Goal: Task Accomplishment & Management: Manage account settings

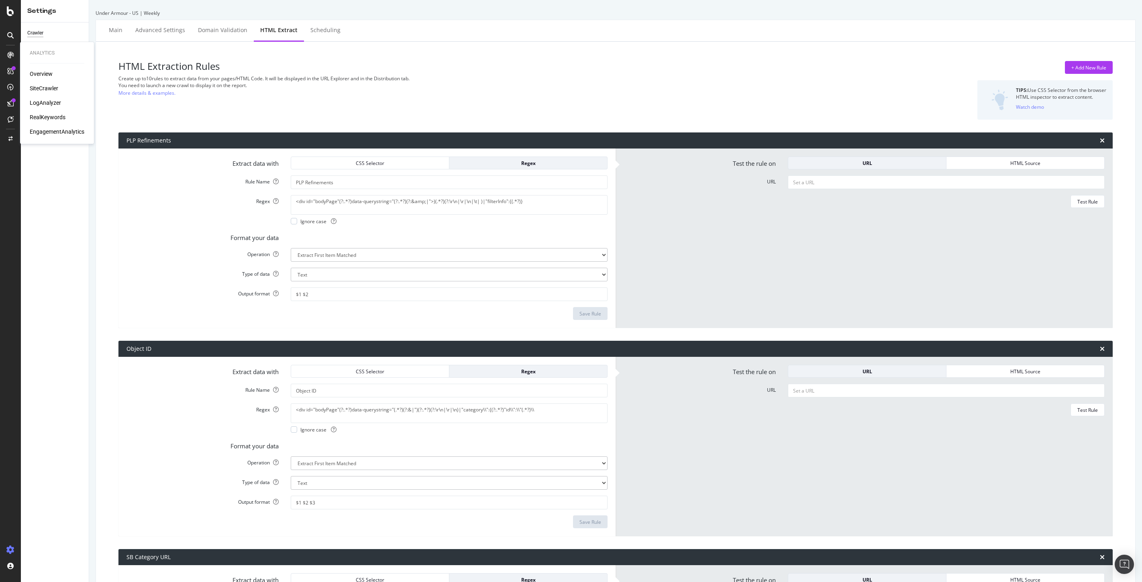
select select "count"
select select "i"
select select "exist"
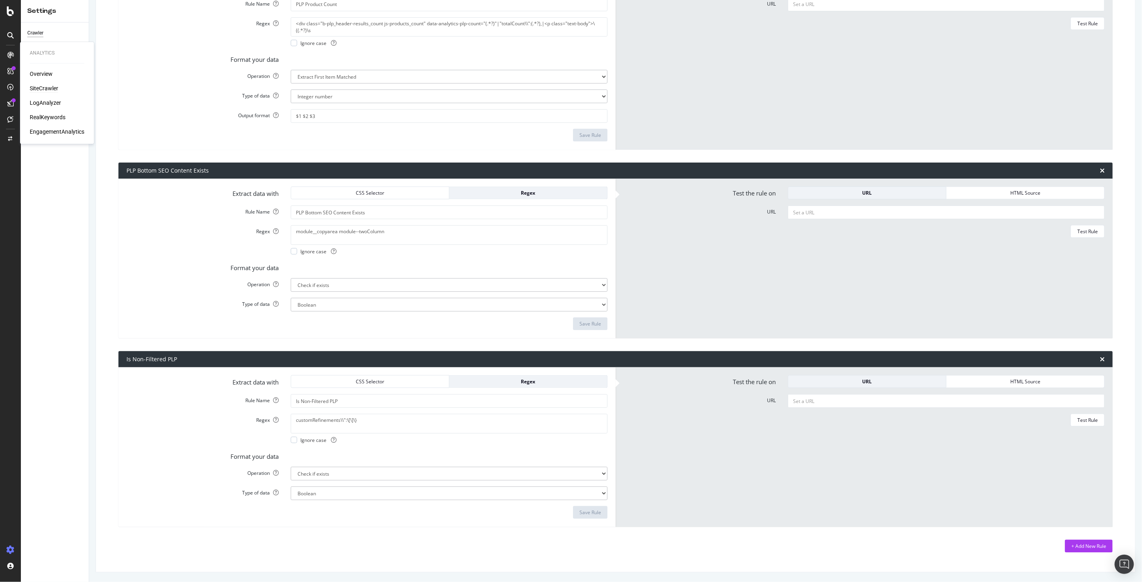
click at [34, 86] on div "SiteCrawler" at bounding box center [44, 89] width 29 height 8
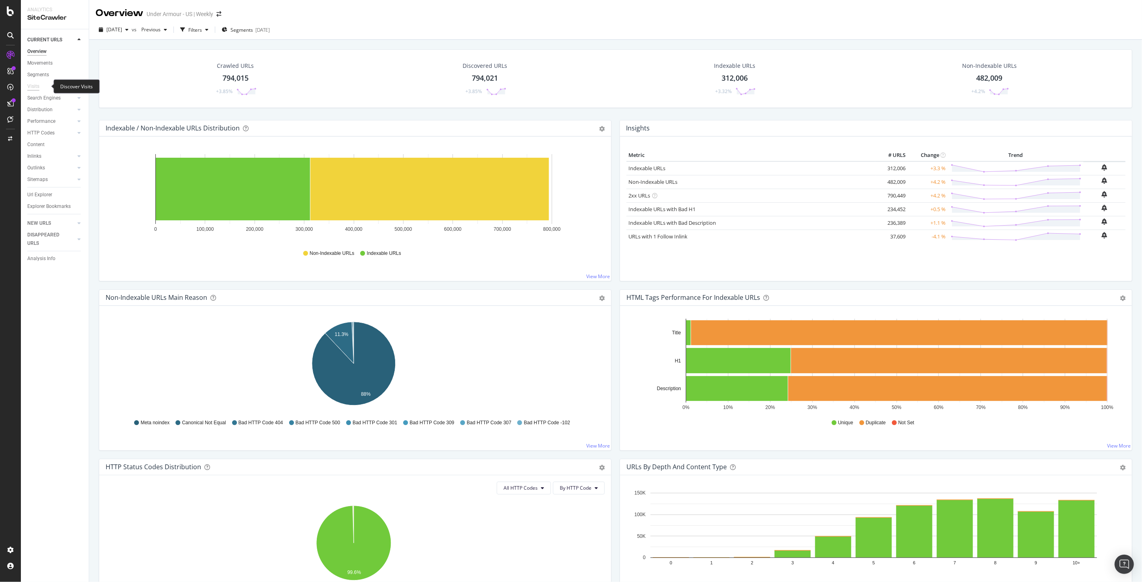
click at [31, 85] on div "Visits" at bounding box center [33, 86] width 12 height 8
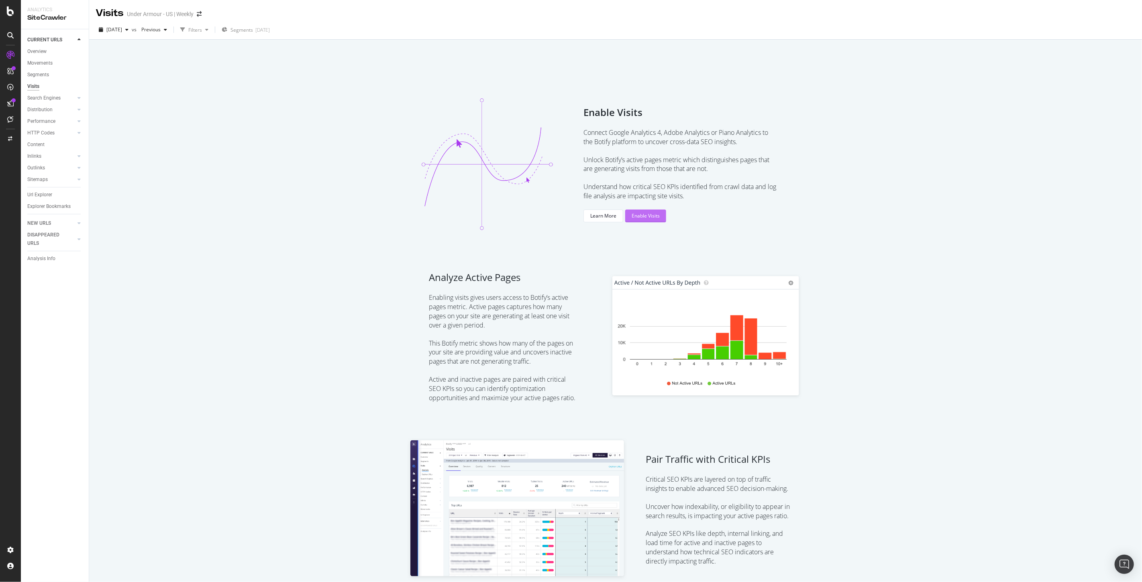
click at [635, 218] on div "Enable Visits" at bounding box center [645, 215] width 28 height 7
click at [59, 129] on div "EngagementAnalytics" at bounding box center [57, 132] width 55 height 8
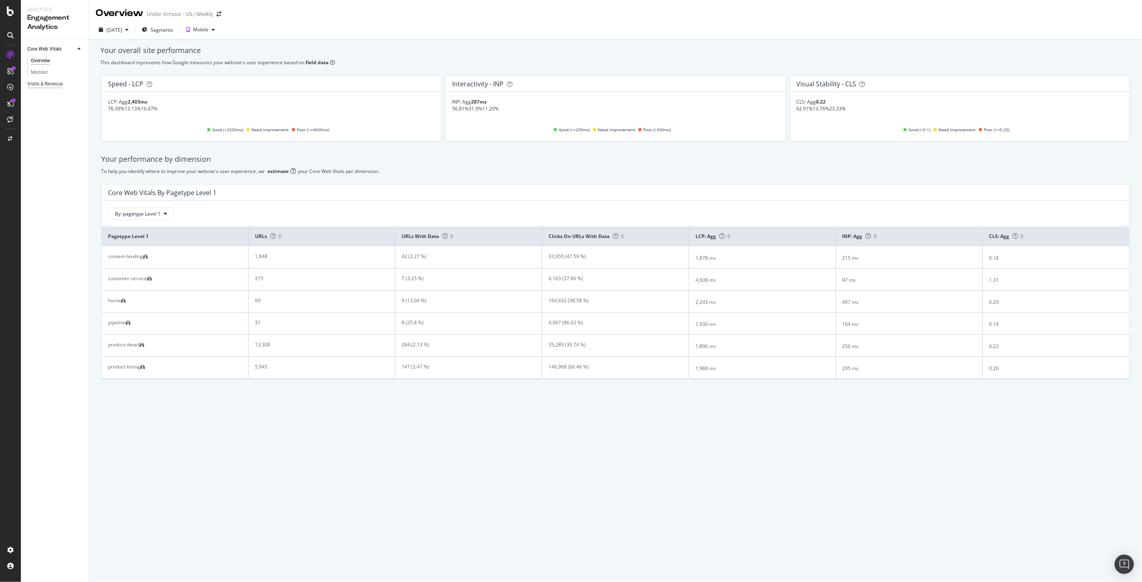
click at [44, 81] on div "Visits & Revenue" at bounding box center [44, 84] width 35 height 8
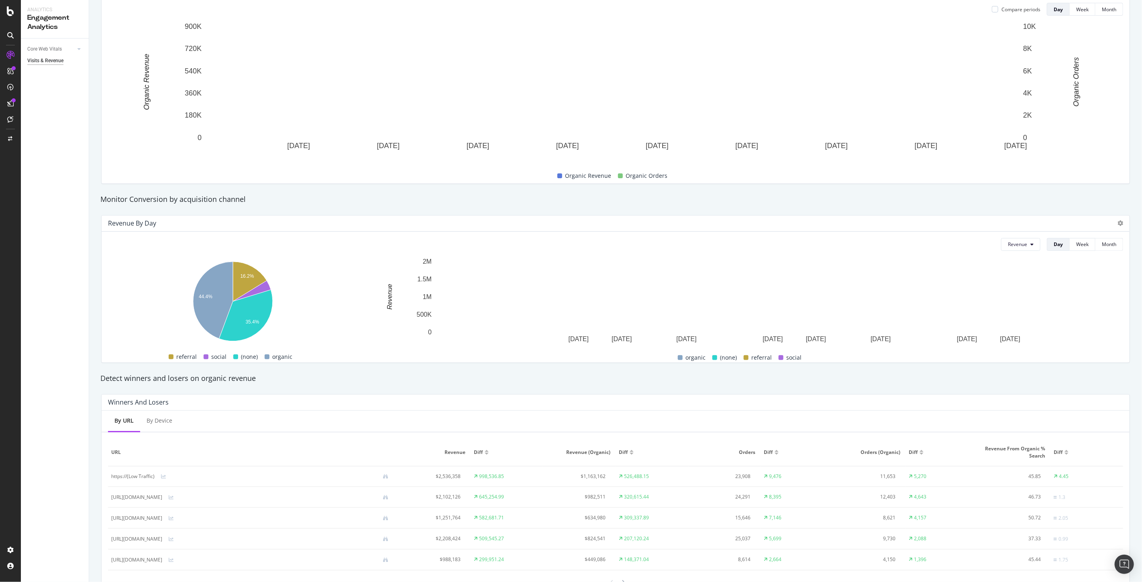
scroll to position [188, 0]
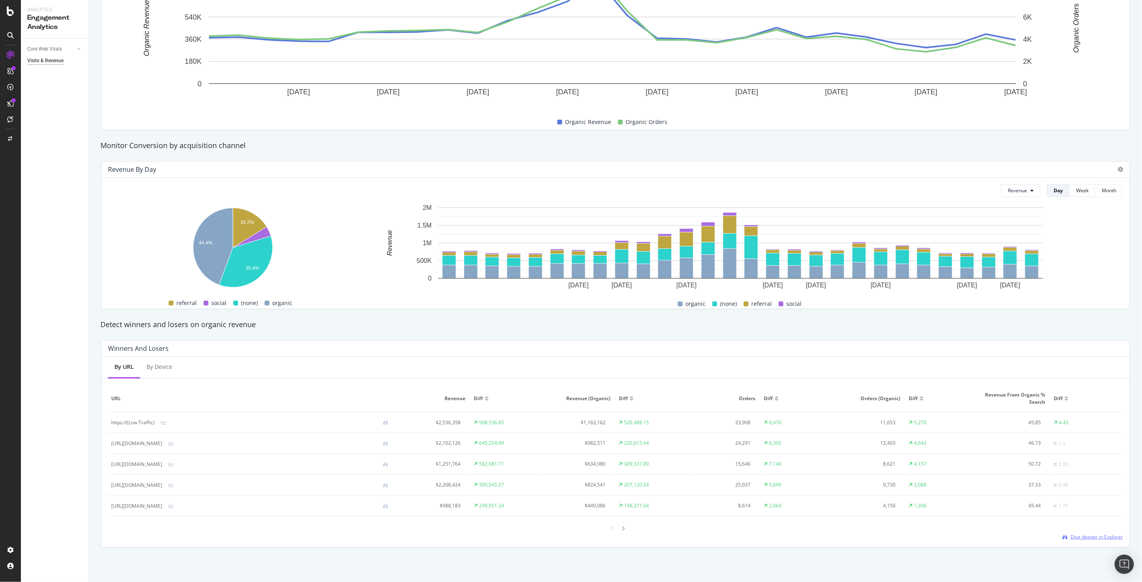
click at [1073, 537] on span "Dive deeper in Explorer" at bounding box center [1096, 537] width 53 height 7
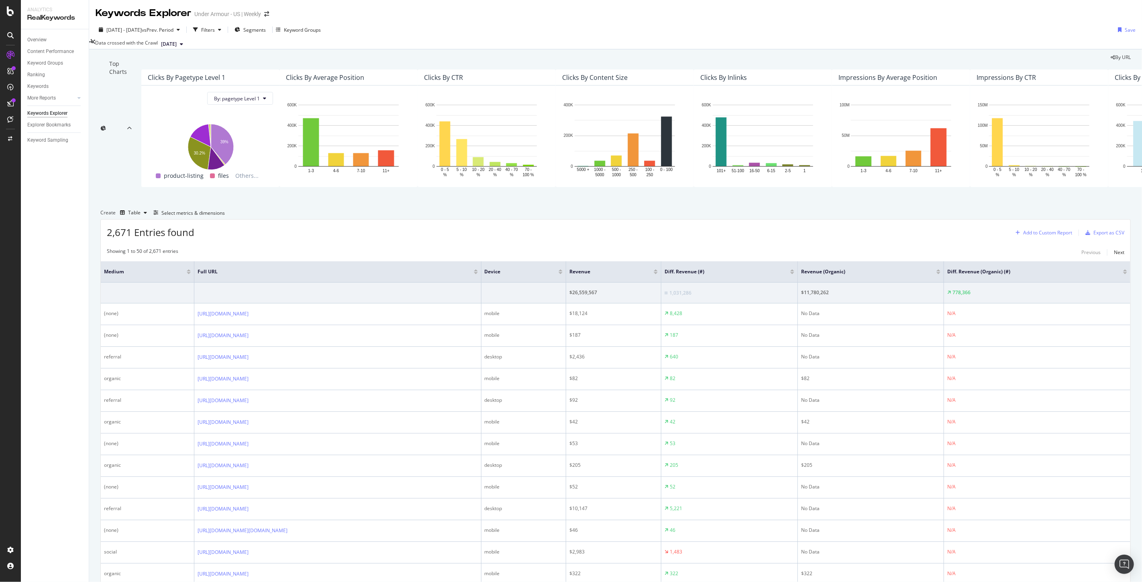
click at [1048, 235] on div "Add to Custom Report" at bounding box center [1047, 232] width 49 height 5
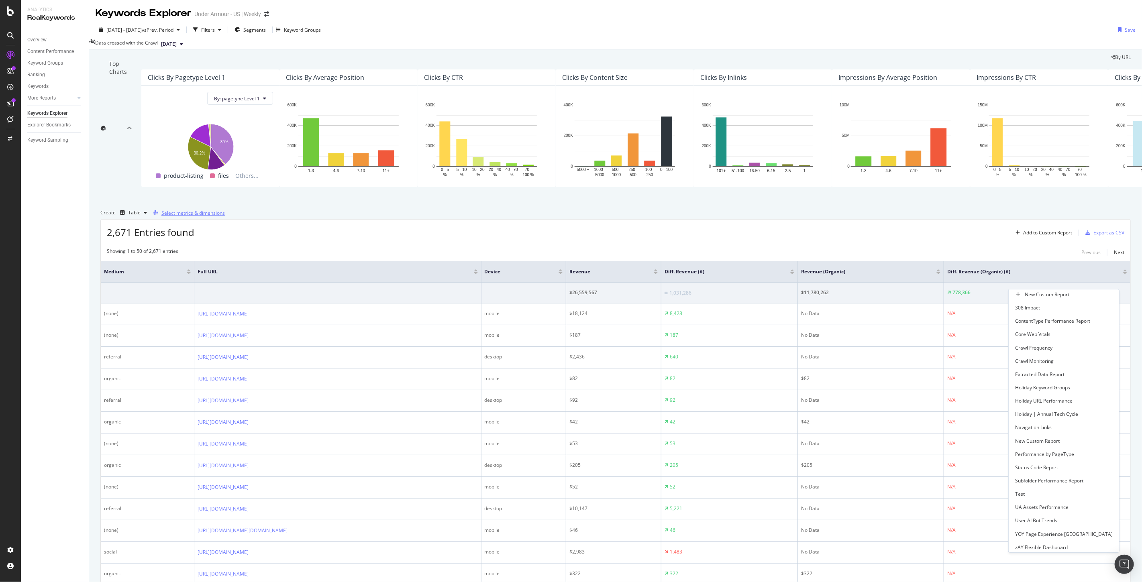
click at [225, 216] on div "Select metrics & dimensions" at bounding box center [192, 213] width 63 height 7
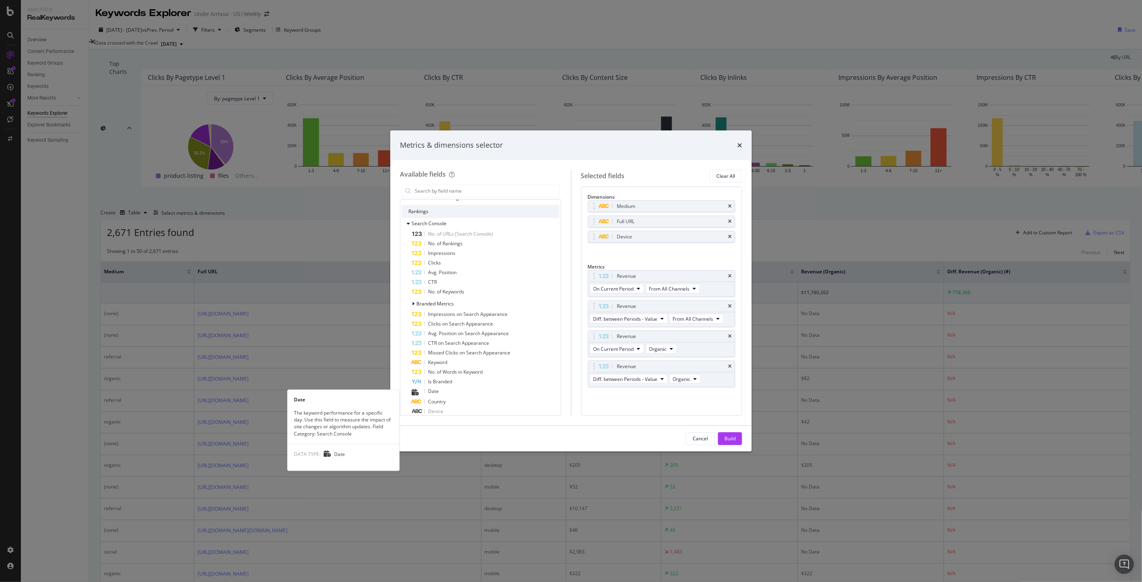
scroll to position [89, 0]
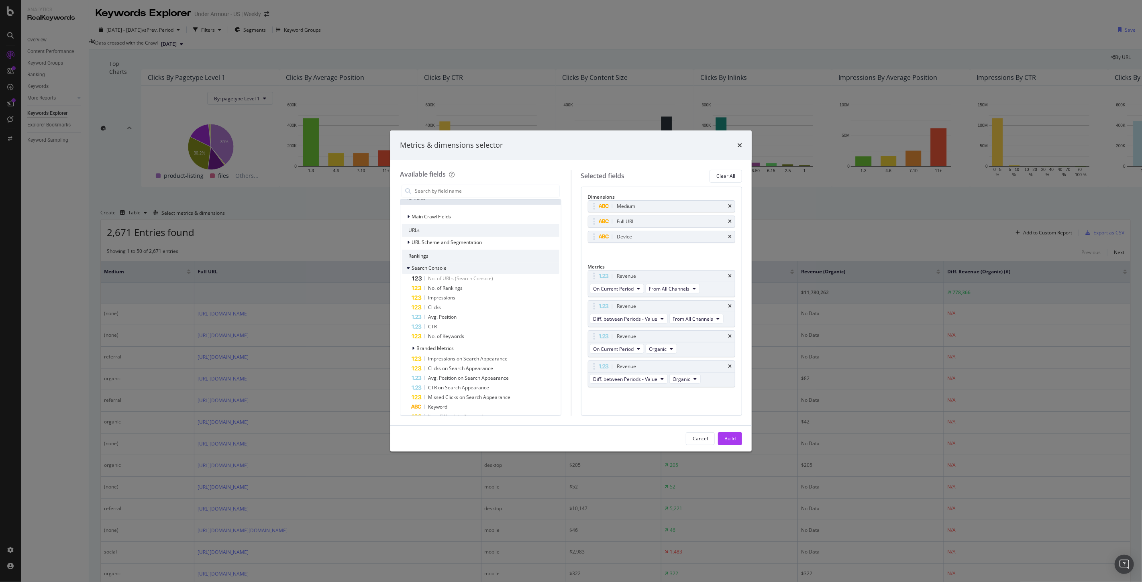
click at [405, 271] on div "Search Console" at bounding box center [424, 268] width 45 height 8
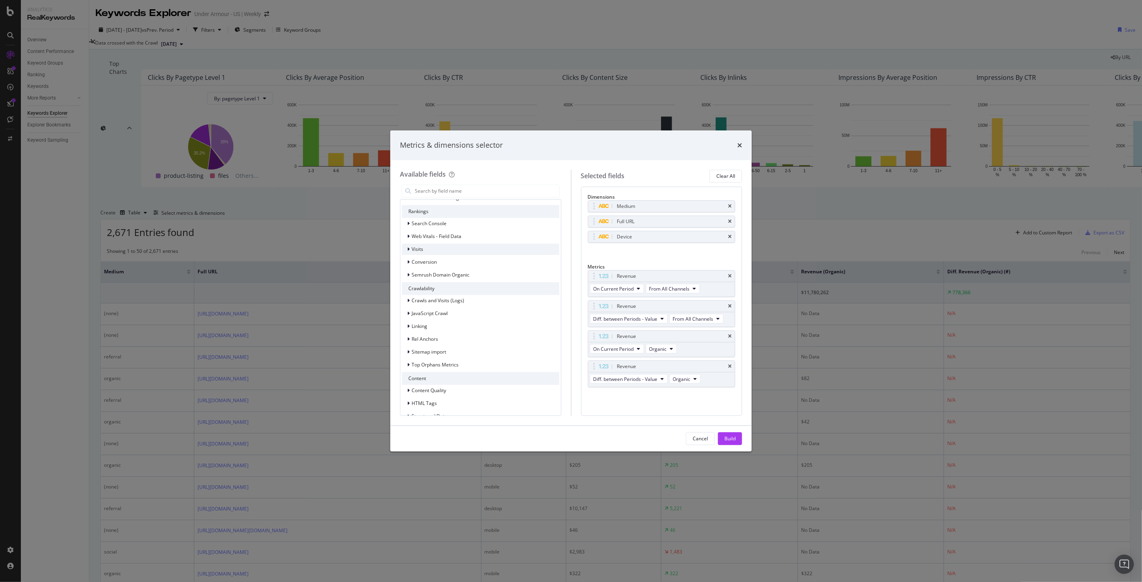
click at [407, 253] on div "modal" at bounding box center [409, 249] width 5 height 8
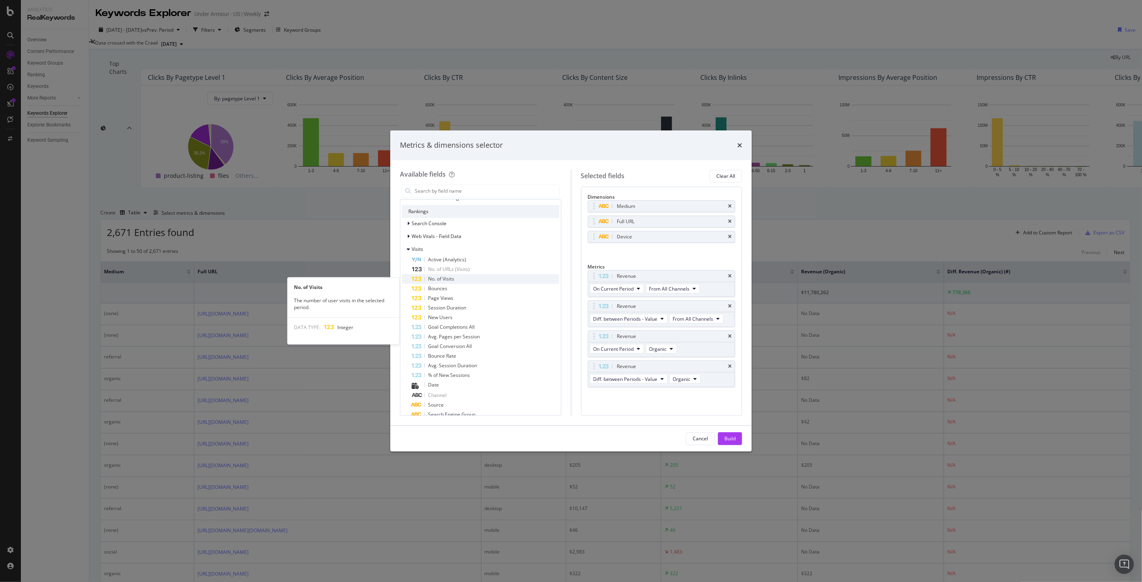
click at [454, 282] on span "No. of Visits" at bounding box center [441, 278] width 26 height 7
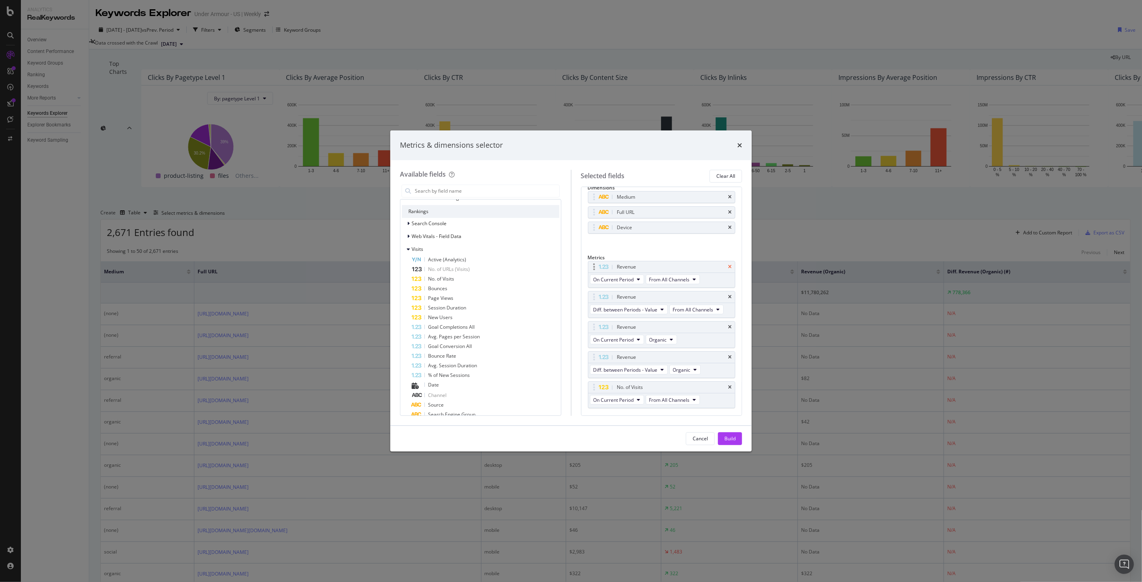
click at [728, 269] on icon "times" at bounding box center [730, 267] width 4 height 5
click at [728, 278] on icon "times" at bounding box center [730, 276] width 4 height 5
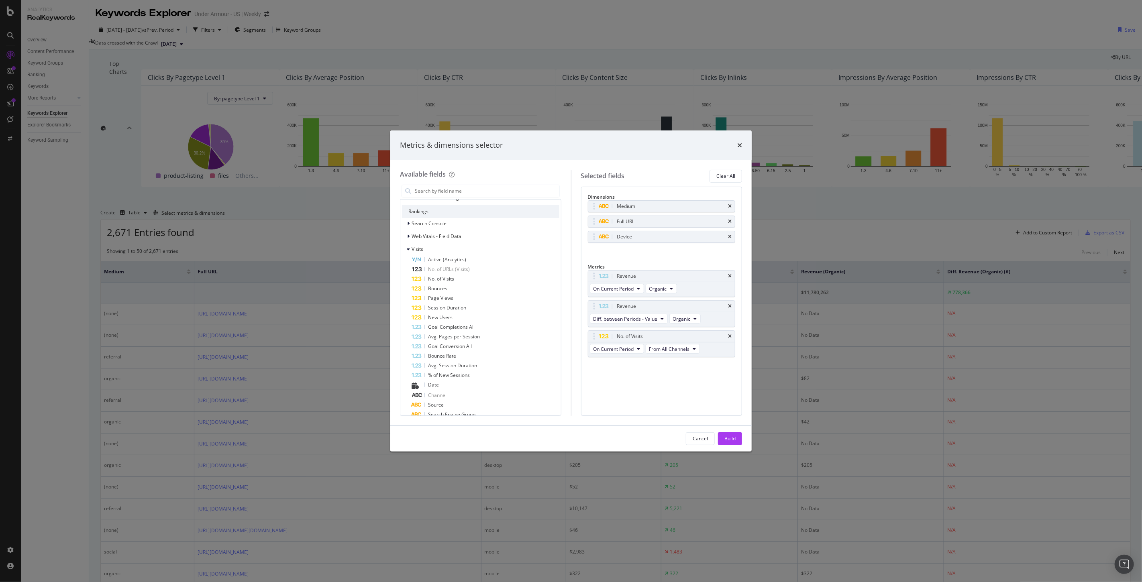
scroll to position [0, 0]
click at [728, 279] on icon "times" at bounding box center [730, 276] width 4 height 5
click at [729, 279] on icon "times" at bounding box center [730, 276] width 4 height 5
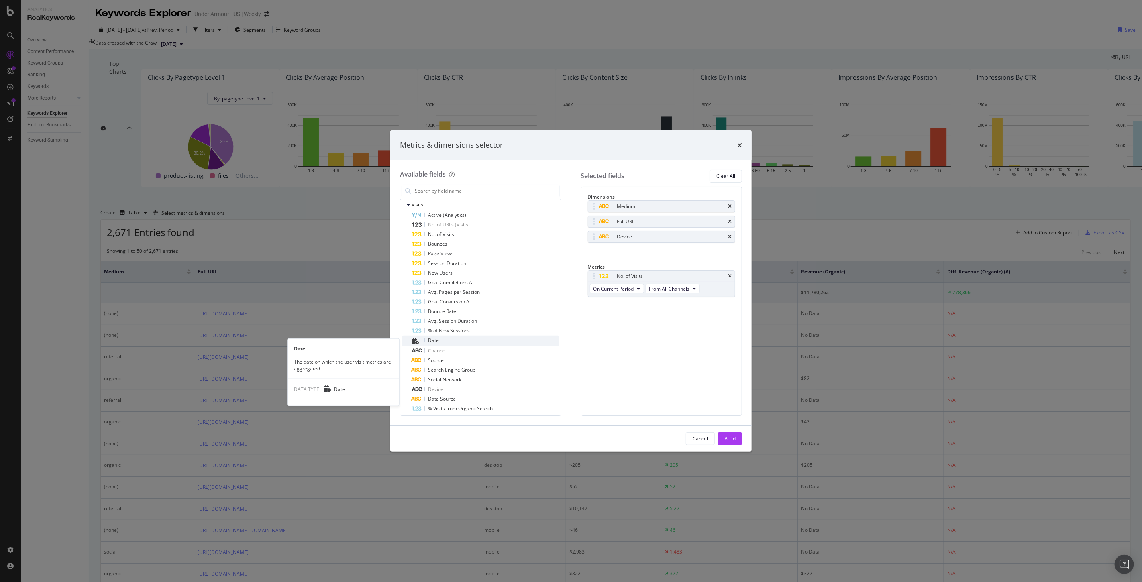
scroll to position [267, 0]
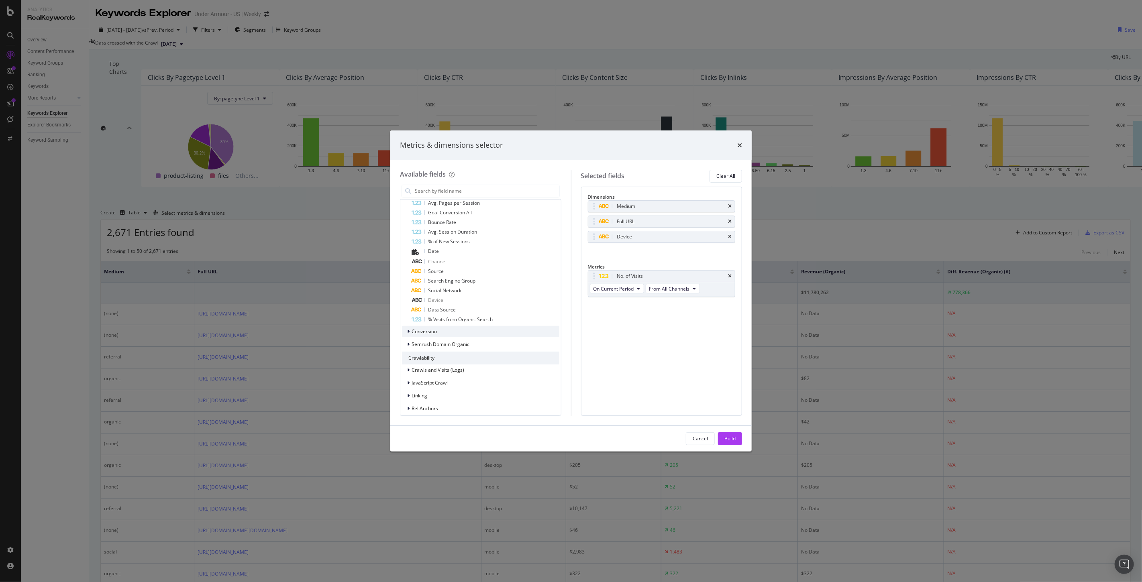
click at [409, 334] on icon "modal" at bounding box center [408, 331] width 2 height 5
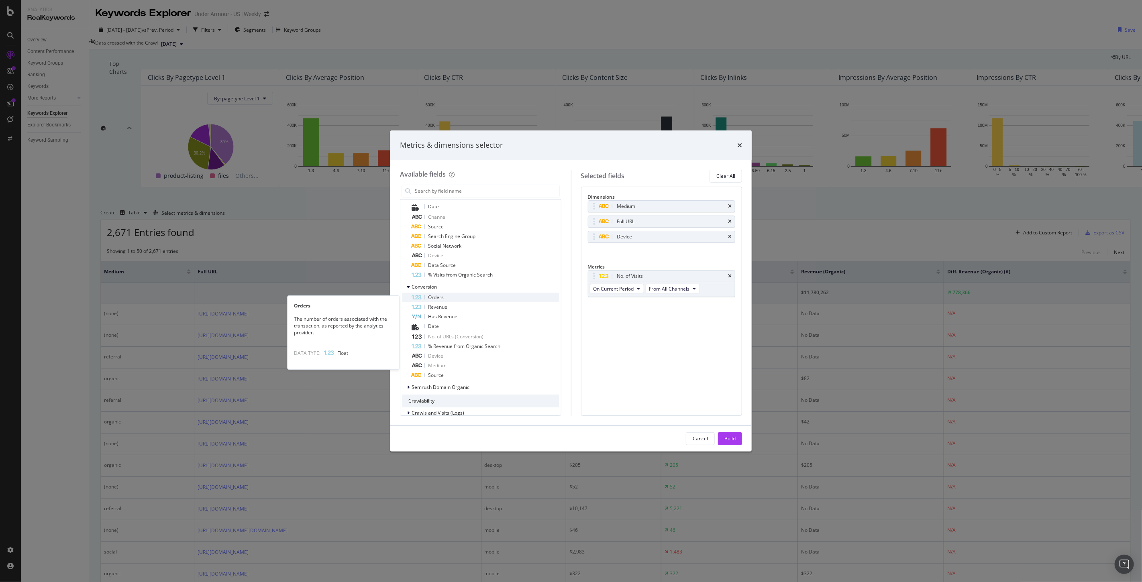
click at [438, 301] on span "Orders" at bounding box center [436, 297] width 16 height 7
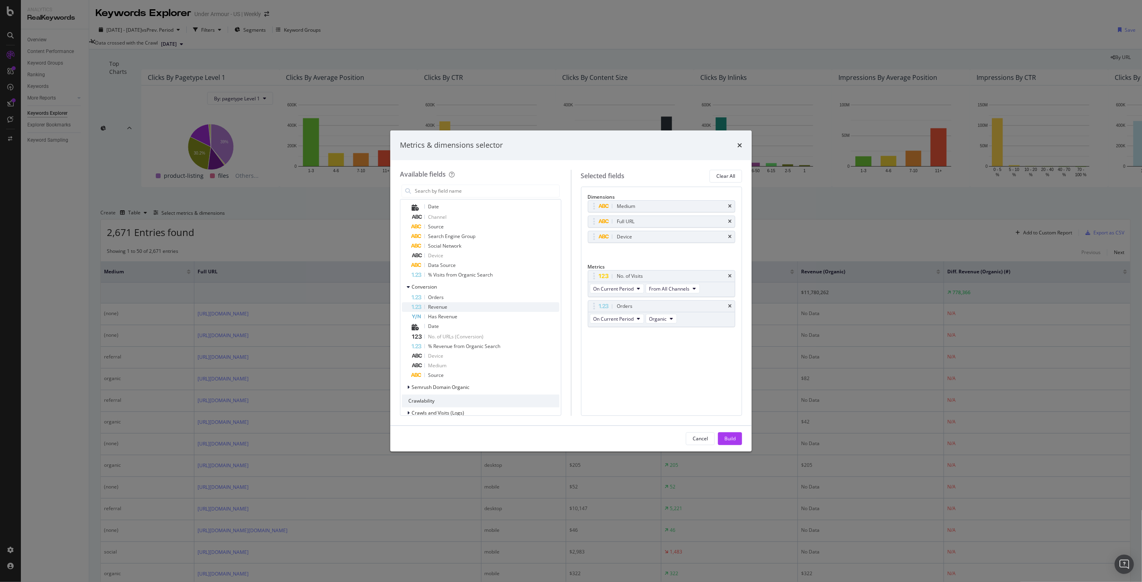
click at [443, 310] on span "Revenue" at bounding box center [437, 306] width 19 height 7
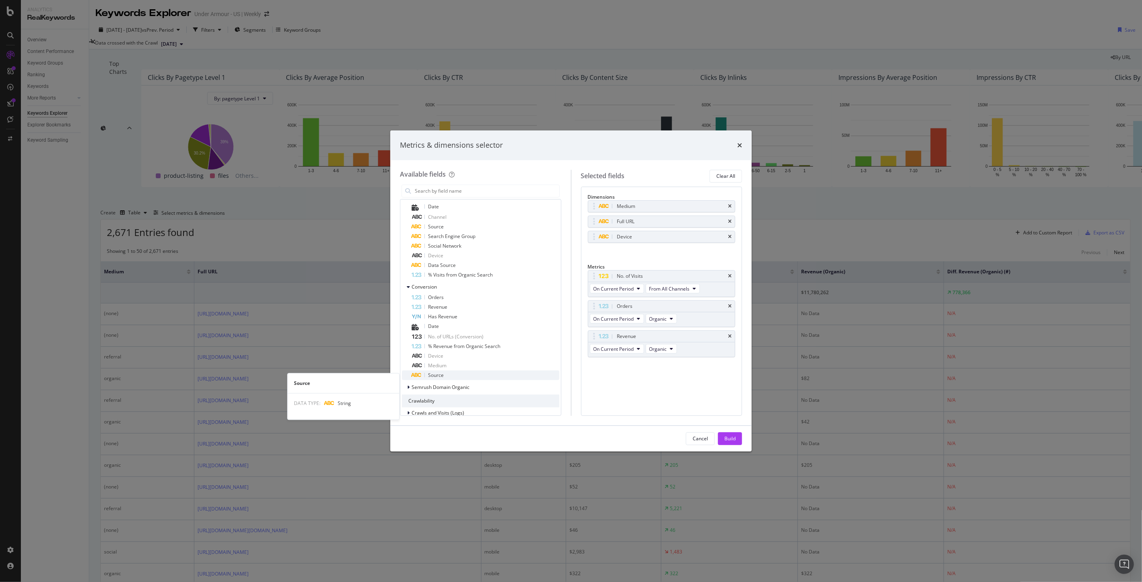
click at [431, 379] on span "Source" at bounding box center [436, 375] width 16 height 7
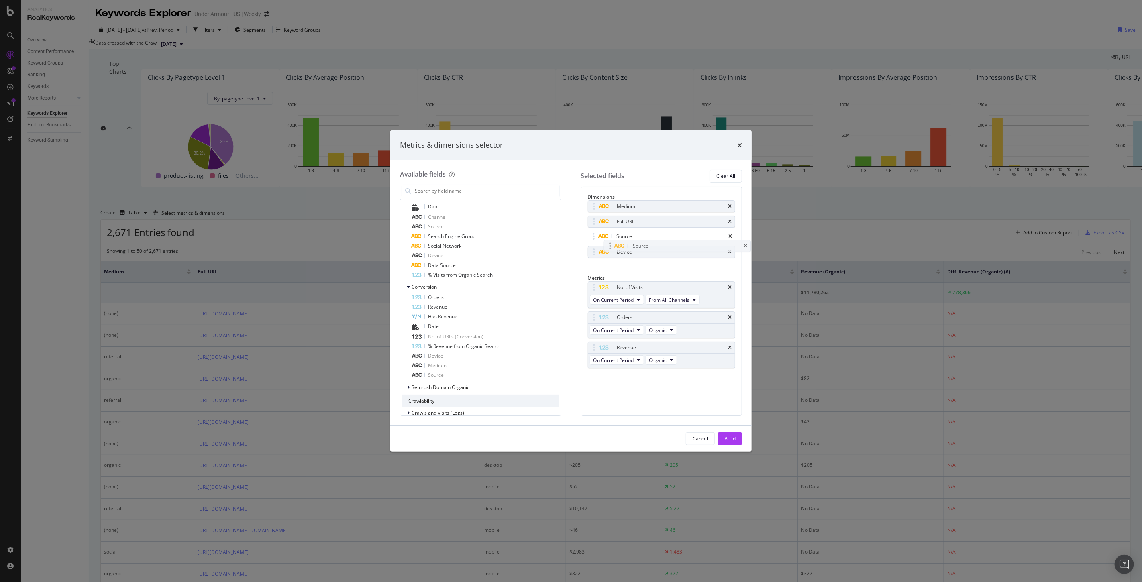
drag, startPoint x: 593, startPoint y: 257, endPoint x: 609, endPoint y: 248, distance: 18.2
click at [609, 248] on body "Analytics RealKeywords Overview Content Performance Keyword Groups Ranking Keyw…" at bounding box center [571, 291] width 1142 height 582
drag, startPoint x: 593, startPoint y: 210, endPoint x: 602, endPoint y: 226, distance: 18.2
click at [729, 255] on icon "times" at bounding box center [730, 252] width 4 height 5
click at [733, 442] on div "Build" at bounding box center [729, 439] width 11 height 12
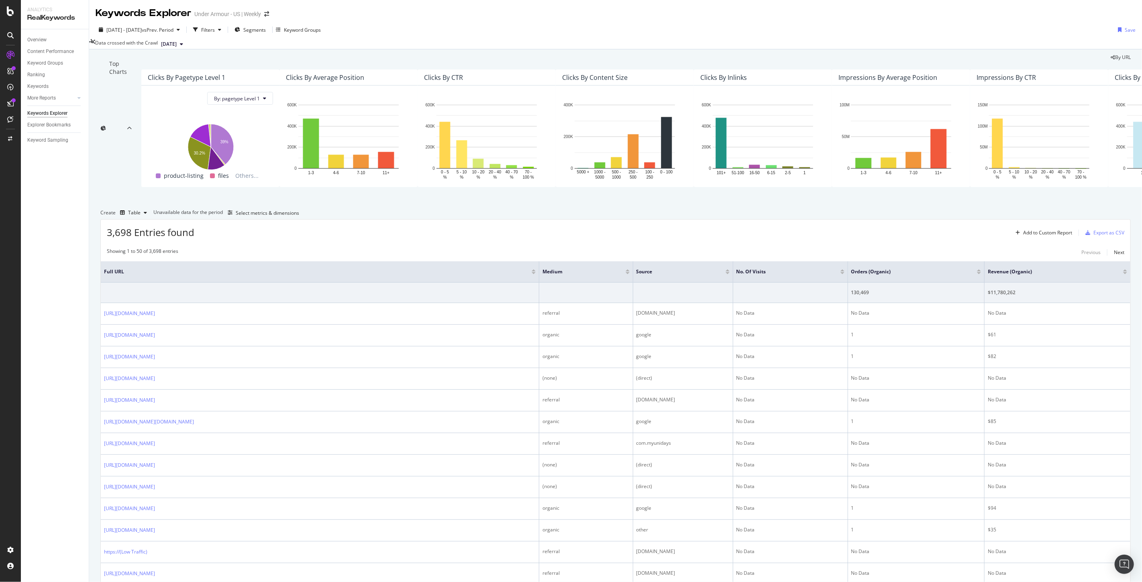
click at [844, 274] on div at bounding box center [842, 273] width 4 height 2
click at [842, 276] on div "No. of Visits" at bounding box center [791, 272] width 105 height 8
click at [841, 271] on div at bounding box center [841, 270] width 4 height 2
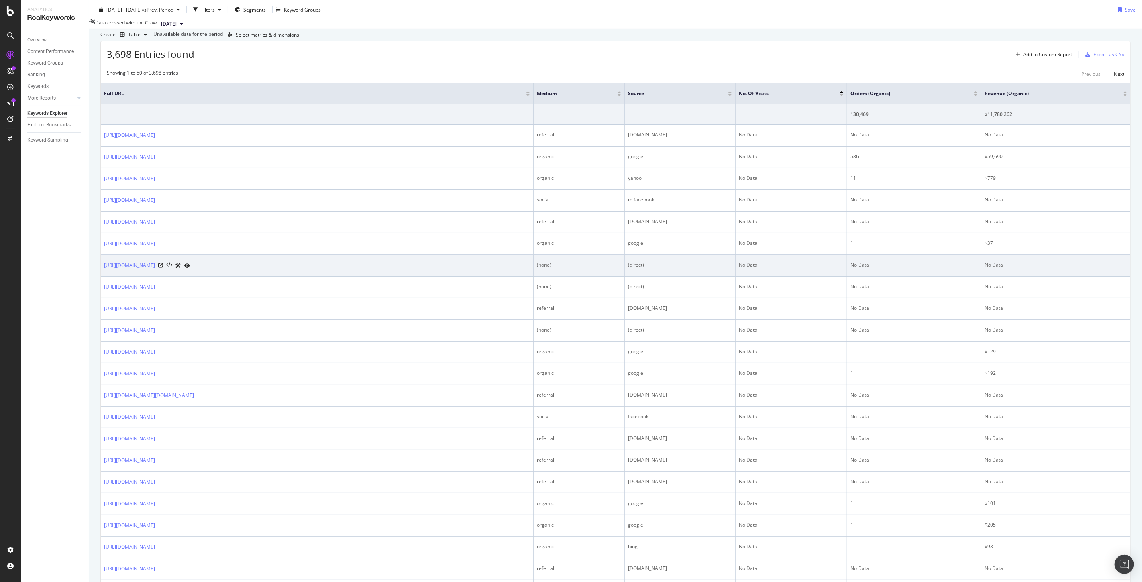
scroll to position [134, 0]
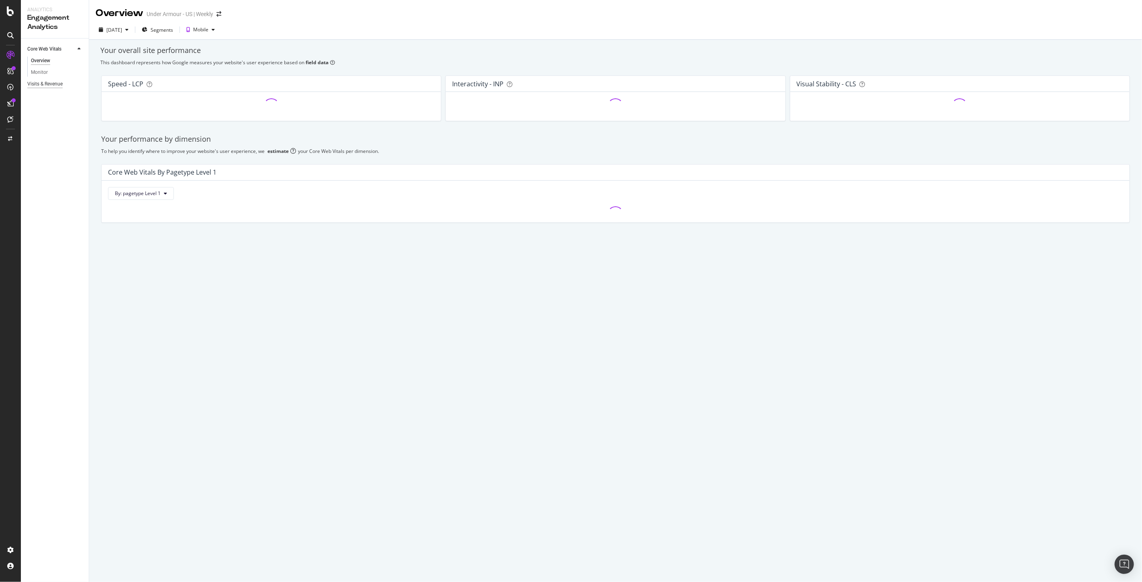
click at [51, 80] on div "Visits & Revenue" at bounding box center [44, 84] width 35 height 8
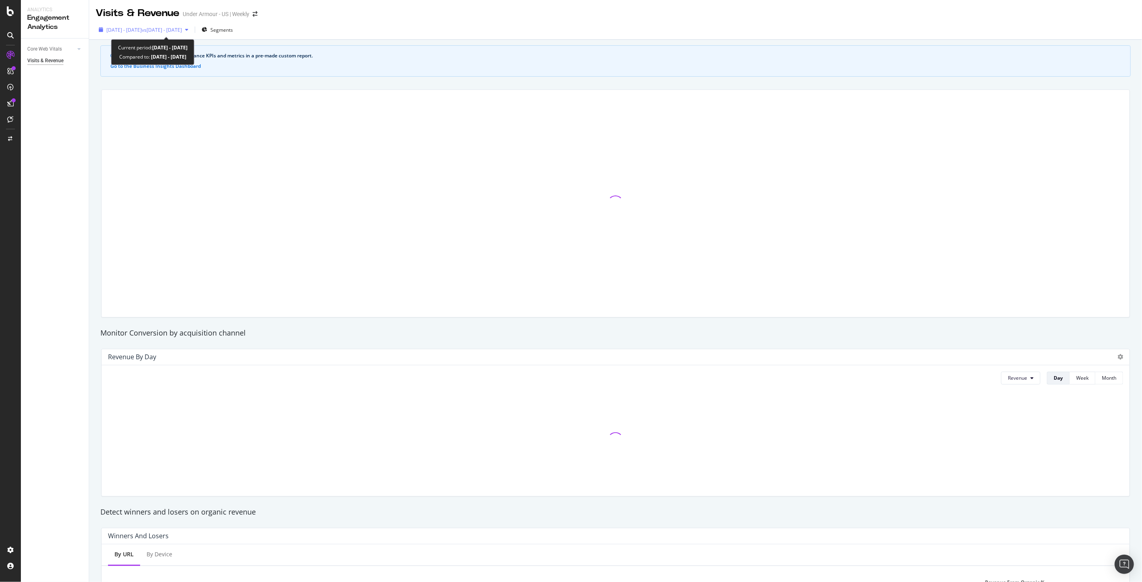
click at [142, 29] on span "2025 Aug. 18th - Sep. 14th" at bounding box center [123, 29] width 35 height 7
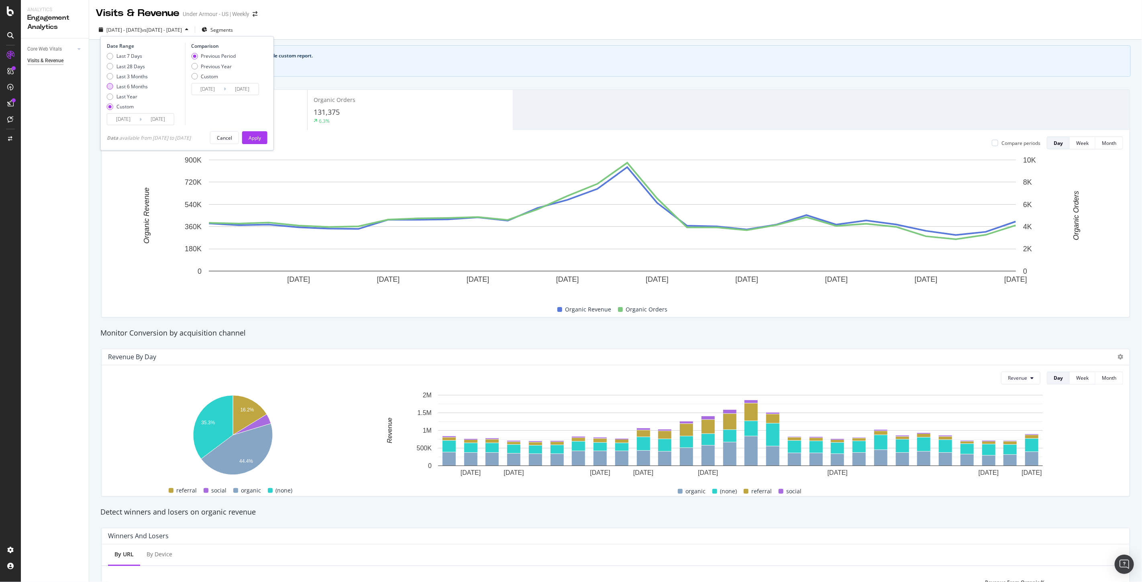
click at [123, 86] on div "Last 6 Months" at bounding box center [131, 86] width 31 height 7
type input "2025/03/17"
type input "2025/09/16"
type input "2024/09/14"
type input "2025/03/16"
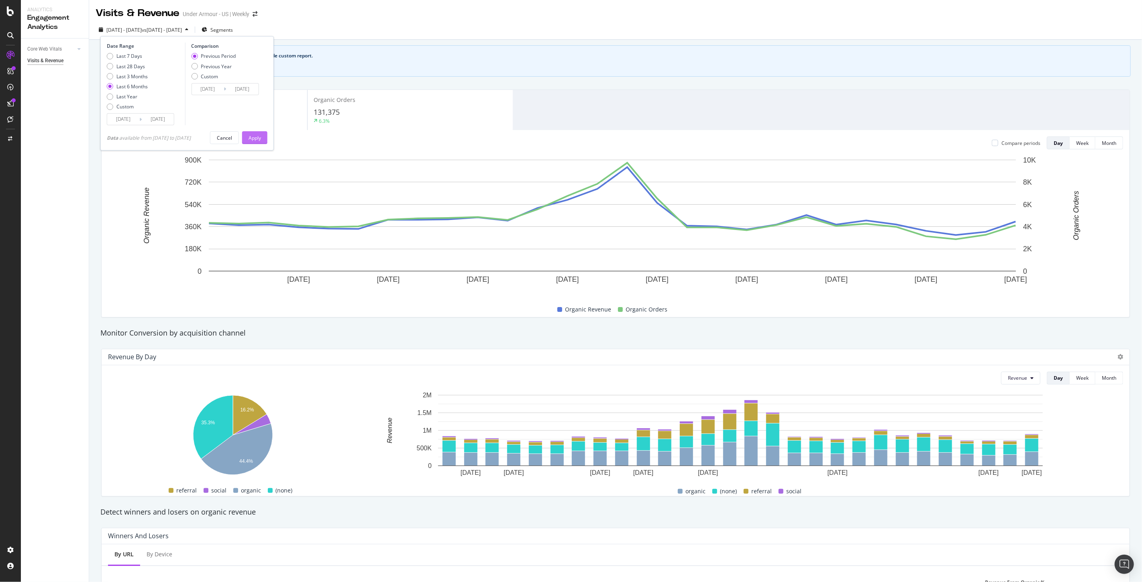
click at [265, 140] on button "Apply" at bounding box center [254, 137] width 25 height 13
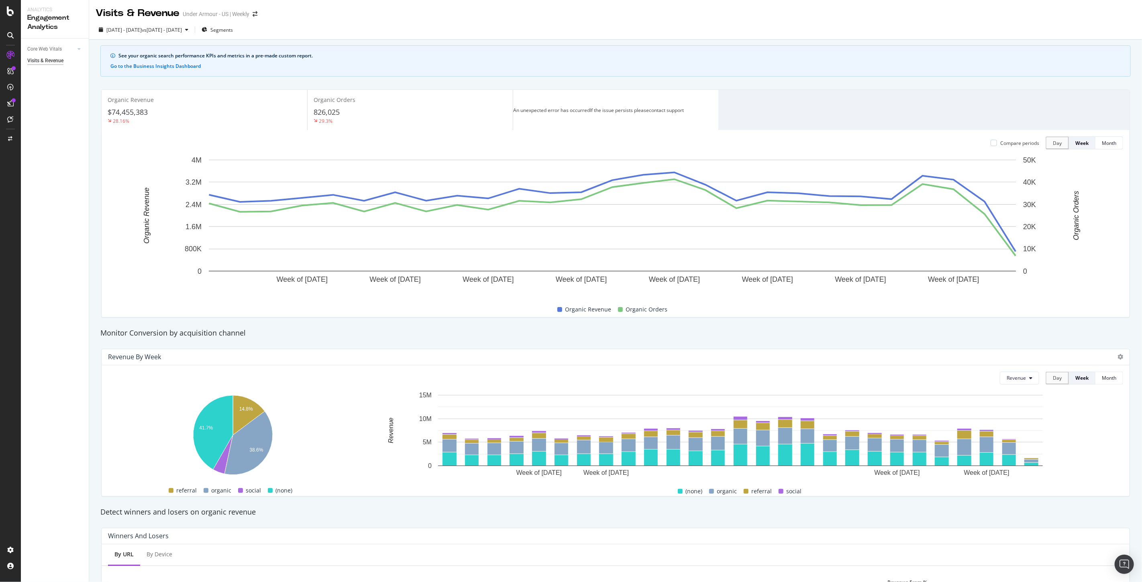
click at [649, 114] on div "contact support" at bounding box center [666, 110] width 35 height 7
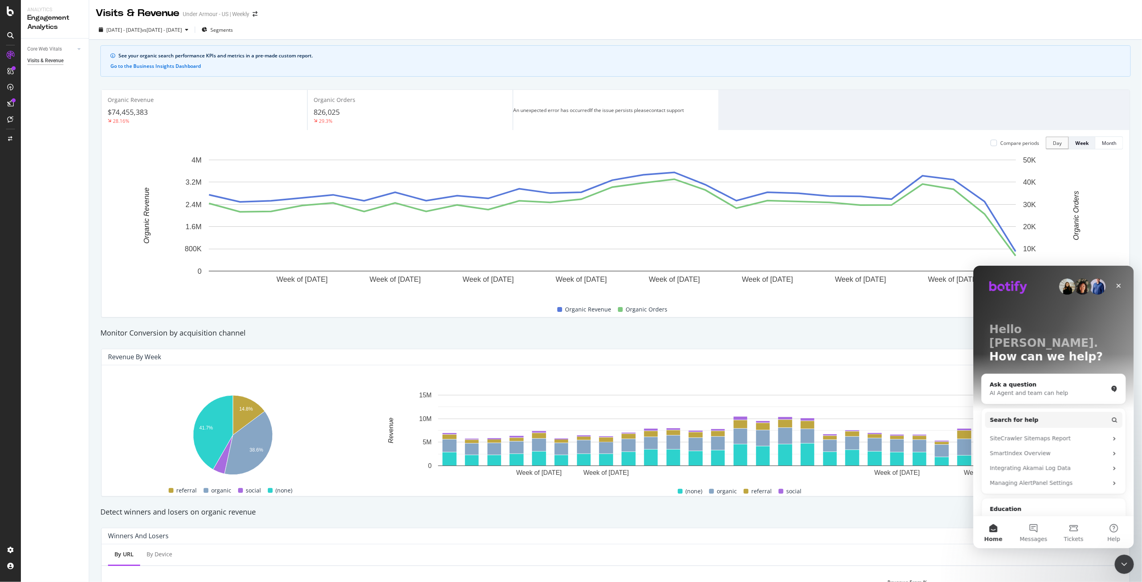
click at [826, 122] on div "Organic Revenue $74,455,383 28.16% Organic Orders 826,025 29.3% An unexpected e…" at bounding box center [616, 110] width 1028 height 40
click at [1115, 280] on div "Close" at bounding box center [1118, 285] width 14 height 14
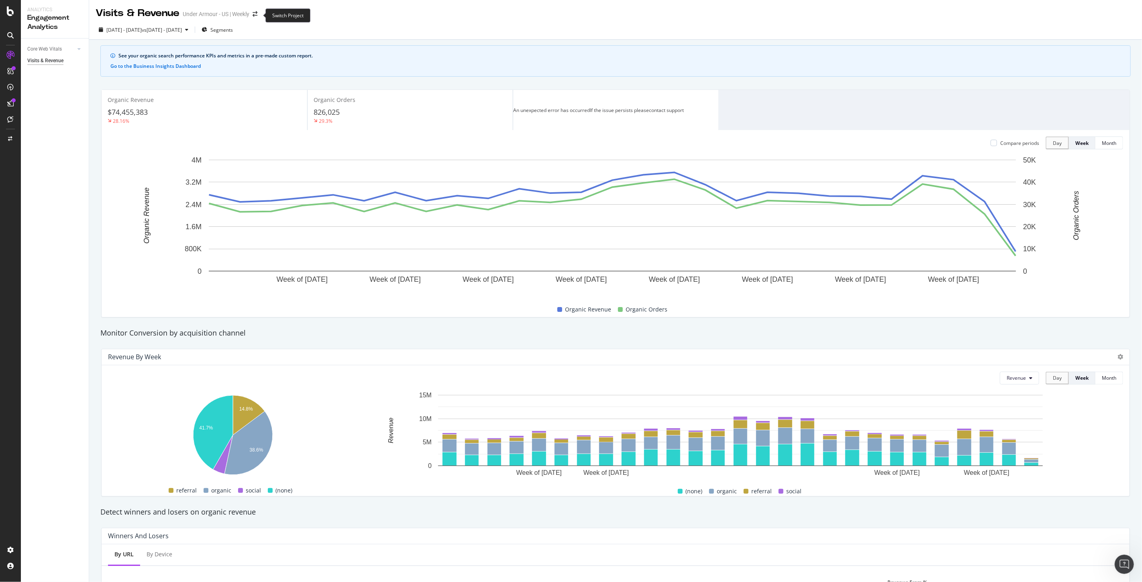
click at [259, 16] on span at bounding box center [254, 14] width 11 height 6
click at [256, 12] on icon "arrow-right-arrow-left" at bounding box center [255, 14] width 5 height 6
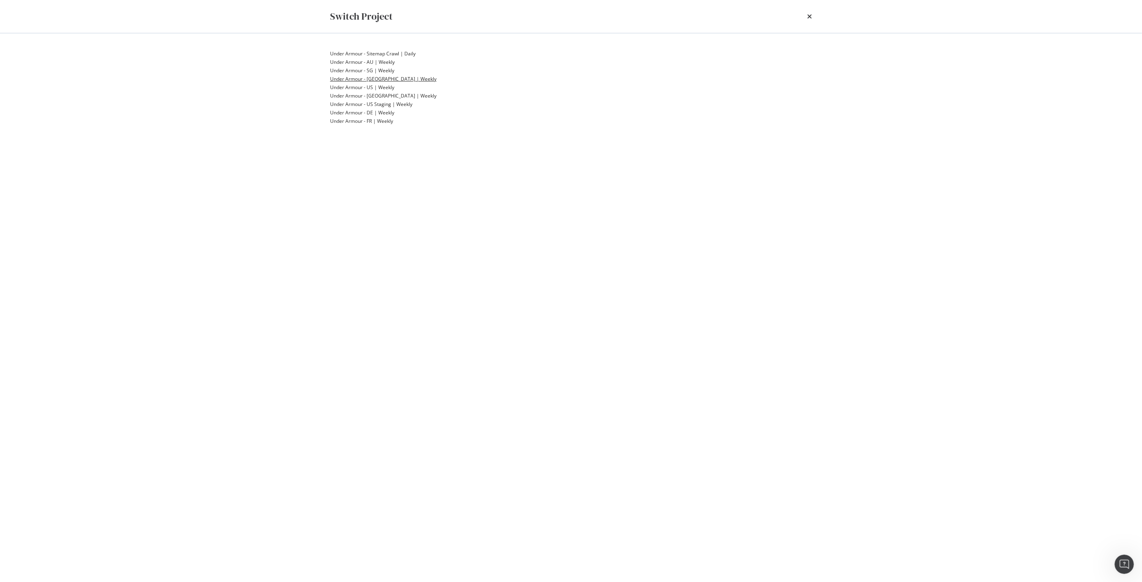
click at [399, 83] on link "Under Armour - CA | Weekly" at bounding box center [383, 79] width 106 height 8
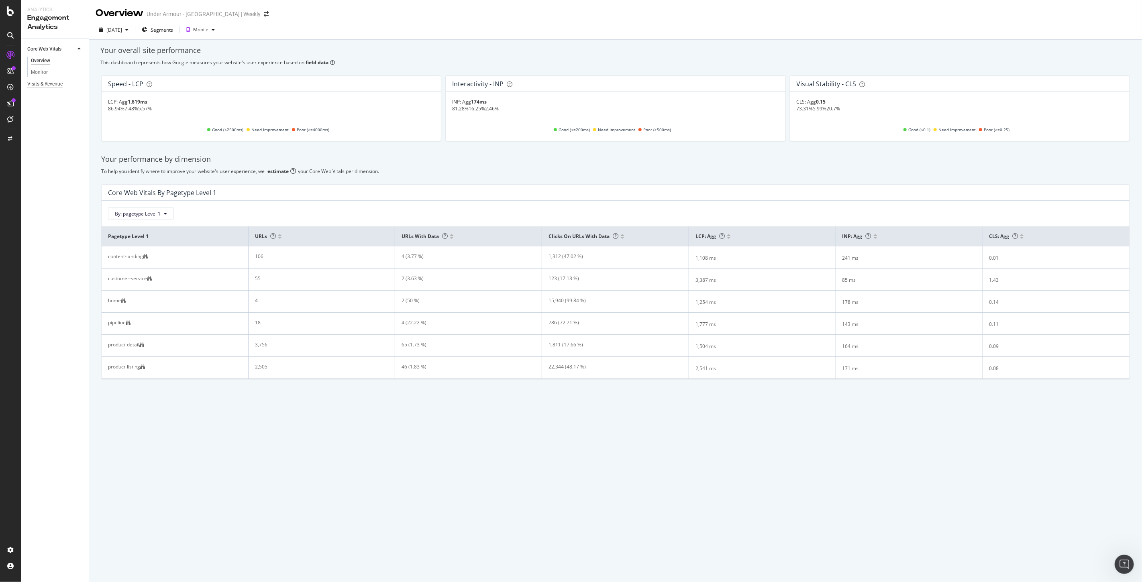
click at [42, 83] on div "Visits & Revenue" at bounding box center [44, 84] width 35 height 8
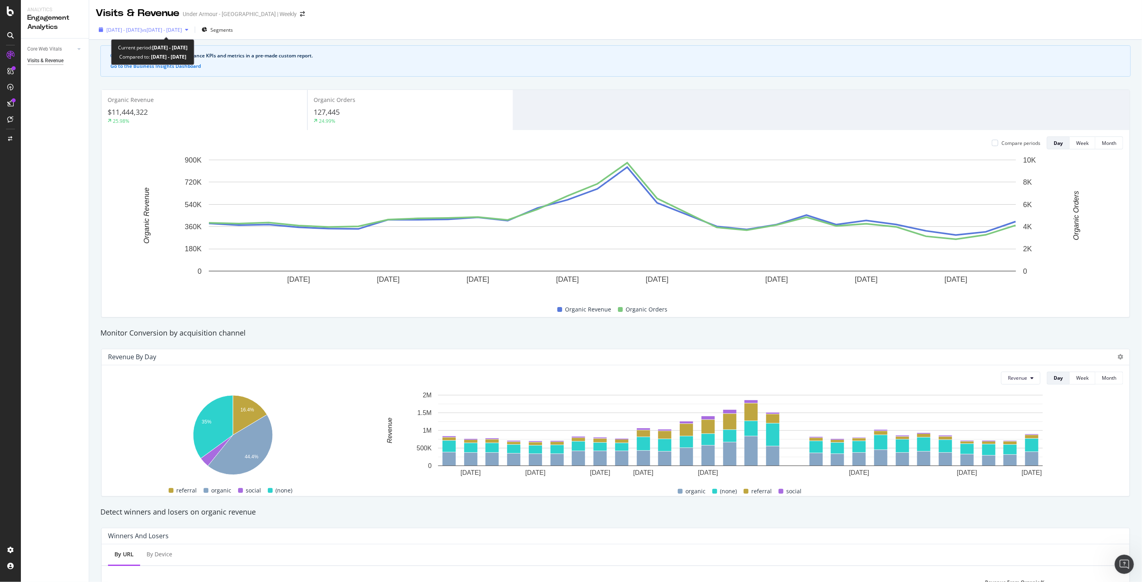
click at [142, 26] on span "2025 Aug. 18th - Sep. 14th" at bounding box center [123, 29] width 35 height 7
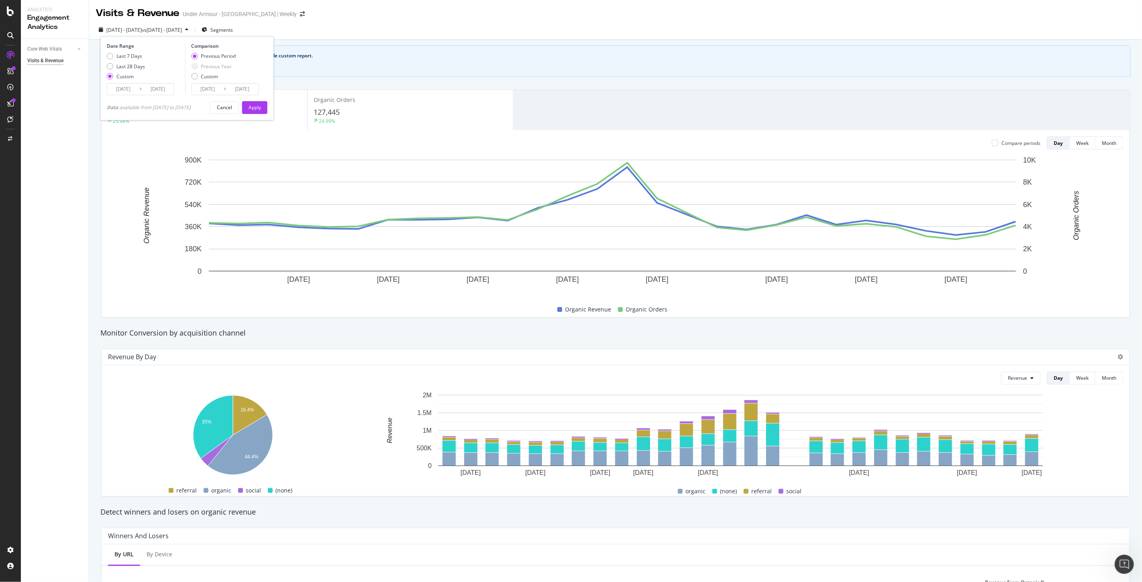
click at [133, 88] on input "2025/08/18" at bounding box center [123, 88] width 32 height 11
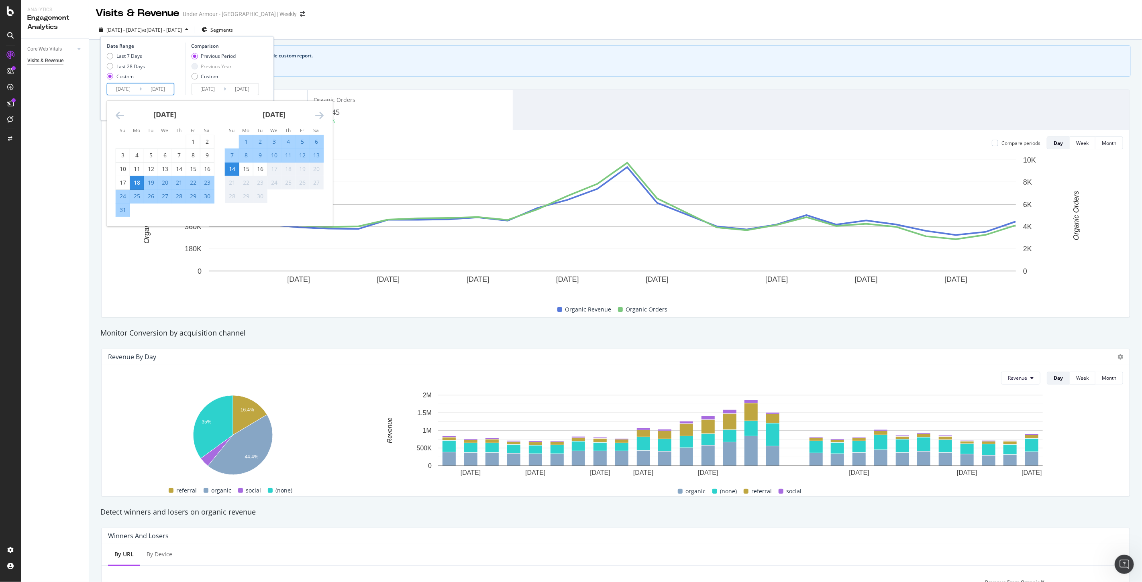
click at [123, 113] on div "July 2025 1 2 3 4 5 6 7 8 9 10 11 12 13 14 15 16 17 18 19 20 21 22 23 24 25 26 …" at bounding box center [220, 164] width 226 height 126
click at [122, 113] on icon "Move backward to switch to the previous month." at bounding box center [120, 115] width 8 height 10
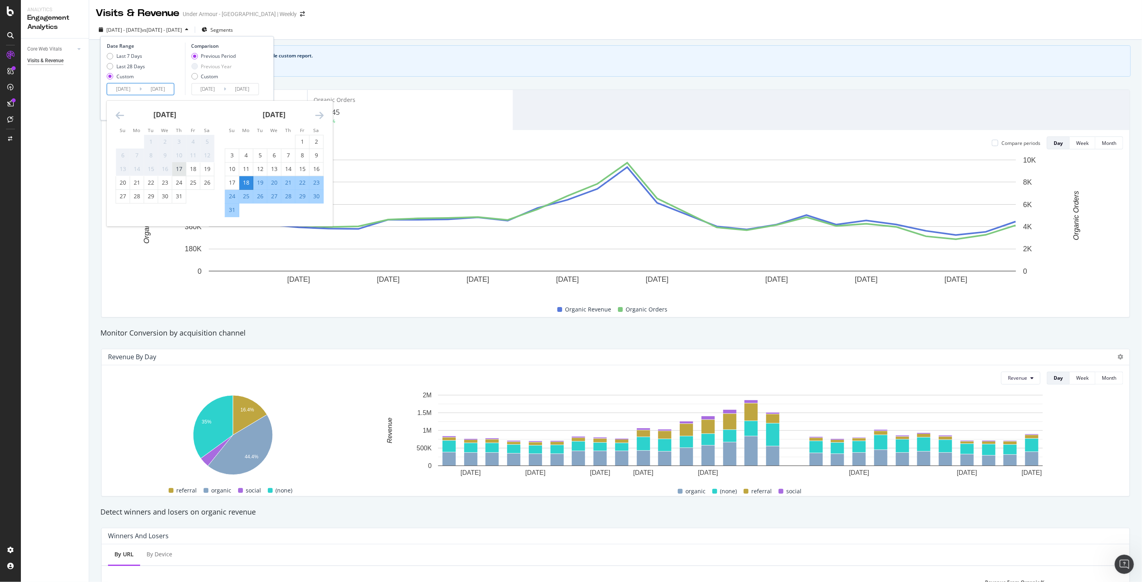
click at [178, 170] on div "17" at bounding box center [179, 169] width 14 height 8
type input "2025/07/17"
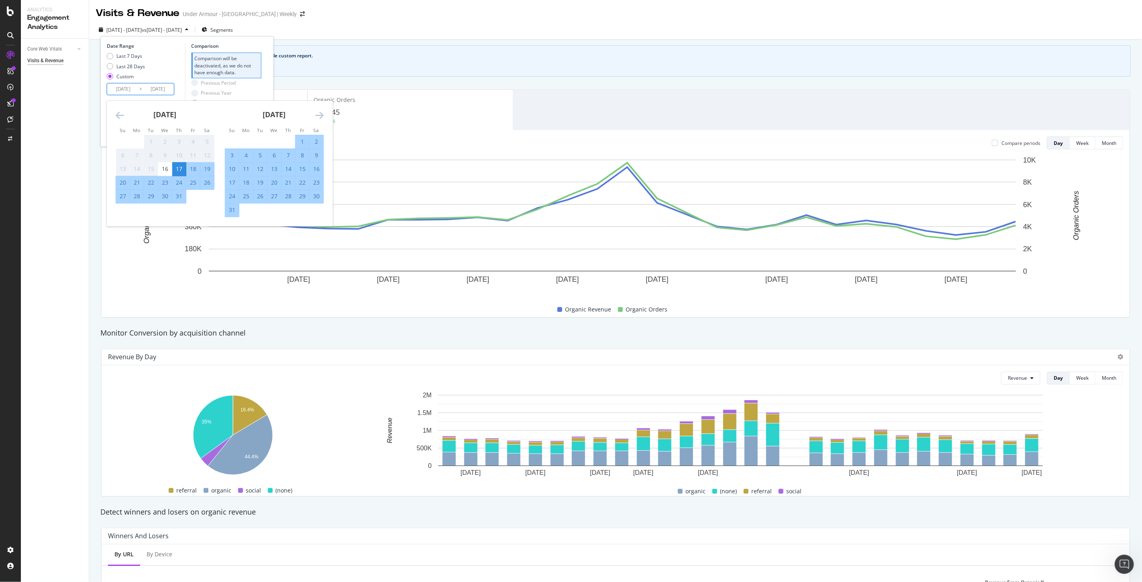
click at [323, 114] on icon "Move forward to switch to the next month." at bounding box center [319, 115] width 8 height 10
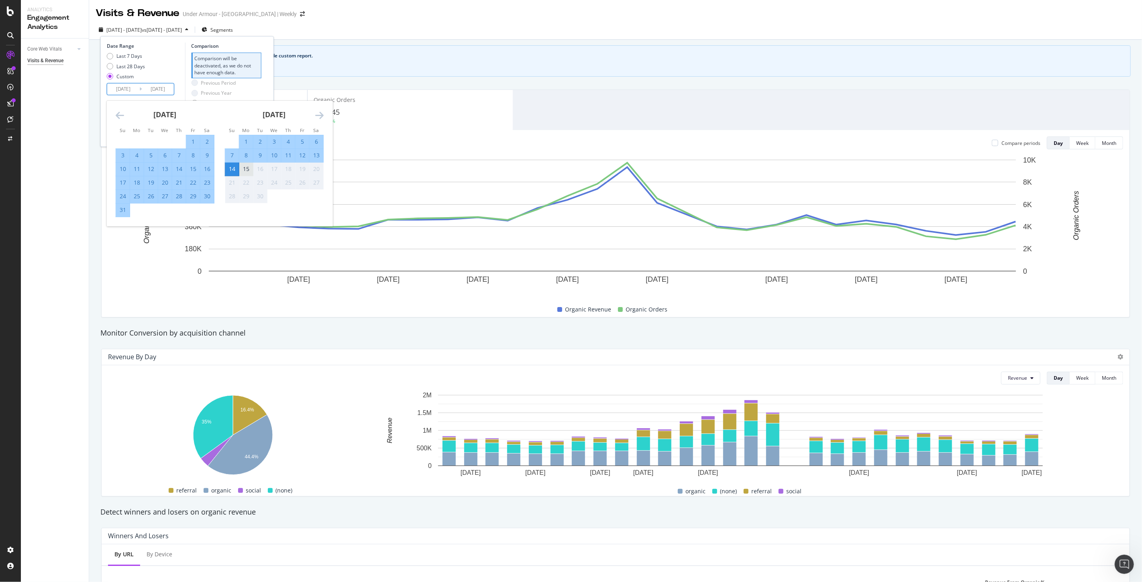
click at [242, 169] on div "15" at bounding box center [246, 169] width 14 height 8
type input "2025/09/15"
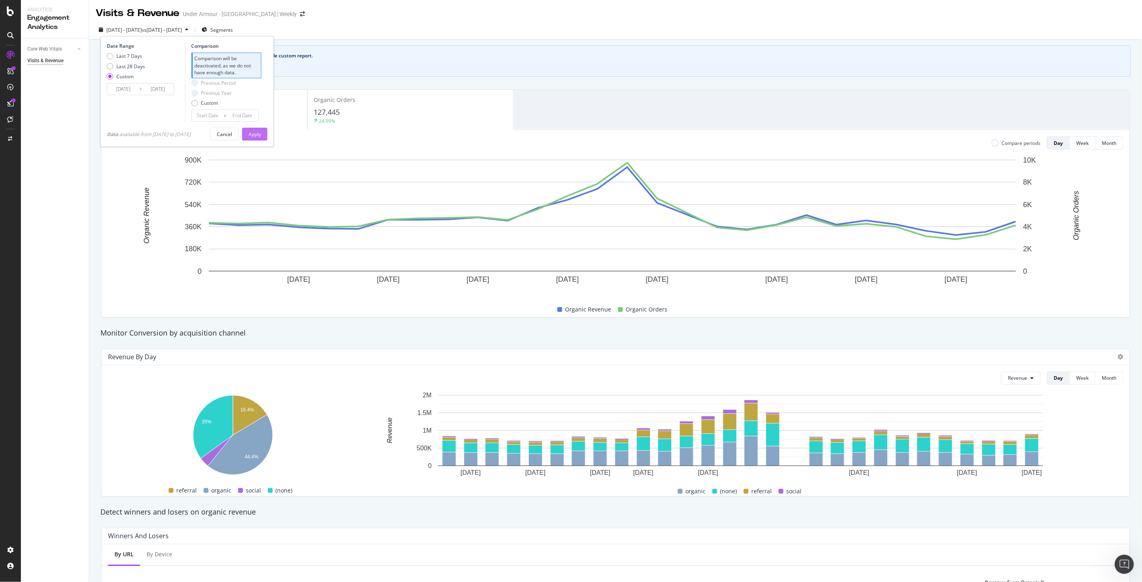
click at [261, 137] on div "Apply" at bounding box center [254, 134] width 12 height 7
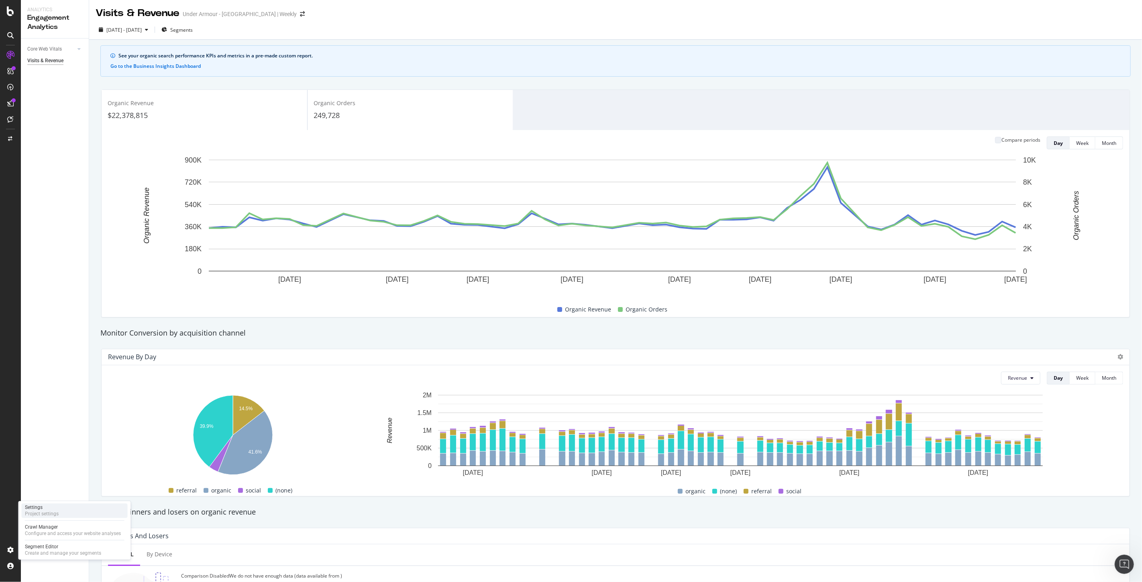
click at [73, 515] on div "Settings Project settings" at bounding box center [75, 510] width 106 height 14
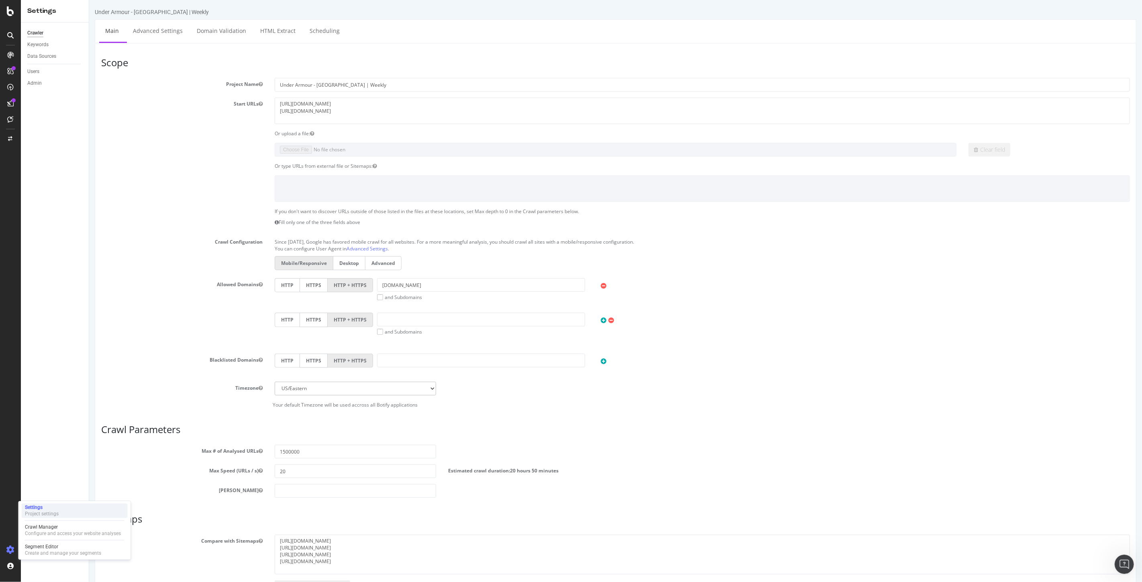
click at [44, 516] on div "Project settings" at bounding box center [42, 514] width 34 height 6
click at [51, 57] on div "Data Sources" at bounding box center [41, 56] width 29 height 8
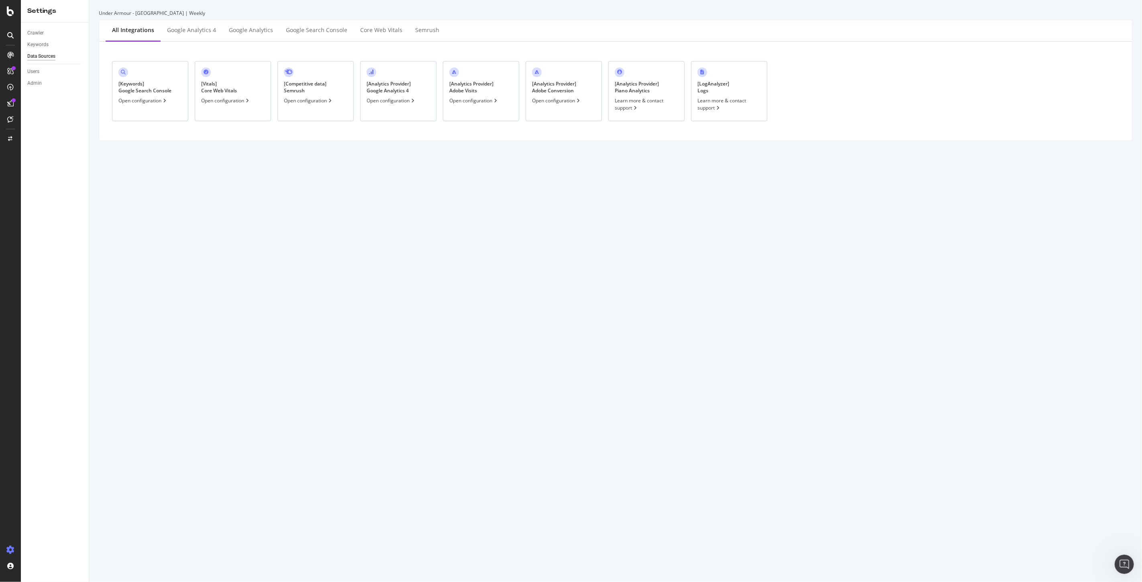
click at [475, 95] on div "[ Analytics Provider ] Adobe Visits Open configuration" at bounding box center [481, 91] width 76 height 60
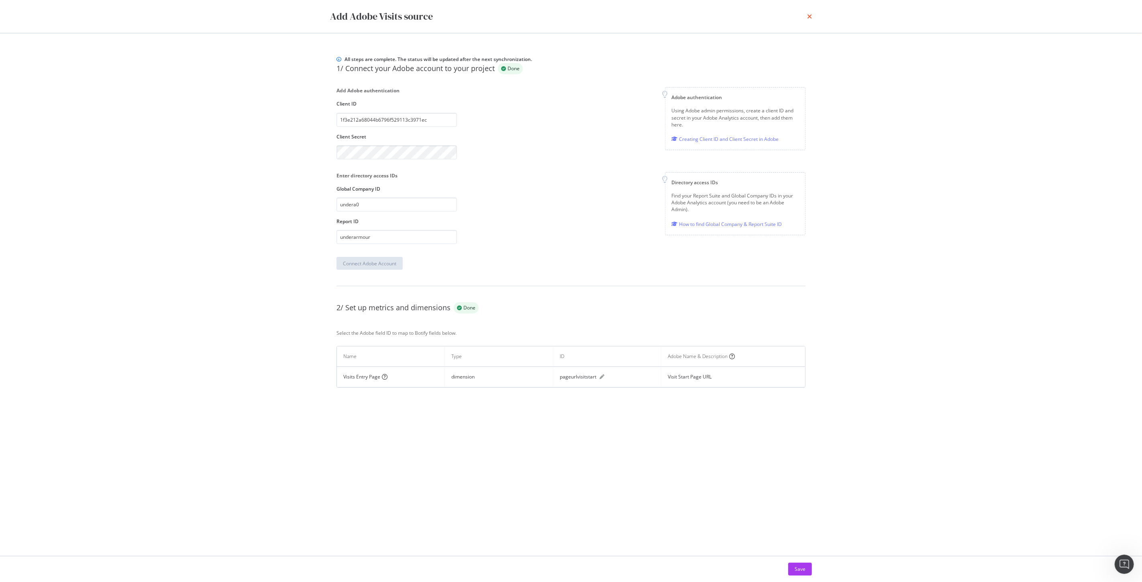
click at [809, 16] on icon "times" at bounding box center [809, 16] width 5 height 6
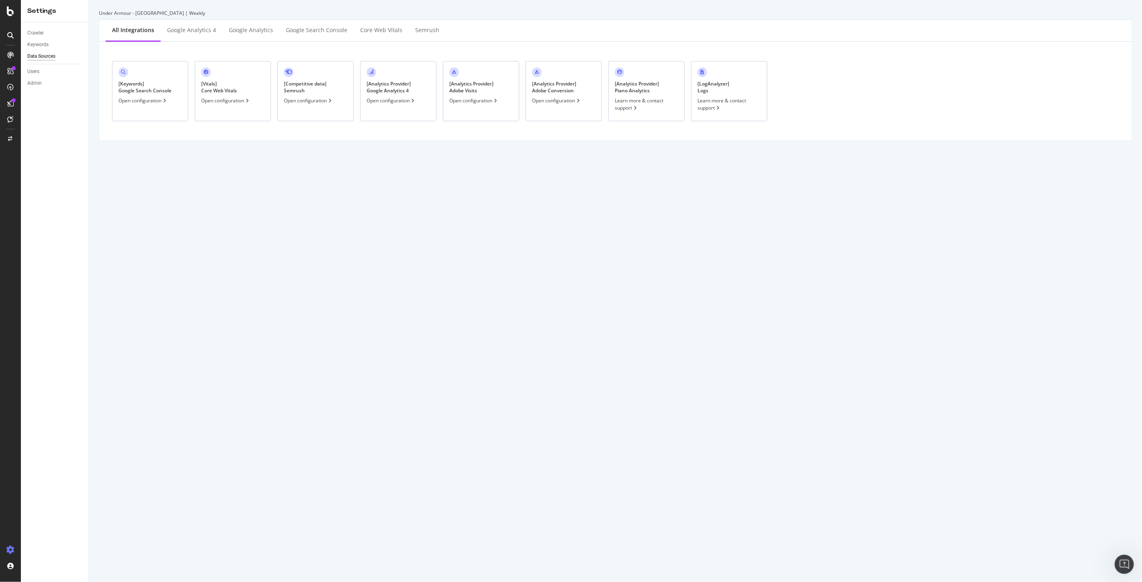
click at [572, 94] on div "[ Analytics Provider ] Adobe Conversion" at bounding box center [554, 87] width 44 height 14
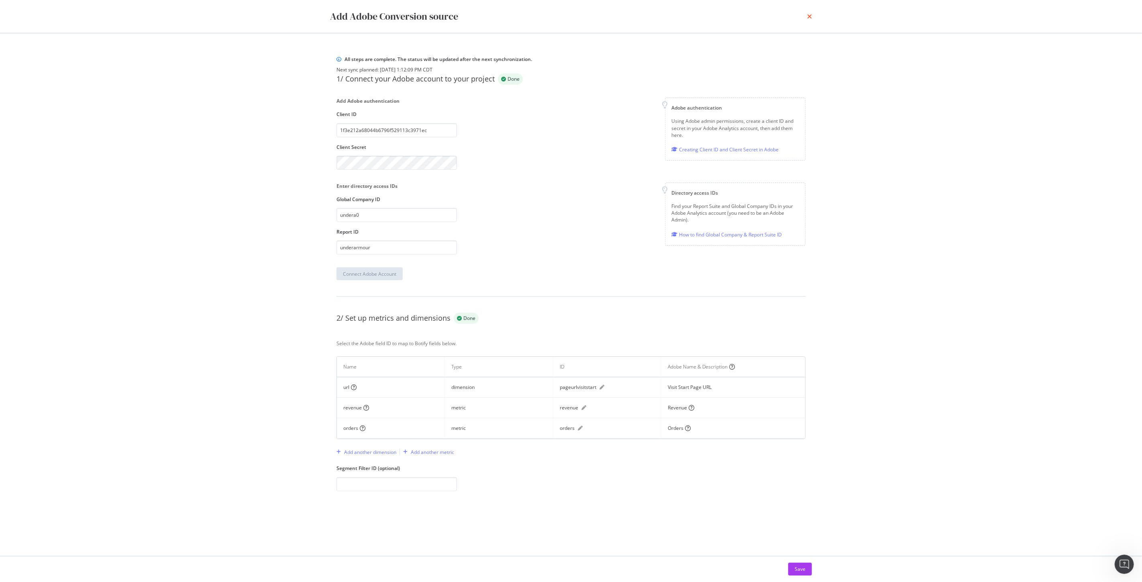
click at [810, 18] on icon "times" at bounding box center [809, 16] width 5 height 6
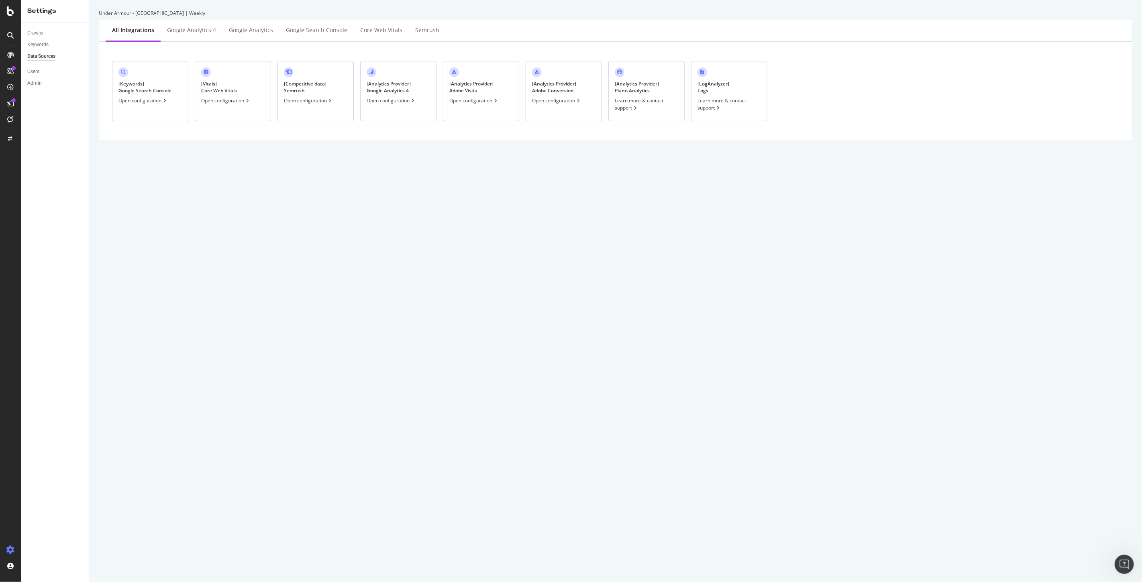
click at [473, 94] on div "[ Analytics Provider ] Adobe Visits" at bounding box center [471, 87] width 44 height 14
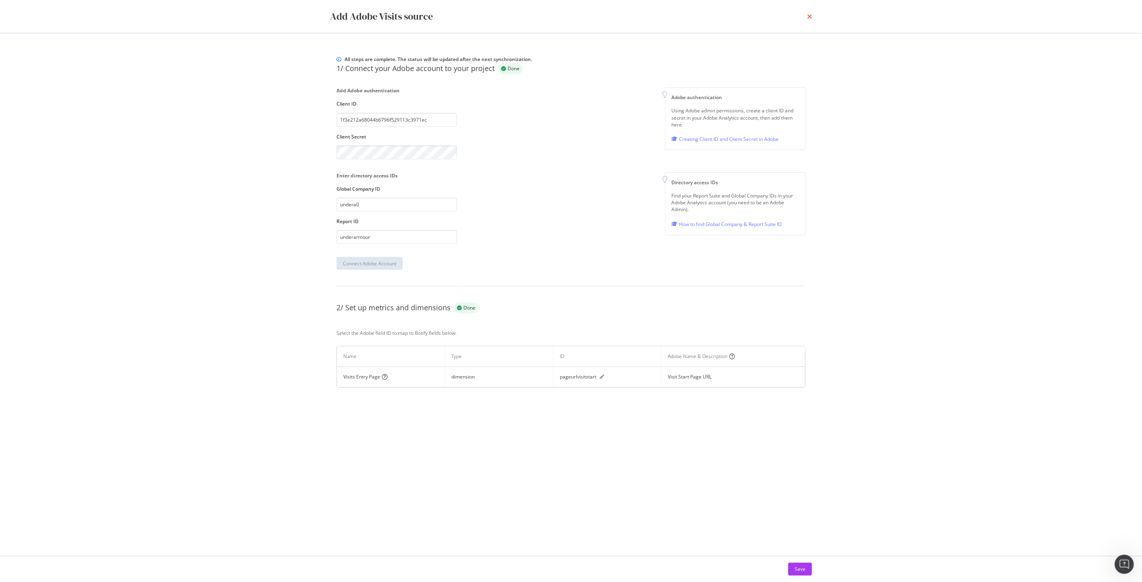
click at [809, 13] on icon "times" at bounding box center [809, 16] width 5 height 6
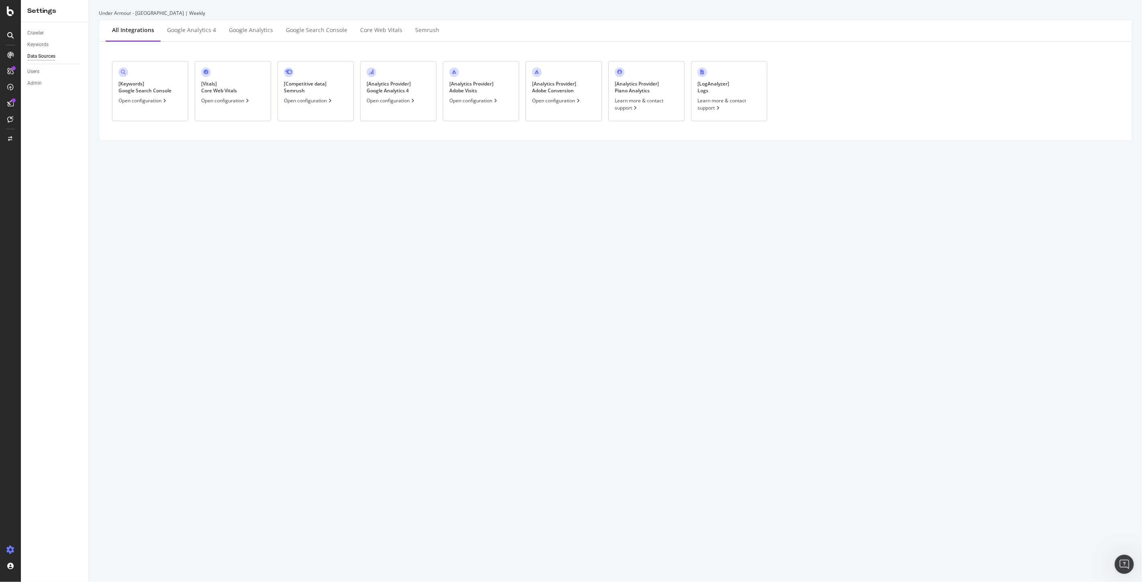
click at [555, 101] on div "Open configuration" at bounding box center [556, 100] width 49 height 7
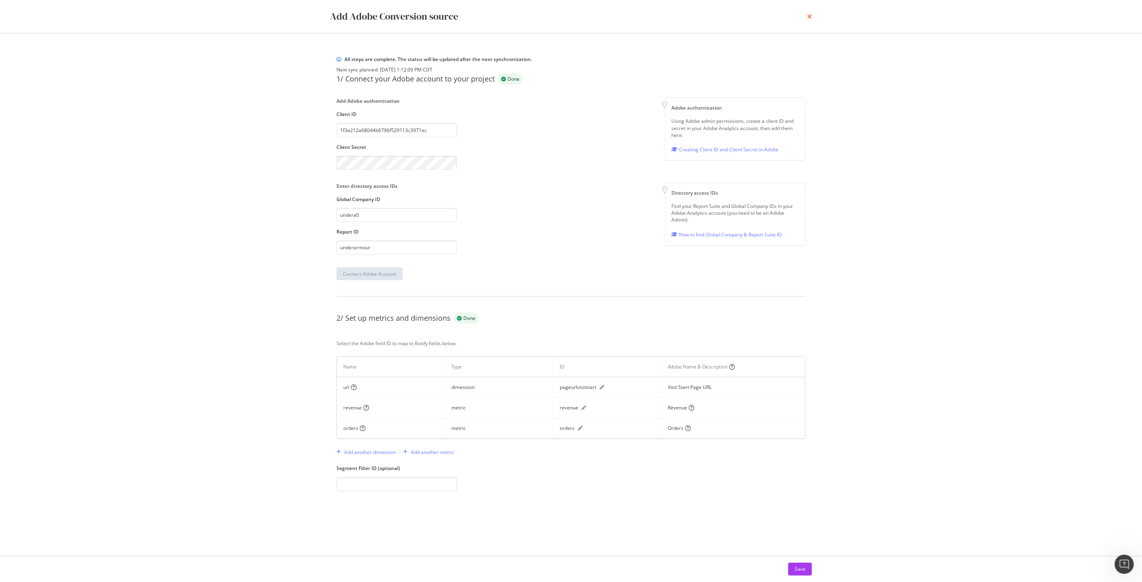
click at [809, 19] on icon "times" at bounding box center [809, 16] width 5 height 6
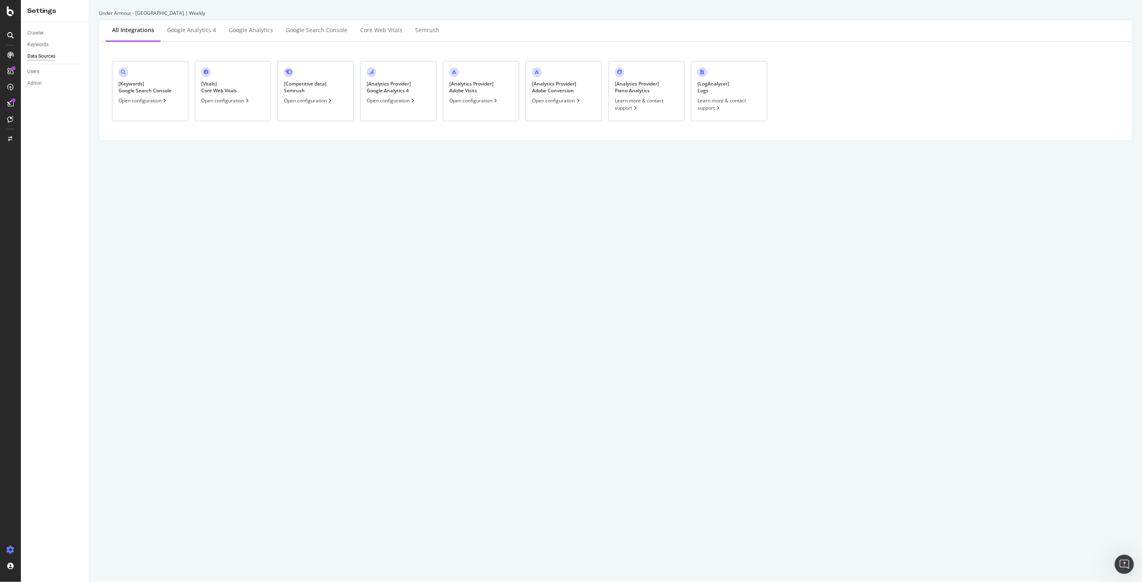
click at [473, 97] on div "Open configuration" at bounding box center [473, 100] width 49 height 7
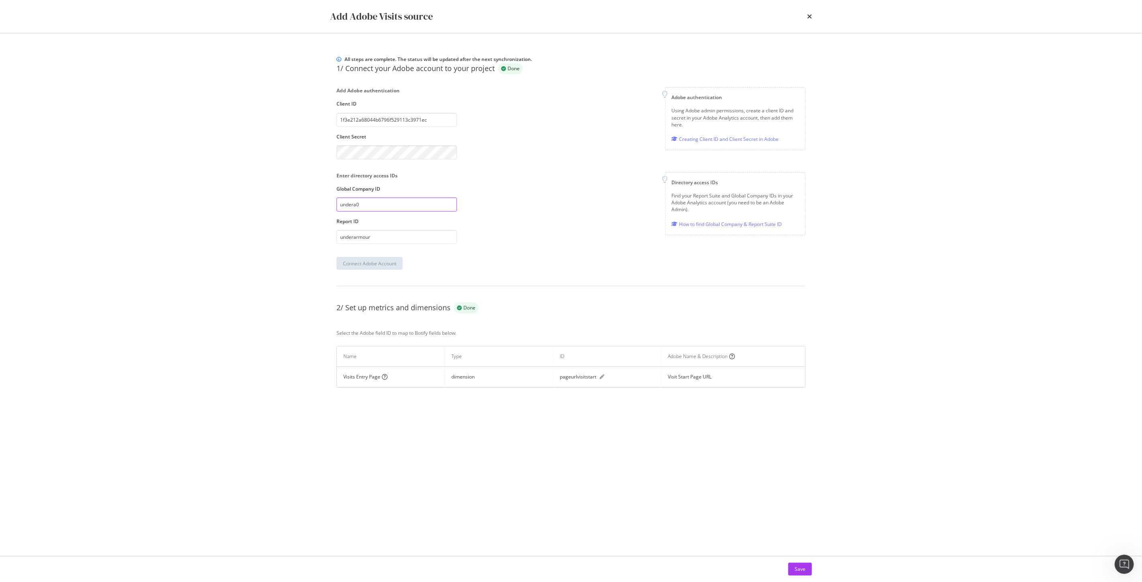
drag, startPoint x: 385, startPoint y: 230, endPoint x: 224, endPoint y: 237, distance: 161.5
click at [193, 235] on div "Add Adobe Visits source All steps are complete. The status will be updated afte…" at bounding box center [571, 291] width 1142 height 582
drag, startPoint x: 391, startPoint y: 267, endPoint x: 147, endPoint y: 250, distance: 244.6
click at [147, 250] on div "Add Adobe Visits source All steps are complete. The status will be updated afte…" at bounding box center [571, 291] width 1142 height 582
click at [806, 17] on div "Add Adobe Visits source" at bounding box center [571, 17] width 482 height 14
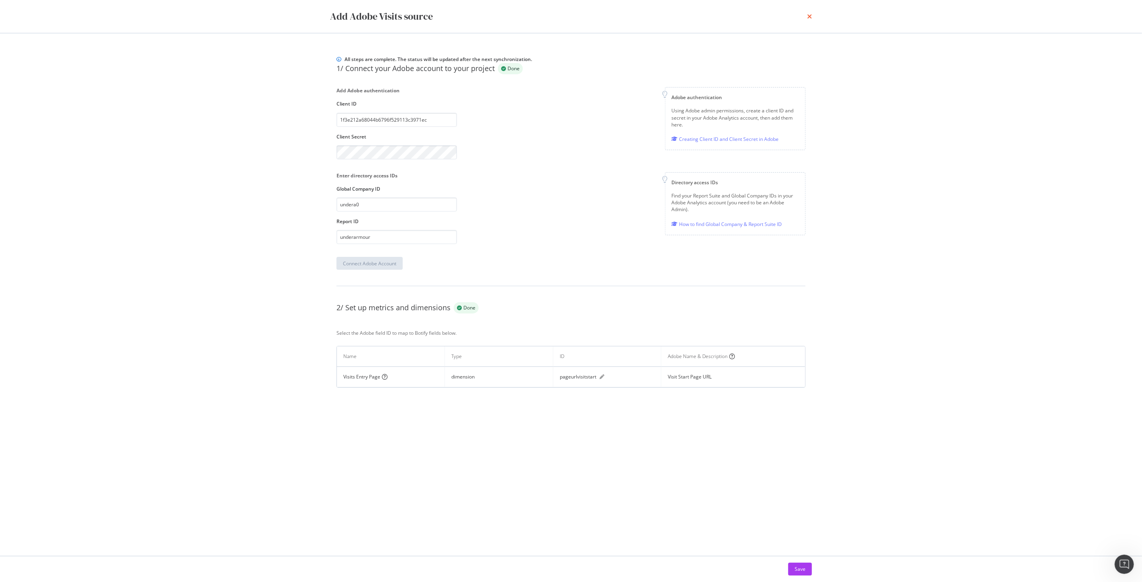
click at [810, 15] on icon "times" at bounding box center [809, 16] width 5 height 6
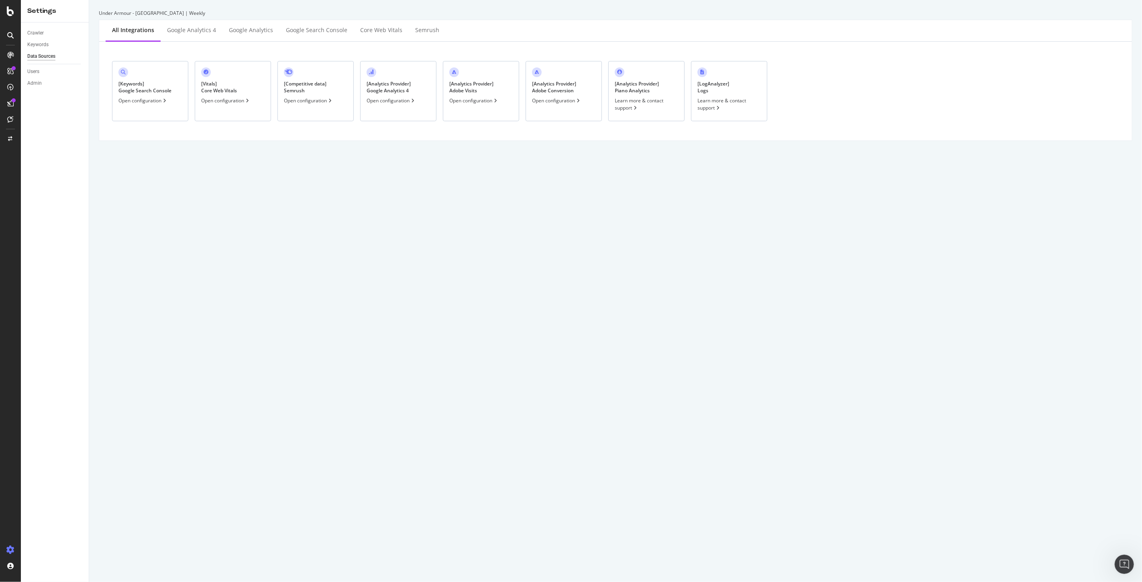
click at [134, 109] on div "[ Keywords ] Google Search Console Open configuration" at bounding box center [150, 91] width 76 height 60
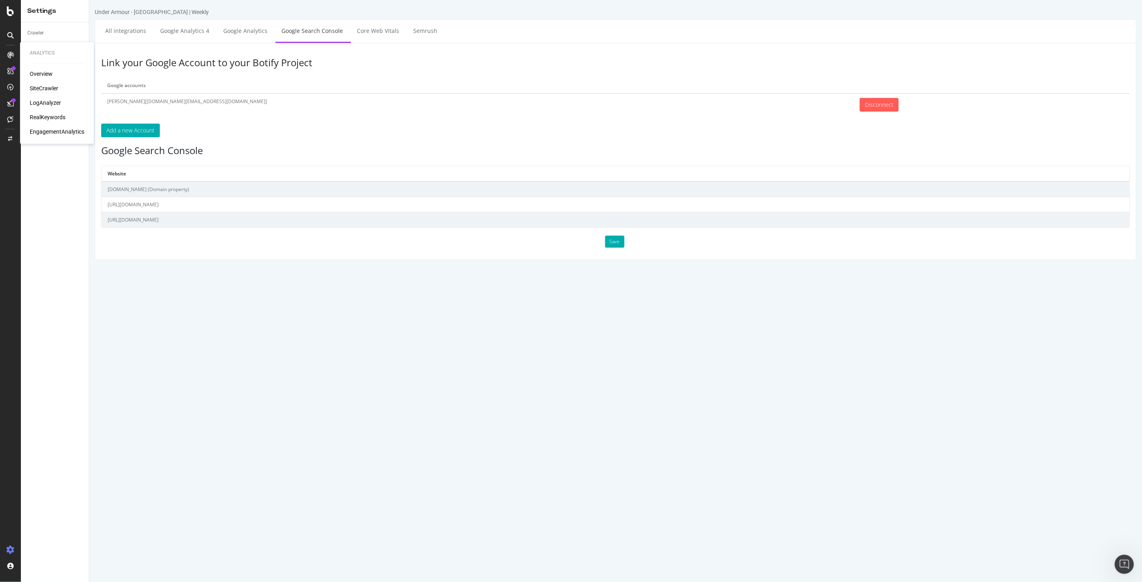
click at [45, 90] on div "SiteCrawler" at bounding box center [44, 89] width 29 height 8
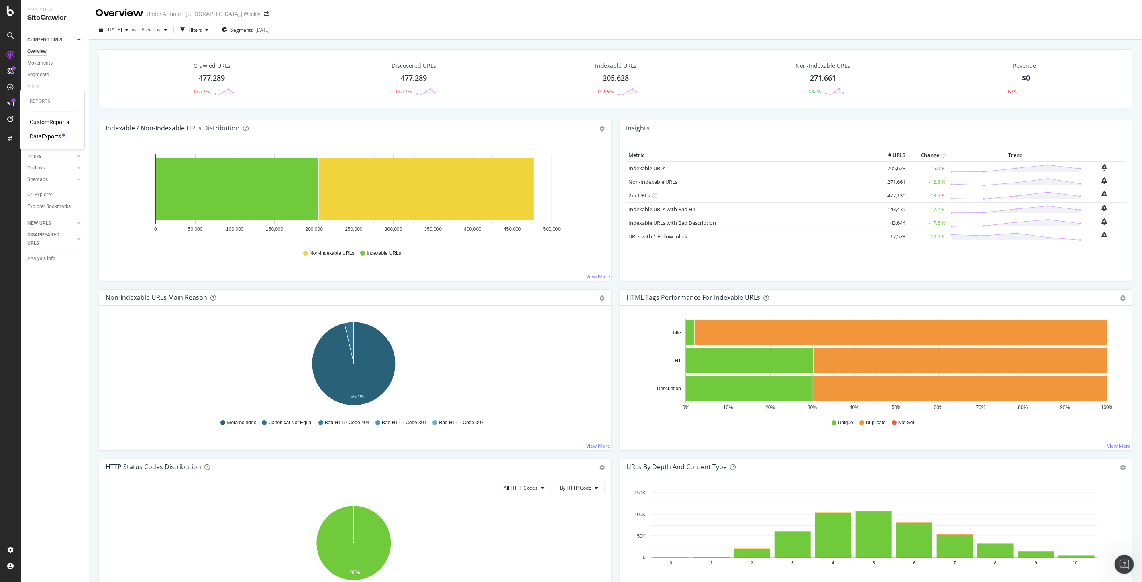
click at [37, 133] on div "DataExports" at bounding box center [45, 137] width 31 height 8
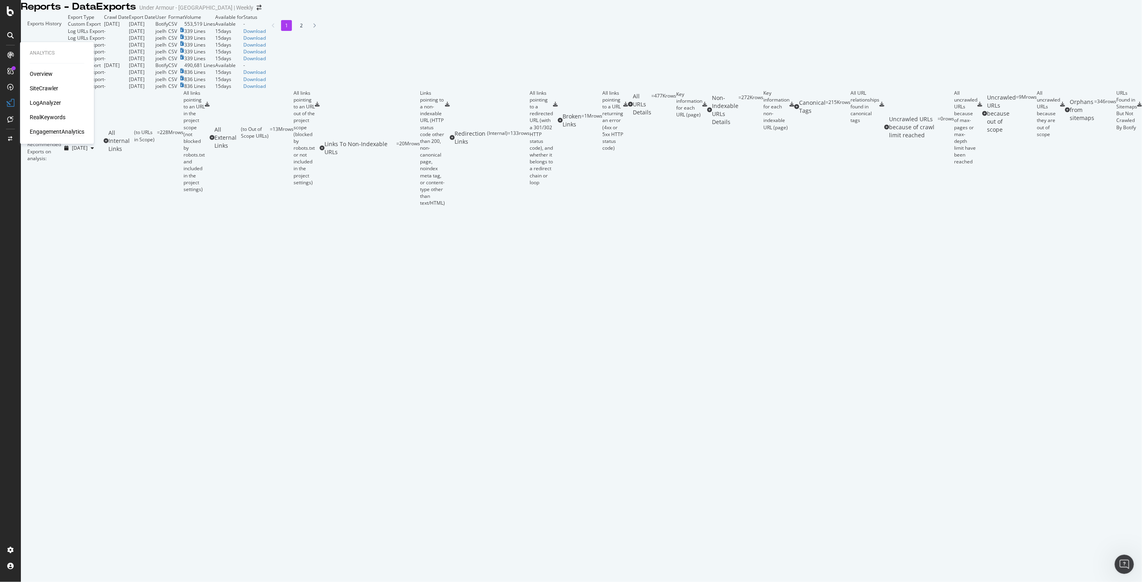
click at [55, 130] on div "EngagementAnalytics" at bounding box center [57, 132] width 55 height 8
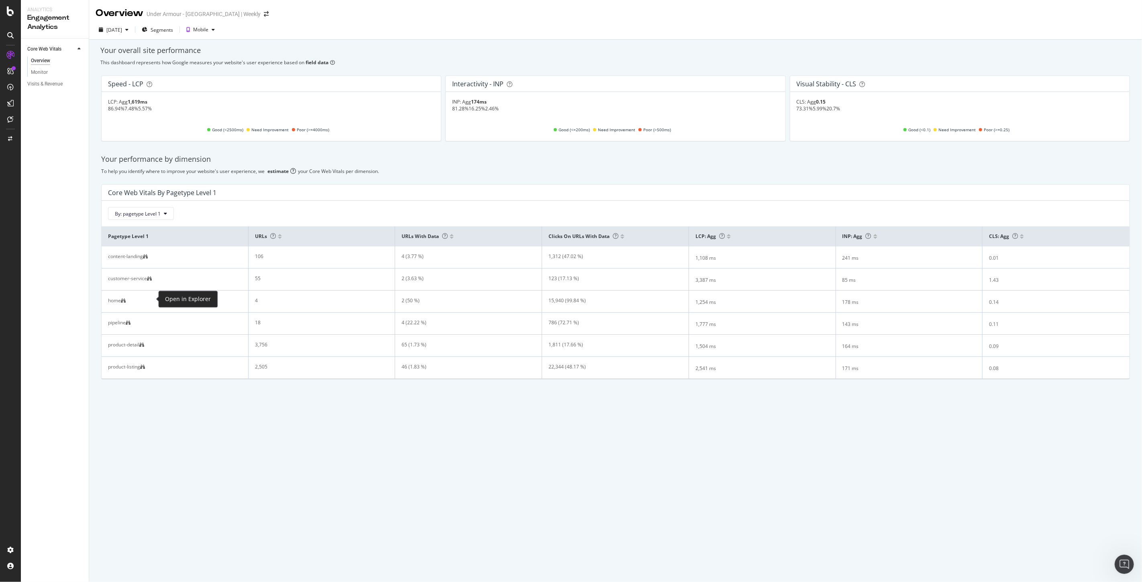
click at [152, 281] on icon at bounding box center [149, 278] width 5 height 5
click at [173, 26] on span "Segments" at bounding box center [162, 29] width 22 height 7
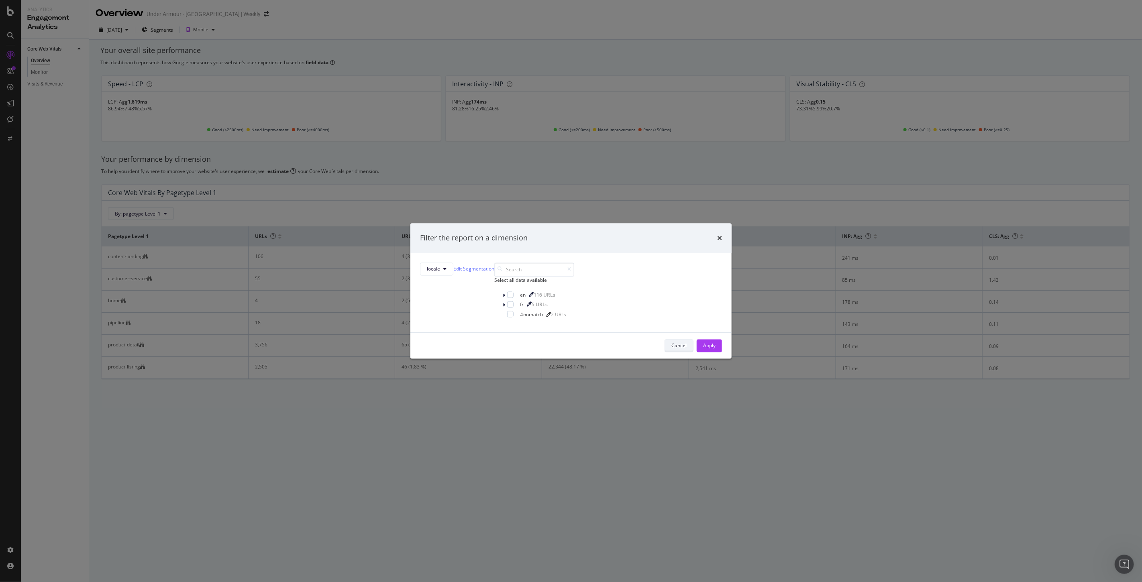
click at [664, 352] on button "Cancel" at bounding box center [678, 345] width 29 height 13
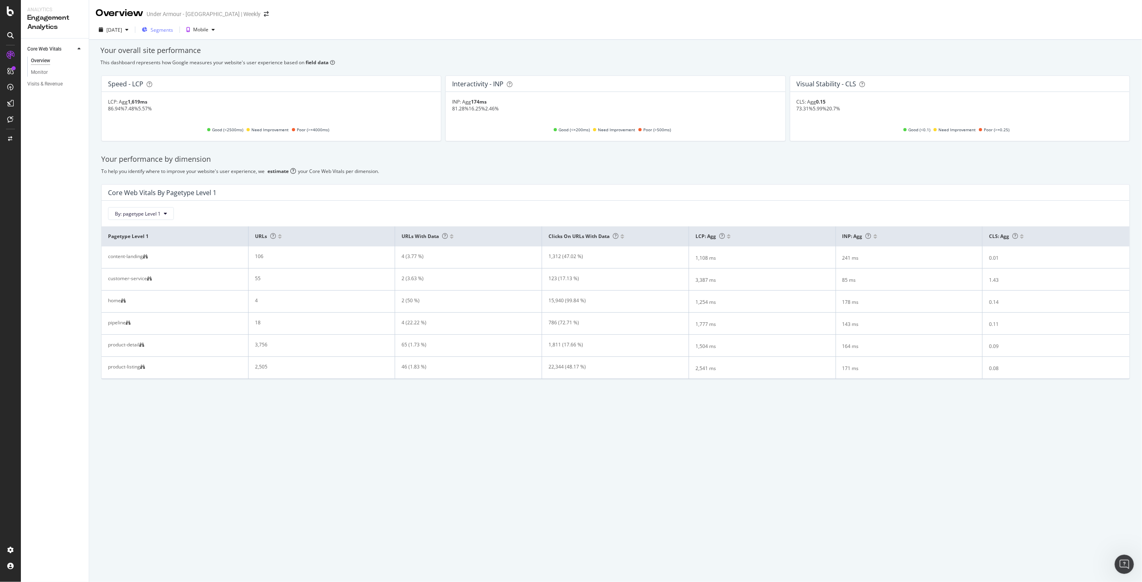
click at [167, 31] on span "Segments" at bounding box center [162, 29] width 22 height 7
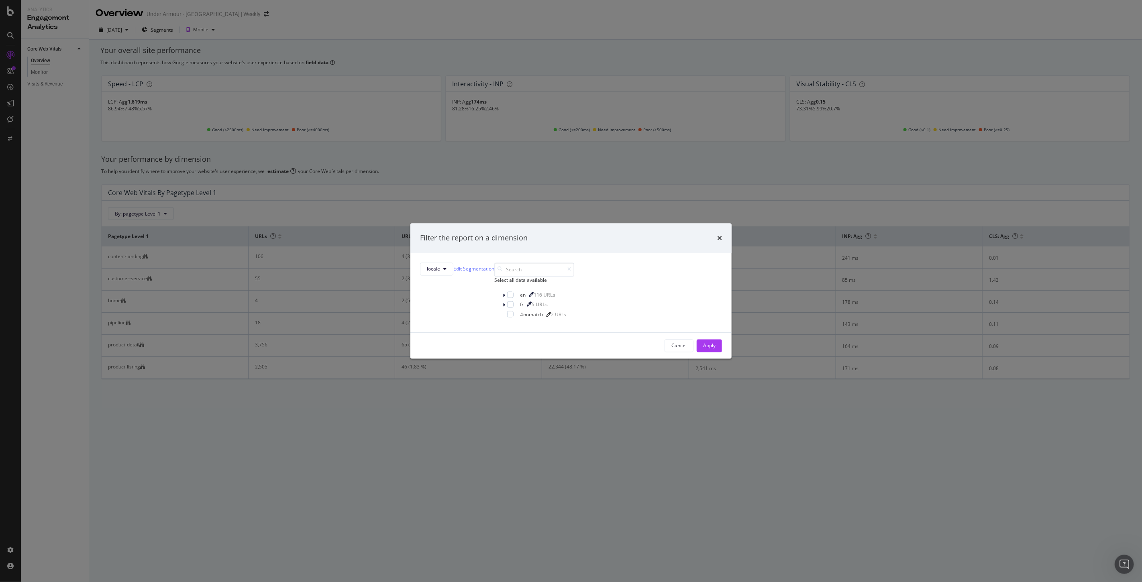
click at [73, 101] on div "Filter the report on a dimension locale Edit Segmentation Select all data avail…" at bounding box center [571, 291] width 1142 height 582
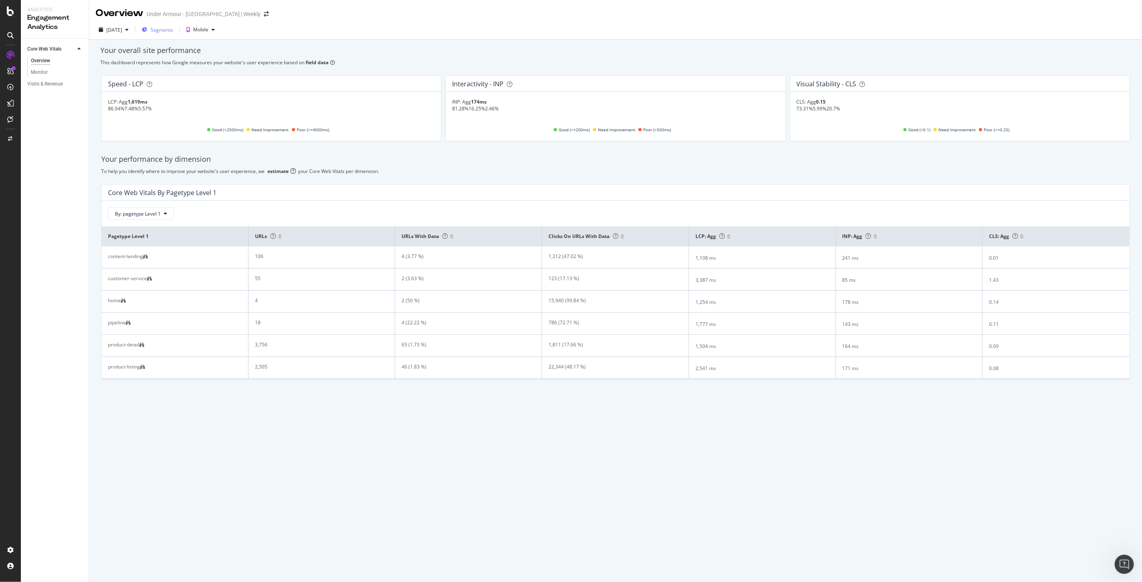
click at [173, 31] on span "Segments" at bounding box center [162, 29] width 22 height 7
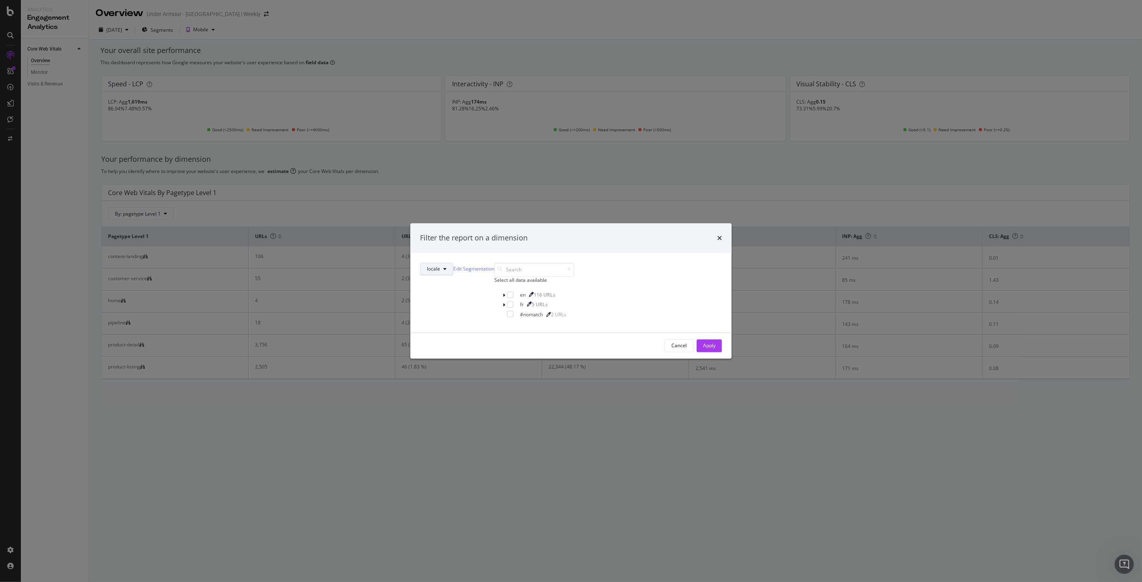
click at [453, 263] on button "locale" at bounding box center [436, 269] width 33 height 13
click at [717, 235] on icon "times" at bounding box center [719, 238] width 5 height 6
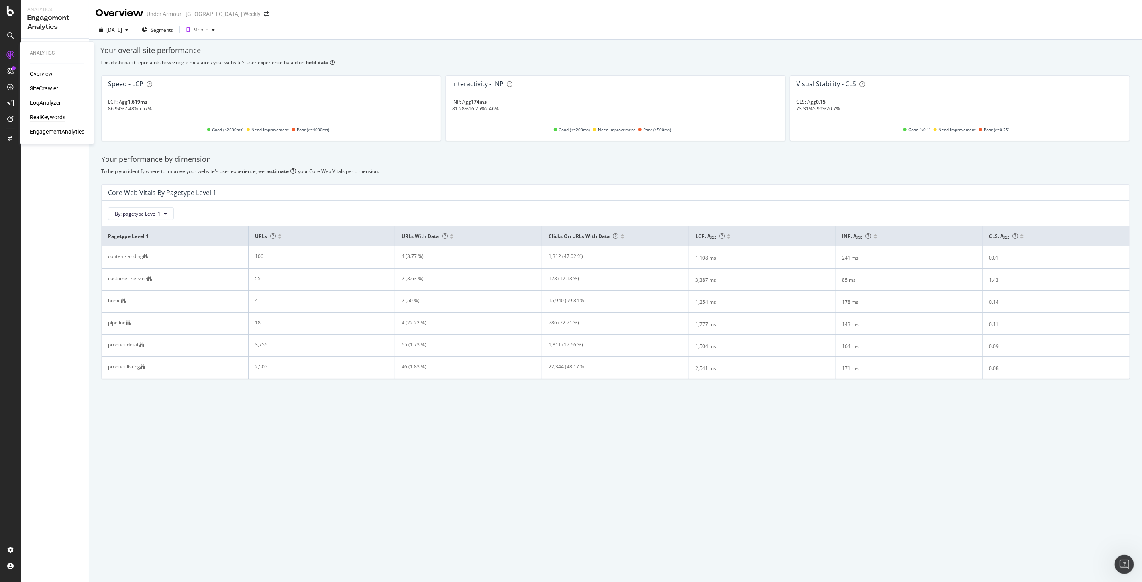
click at [41, 117] on div "RealKeywords" at bounding box center [48, 118] width 36 height 8
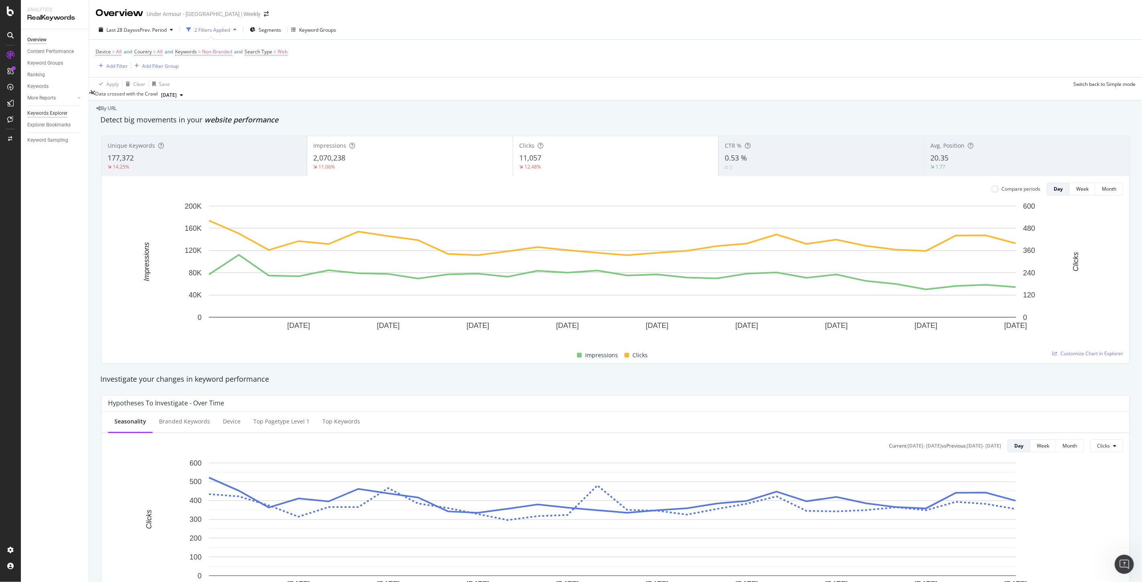
click at [49, 114] on div "Keywords Explorer" at bounding box center [47, 113] width 40 height 8
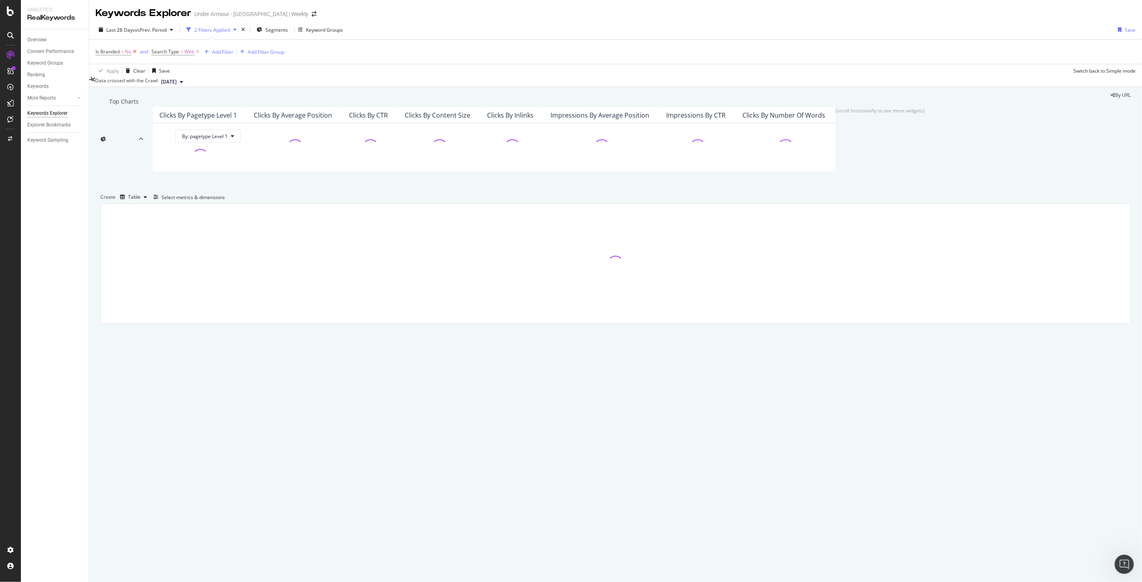
click at [134, 54] on icon at bounding box center [134, 52] width 7 height 8
click at [142, 53] on icon at bounding box center [141, 52] width 7 height 8
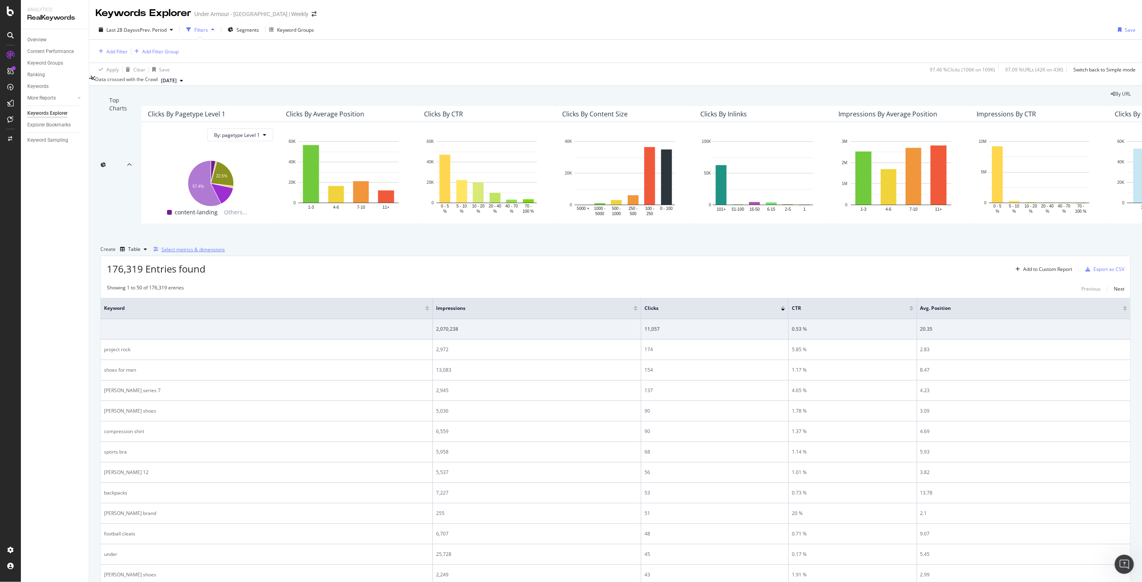
click at [225, 253] on div "Select metrics & dimensions" at bounding box center [192, 249] width 63 height 7
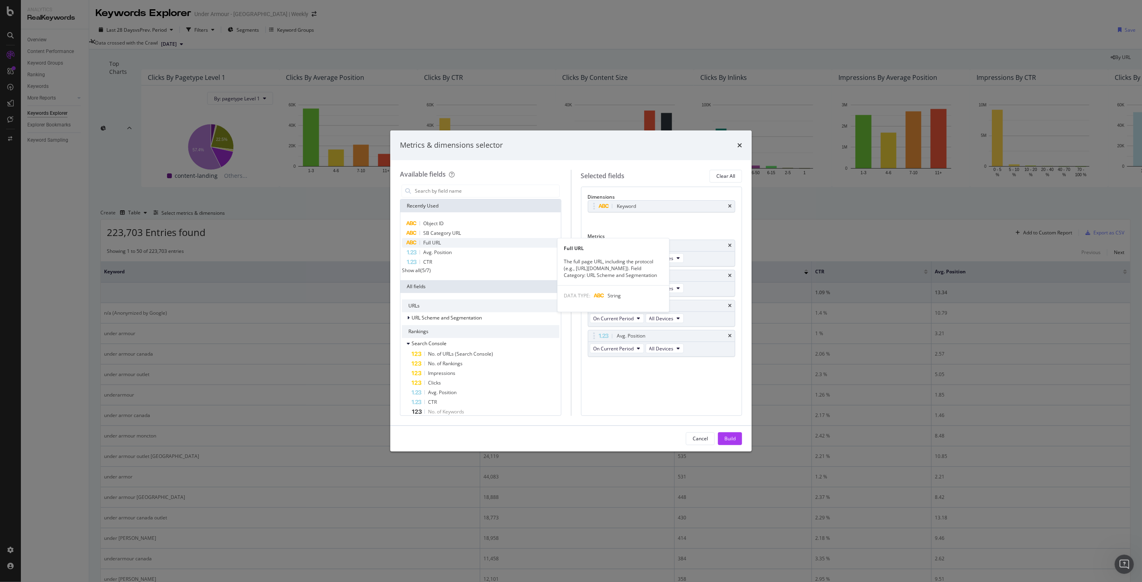
click at [429, 241] on span "Full URL" at bounding box center [432, 242] width 18 height 7
click at [730, 209] on icon "times" at bounding box center [730, 206] width 4 height 5
click at [730, 441] on div "Build" at bounding box center [729, 438] width 11 height 7
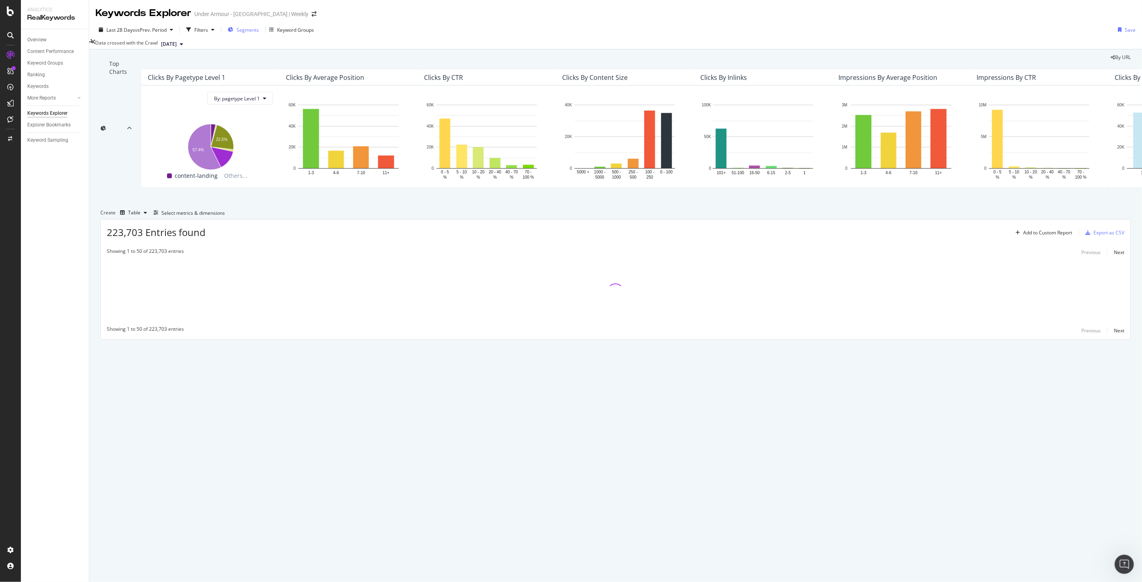
click at [246, 31] on span "Segments" at bounding box center [247, 29] width 22 height 7
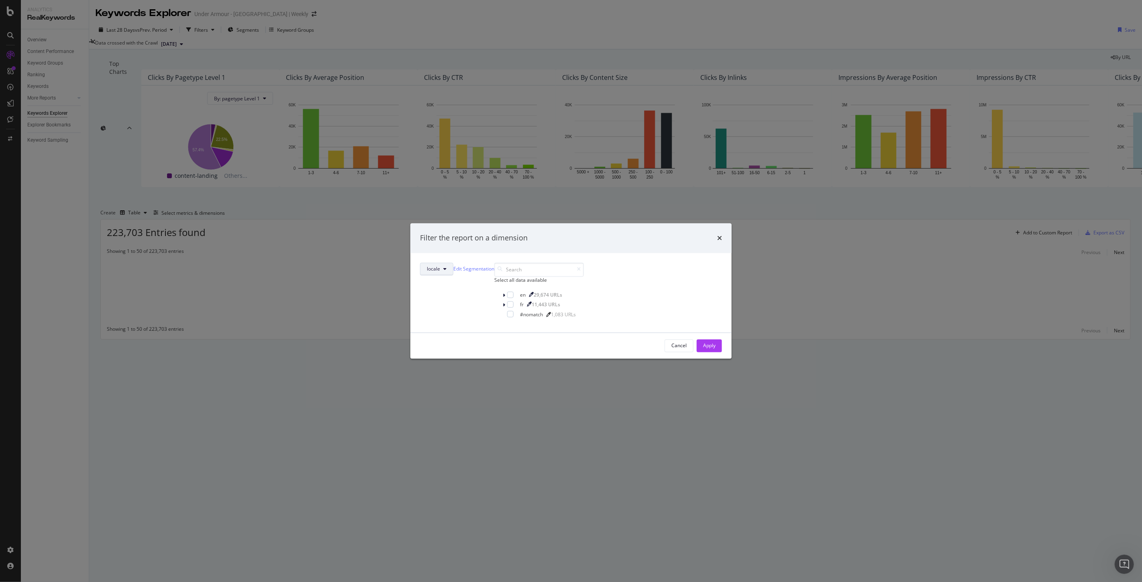
click at [440, 266] on span "locale" at bounding box center [433, 269] width 13 height 7
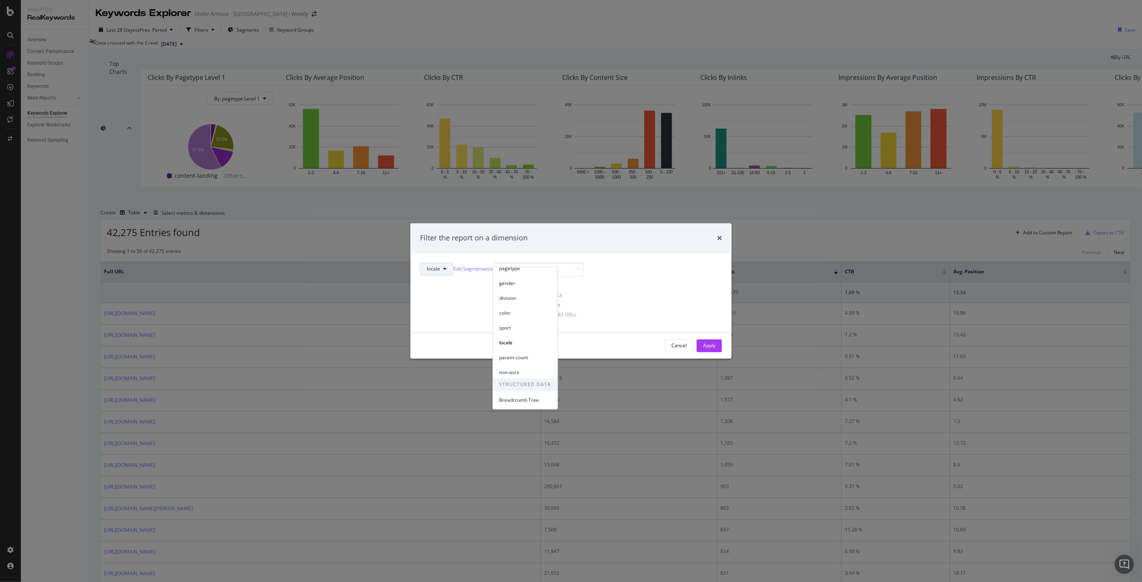
click at [749, 303] on div "Filter the report on a dimension locale Edit Segmentation Select all data avail…" at bounding box center [571, 291] width 1142 height 582
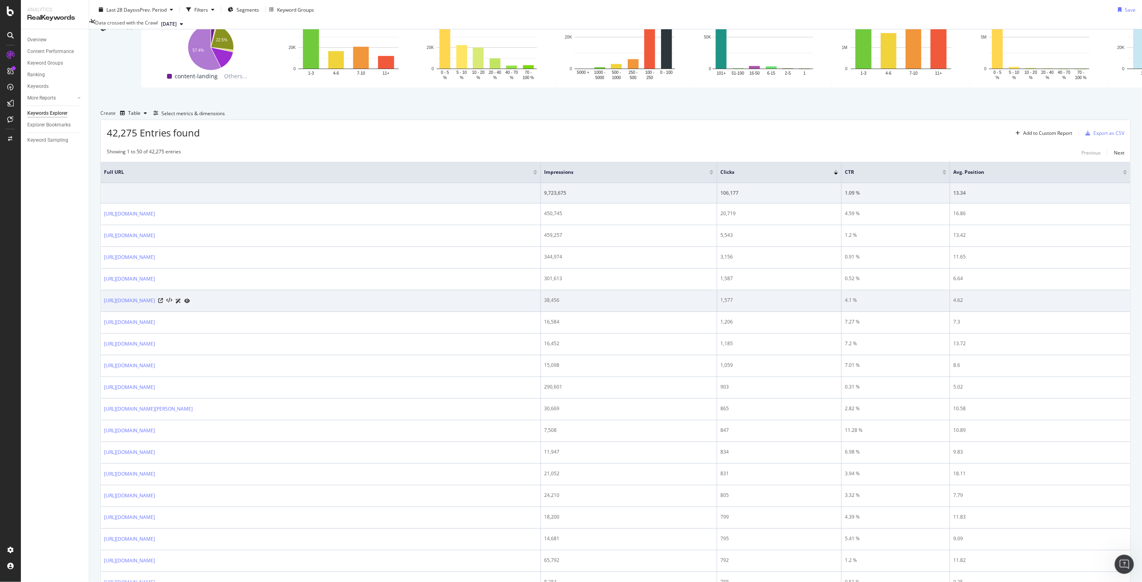
scroll to position [0, 0]
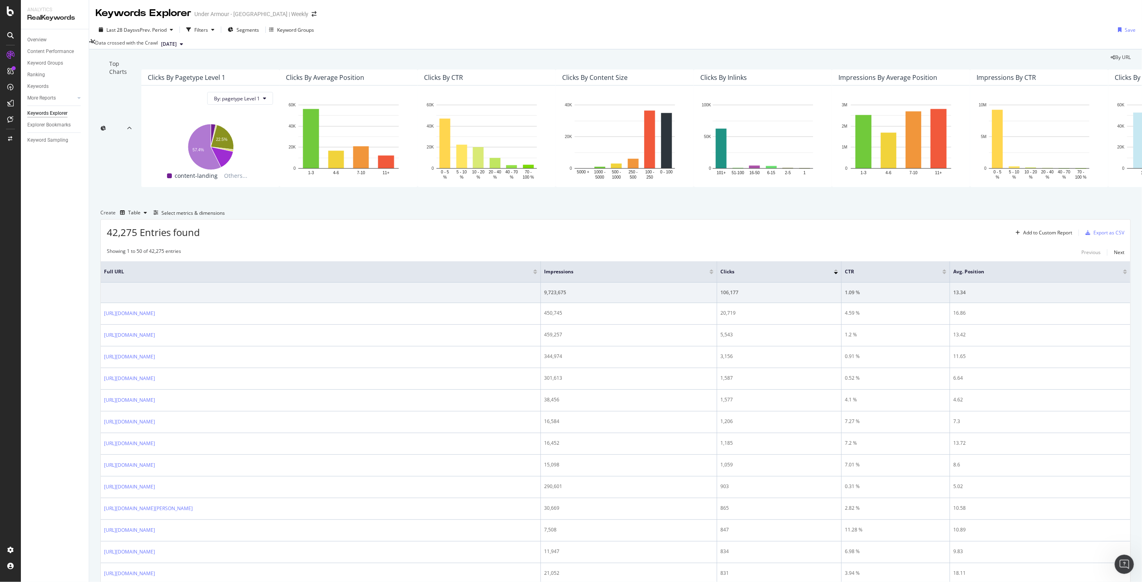
click at [186, 42] on button "2025 Sep. 11th" at bounding box center [172, 44] width 29 height 10
click at [121, 48] on div "Data crossed with the Crawl 2025 Sep. 11th" at bounding box center [137, 44] width 97 height 10
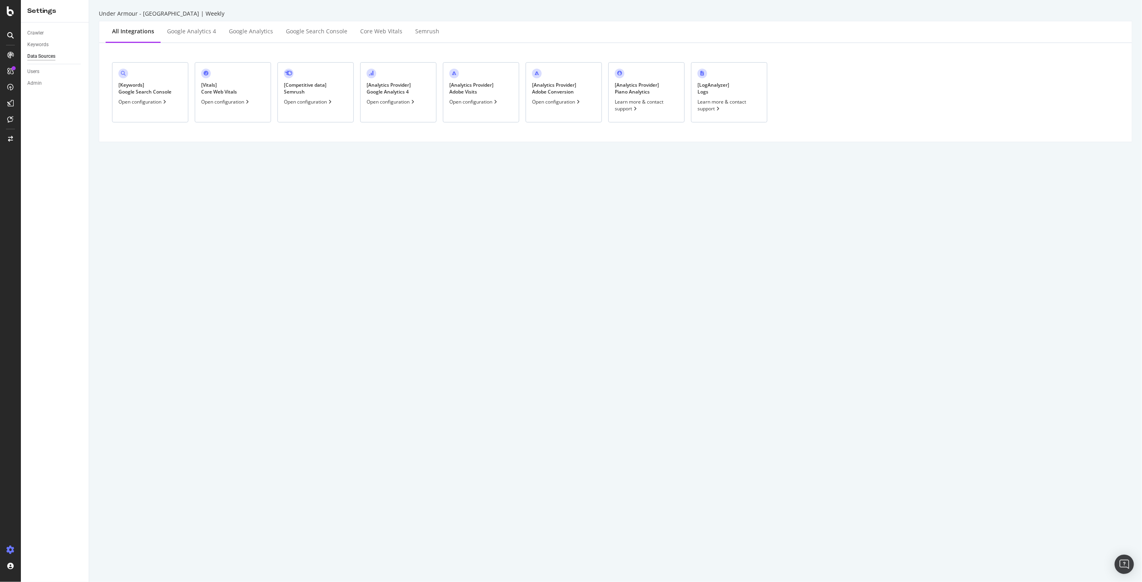
click at [487, 101] on div "Open configuration" at bounding box center [473, 101] width 49 height 7
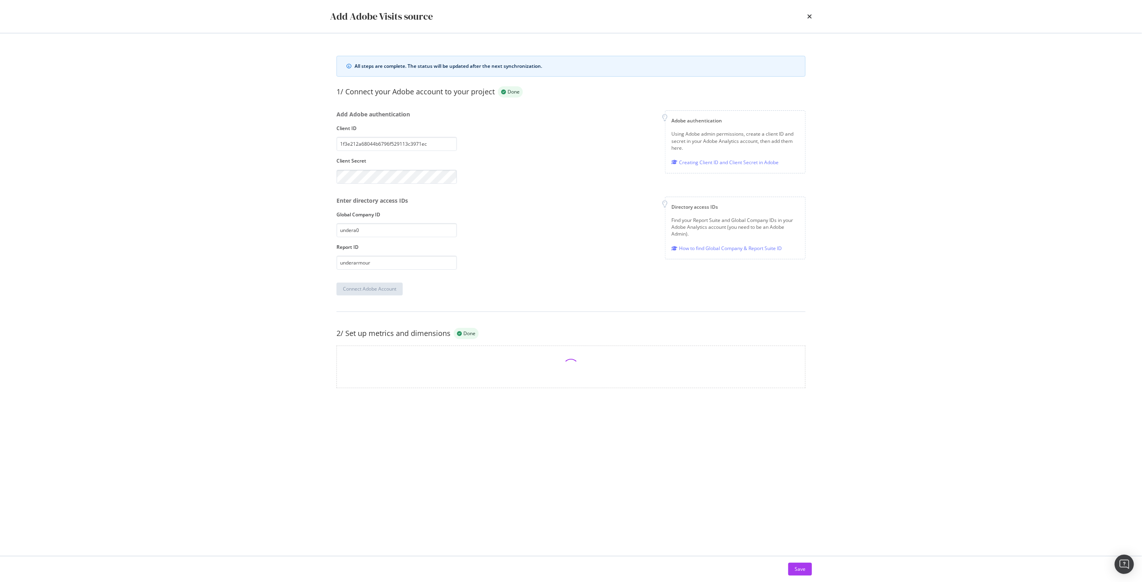
click at [806, 17] on div "Add Adobe Visits source" at bounding box center [571, 17] width 482 height 14
click at [809, 16] on icon "times" at bounding box center [809, 16] width 5 height 6
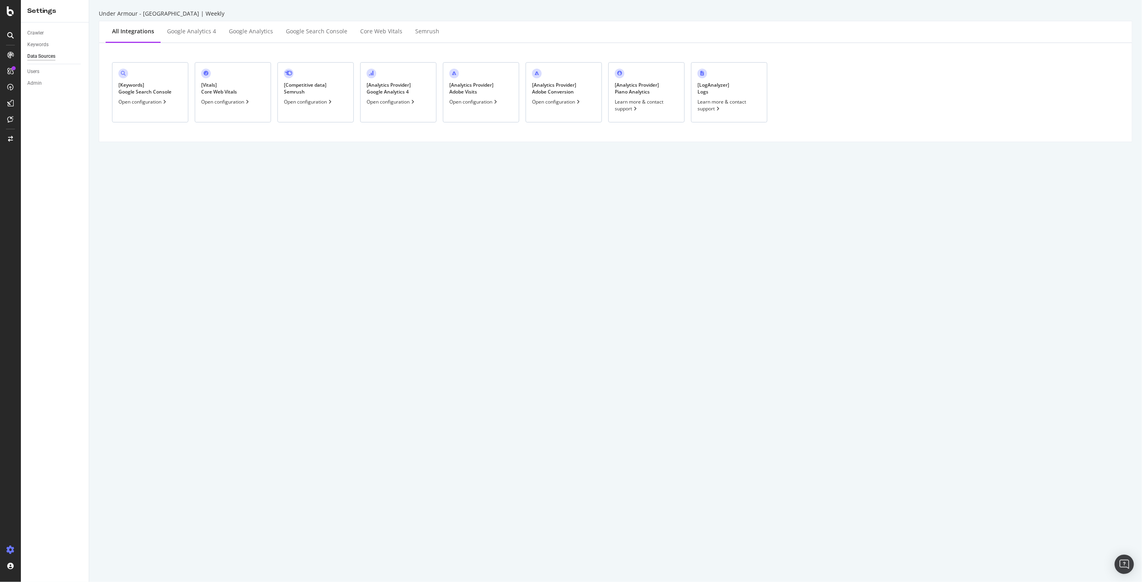
click at [546, 111] on div "[ Analytics Provider ] Adobe Conversion Open configuration" at bounding box center [563, 92] width 76 height 60
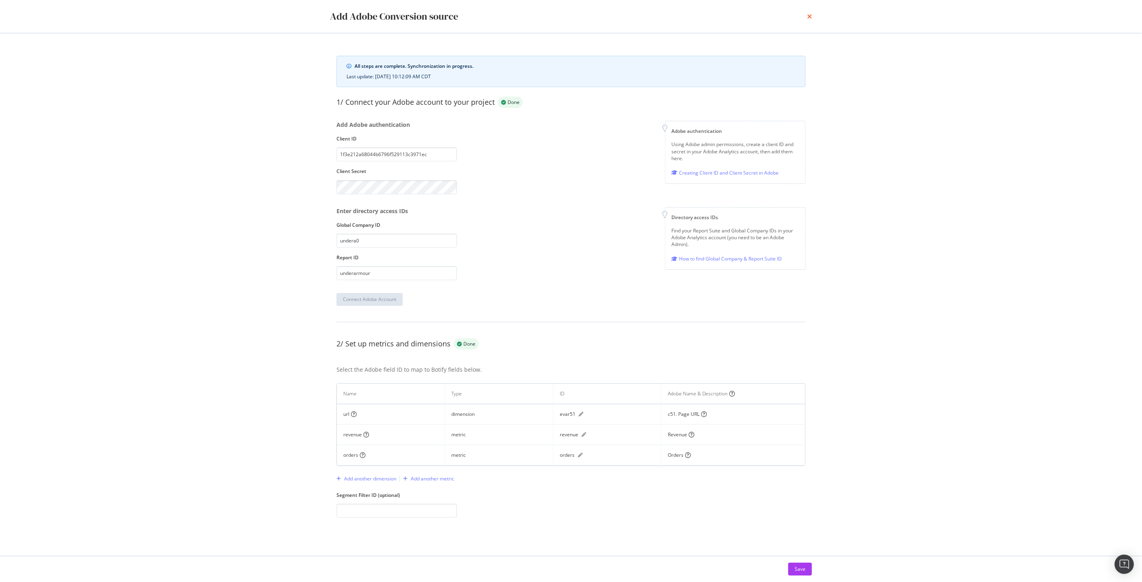
click at [809, 16] on icon "times" at bounding box center [809, 16] width 5 height 6
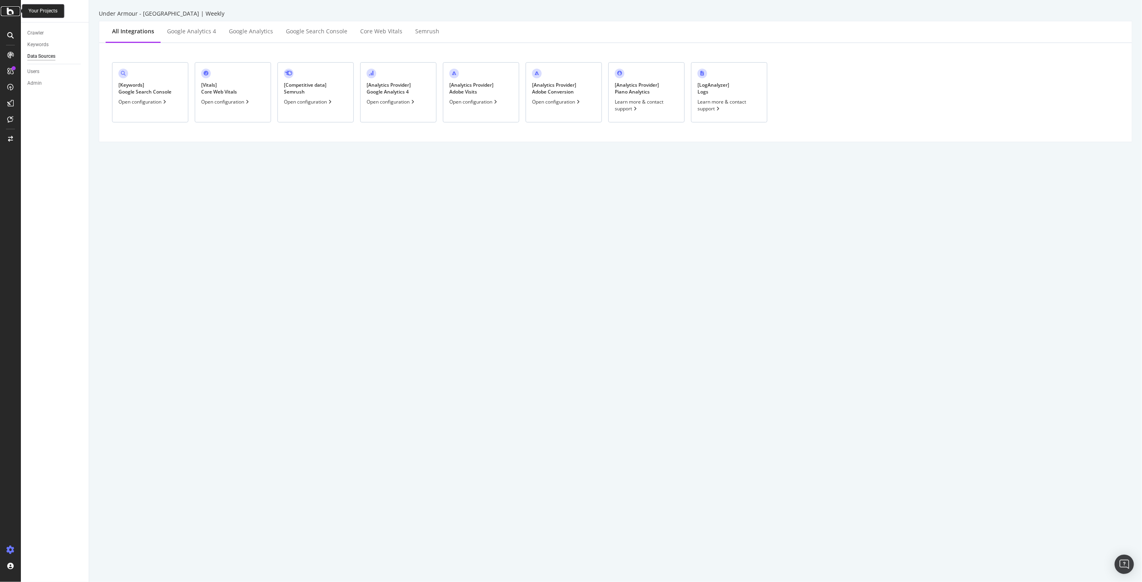
click at [7, 10] on icon at bounding box center [10, 11] width 7 height 10
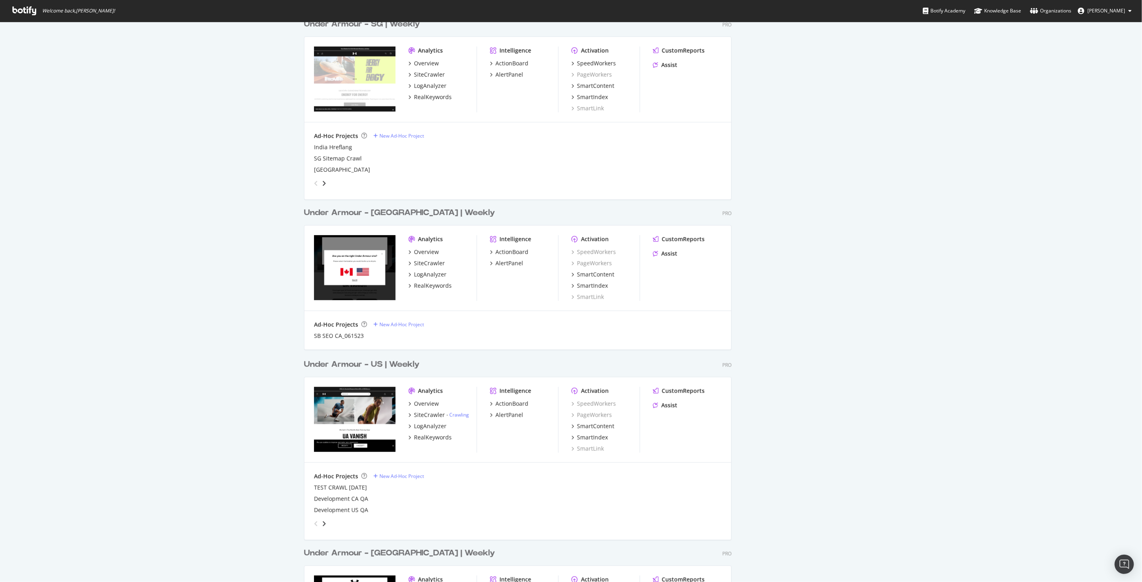
scroll to position [446, 0]
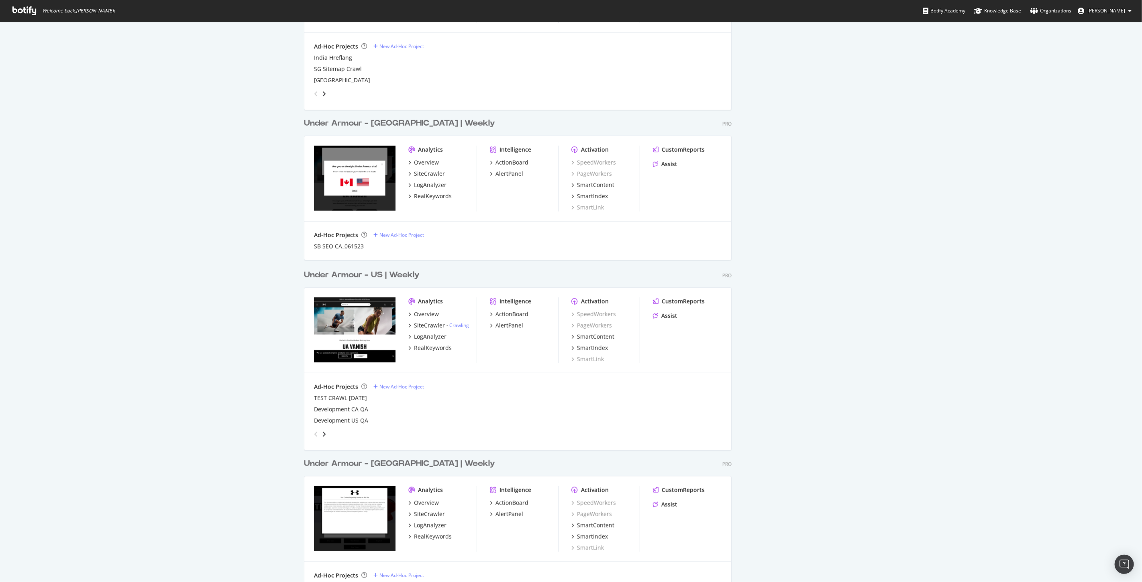
click at [385, 274] on div "Under Armour - US | Weekly" at bounding box center [362, 275] width 116 height 12
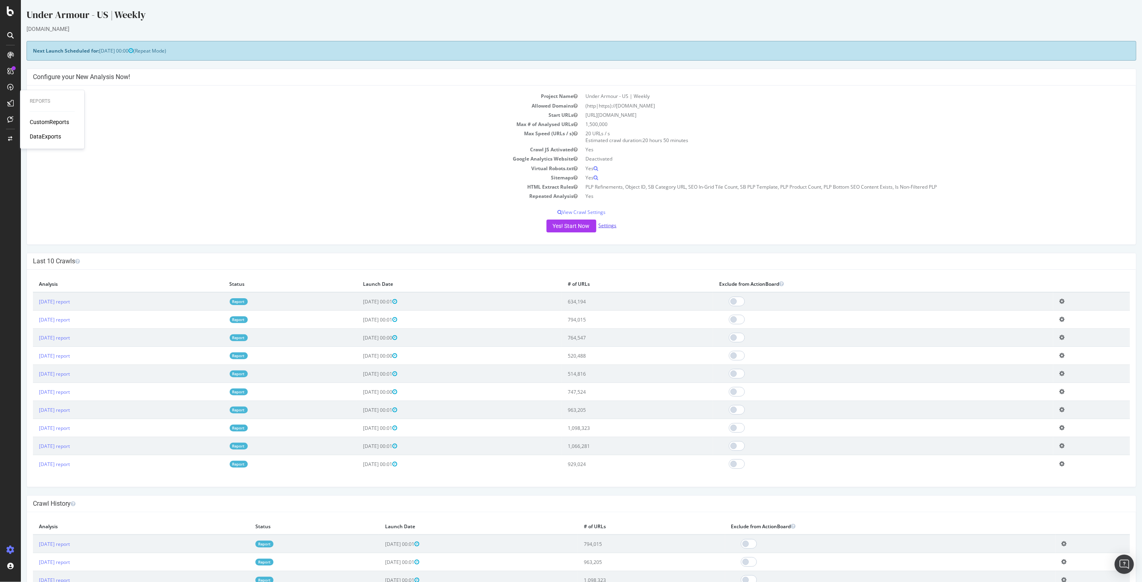
click at [606, 223] on link "Settings" at bounding box center [607, 225] width 18 height 7
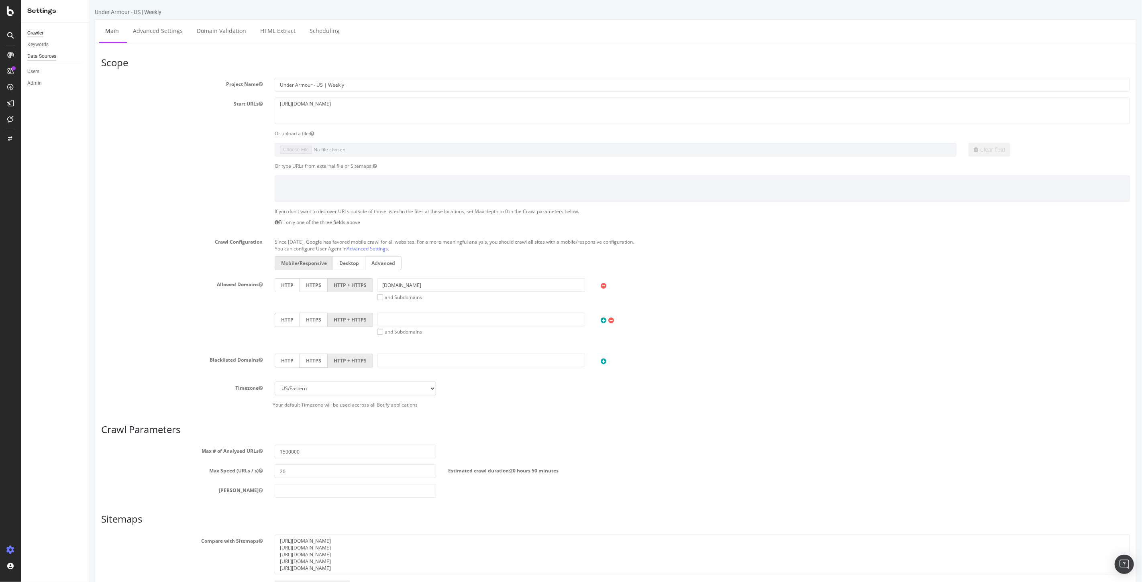
click at [41, 55] on div "Data Sources" at bounding box center [41, 56] width 29 height 8
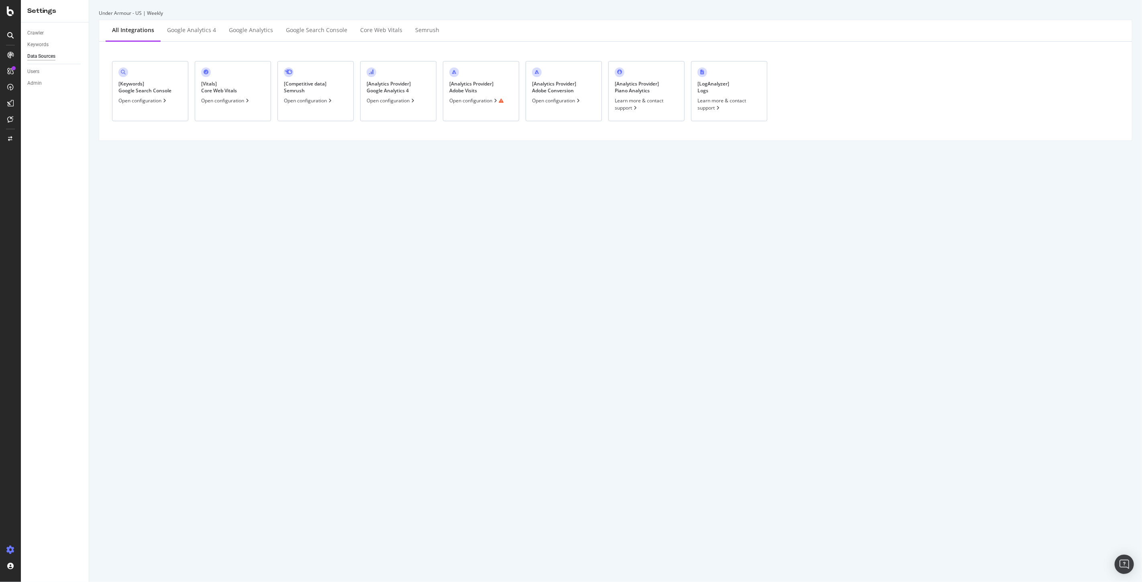
click at [554, 99] on div "Open configuration" at bounding box center [556, 100] width 49 height 7
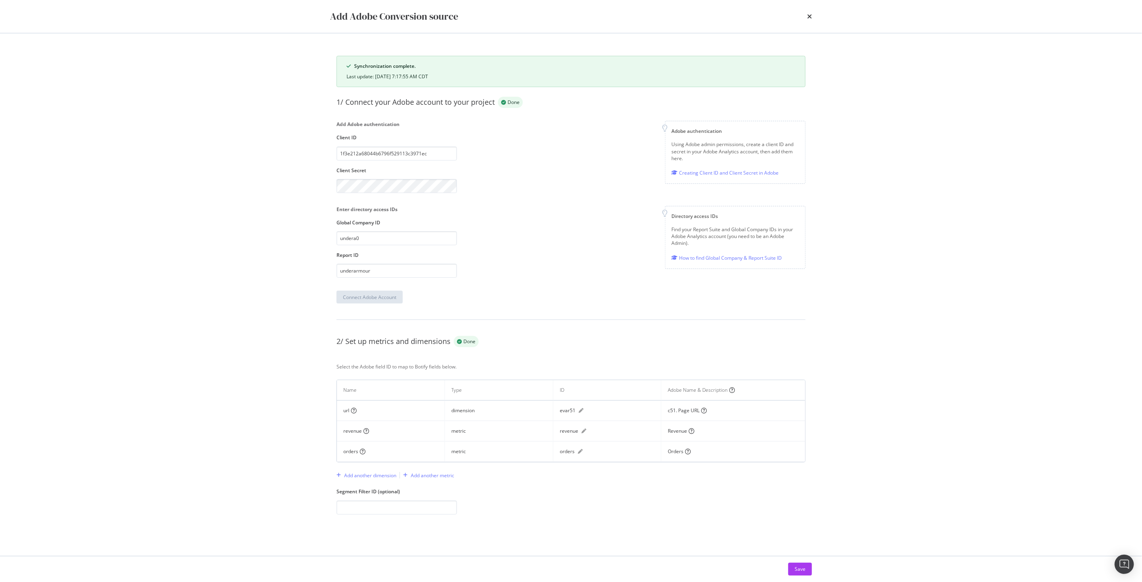
click at [806, 16] on div "Add Adobe Conversion source" at bounding box center [571, 17] width 482 height 14
click at [809, 18] on icon "times" at bounding box center [809, 16] width 5 height 6
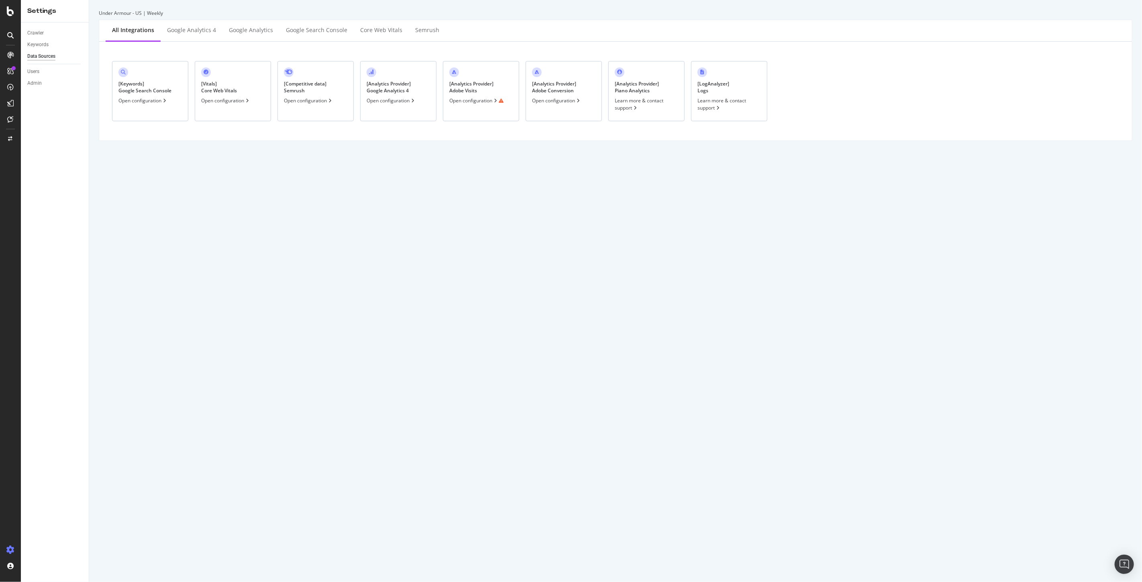
click at [471, 100] on div "Open configuration" at bounding box center [476, 100] width 54 height 7
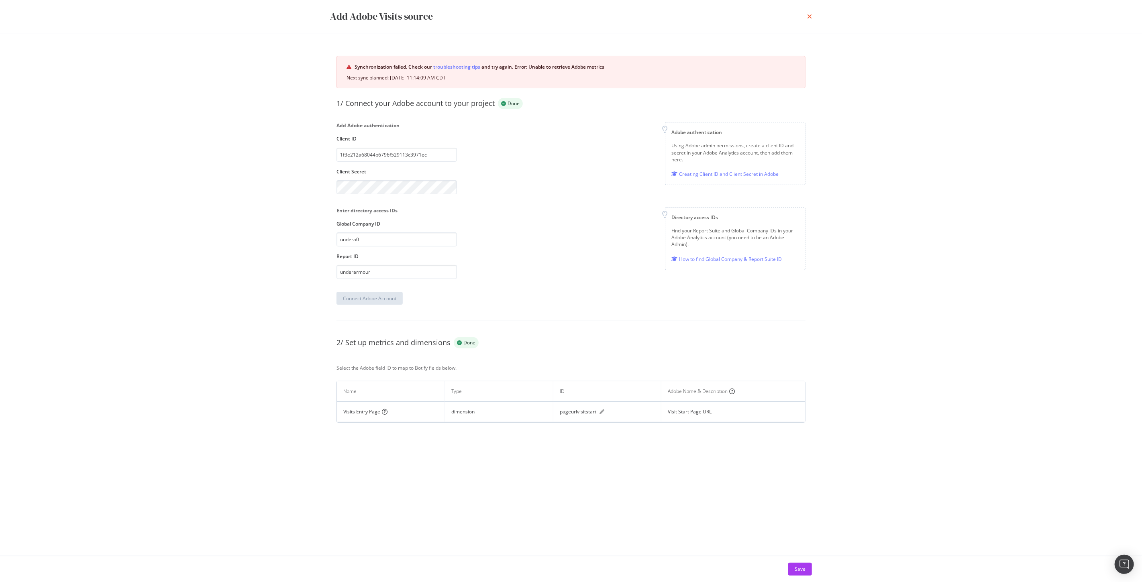
click at [809, 14] on icon "times" at bounding box center [809, 16] width 5 height 6
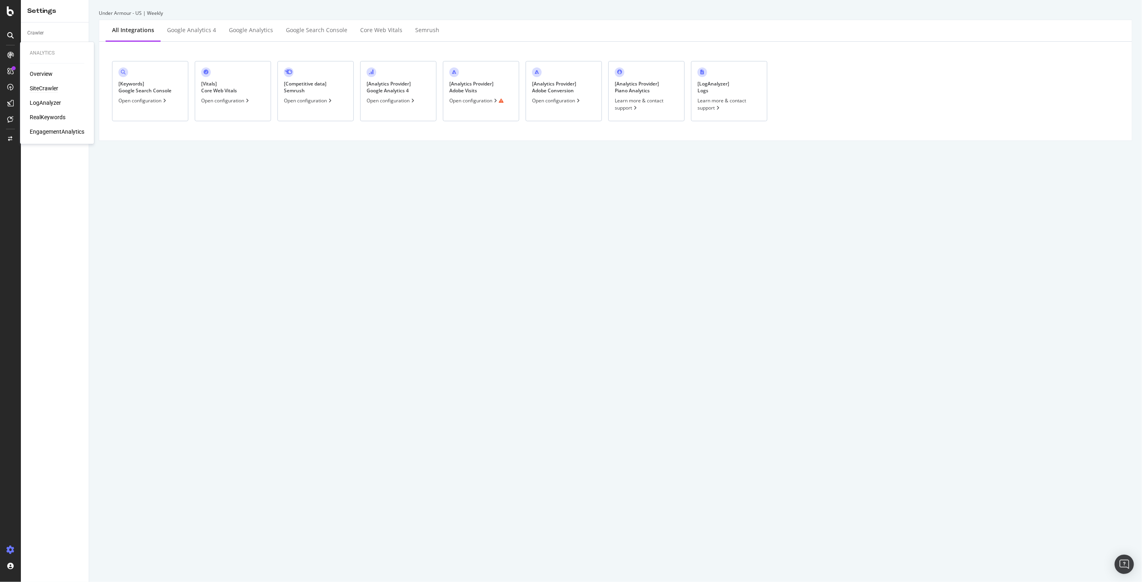
click at [42, 87] on div "SiteCrawler" at bounding box center [44, 89] width 29 height 8
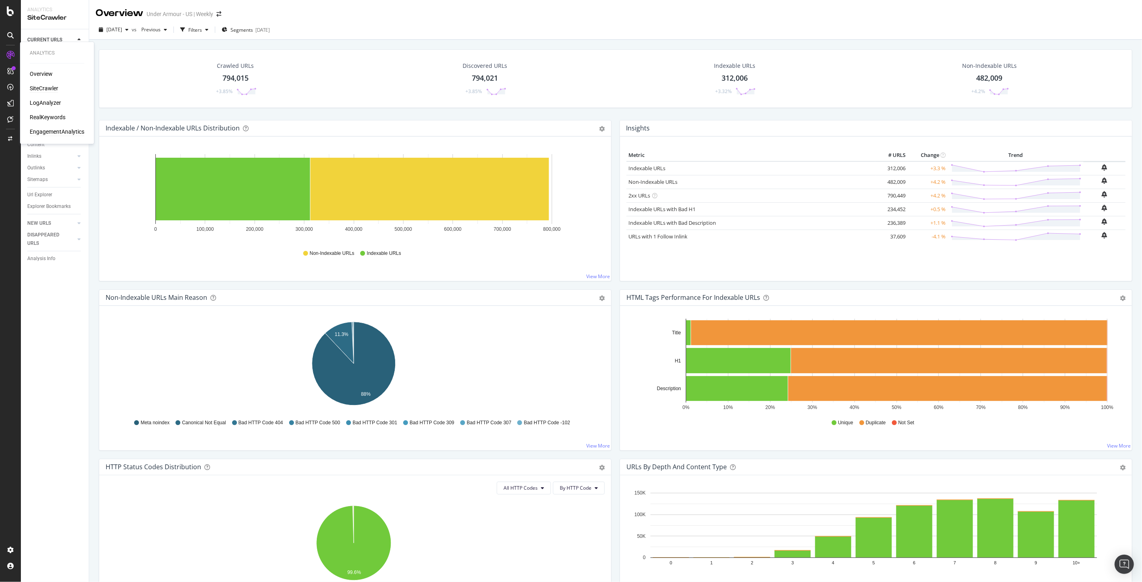
click at [57, 132] on div "EngagementAnalytics" at bounding box center [57, 132] width 55 height 8
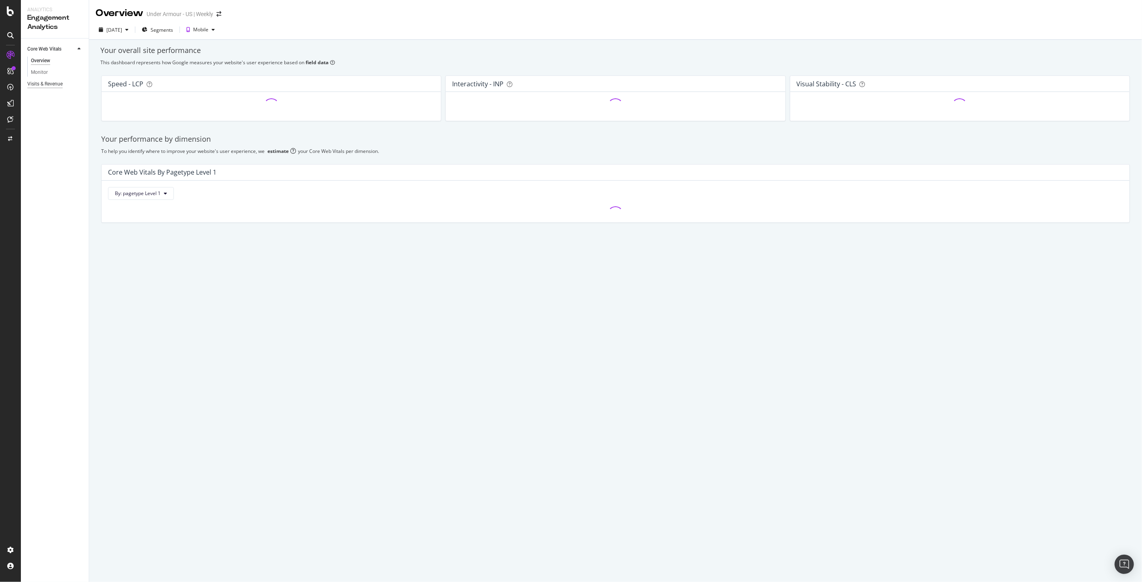
click at [41, 83] on div "Visits & Revenue" at bounding box center [44, 84] width 35 height 8
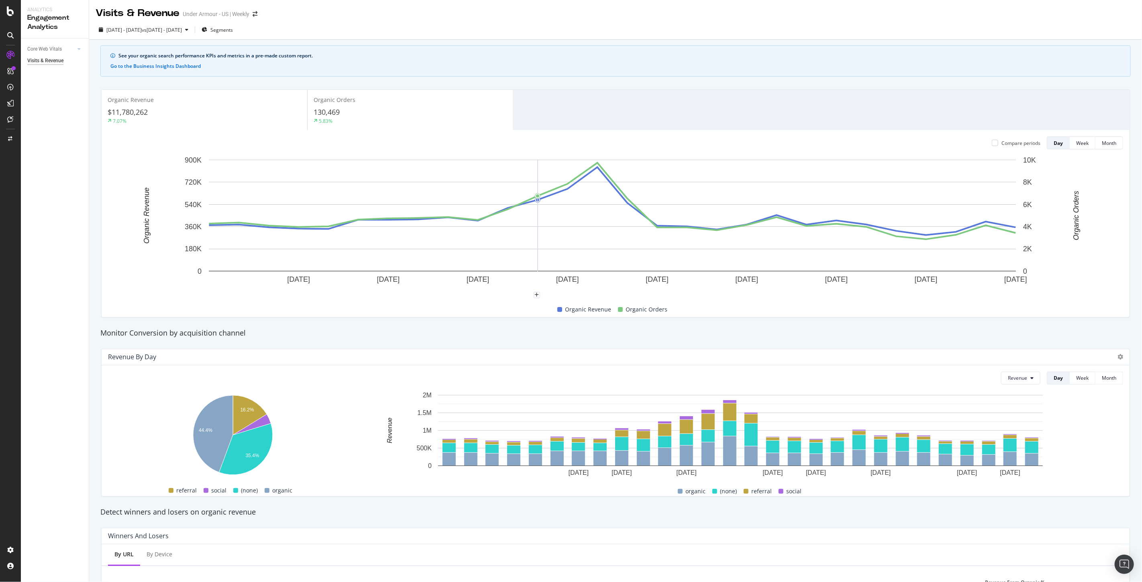
scroll to position [178, 0]
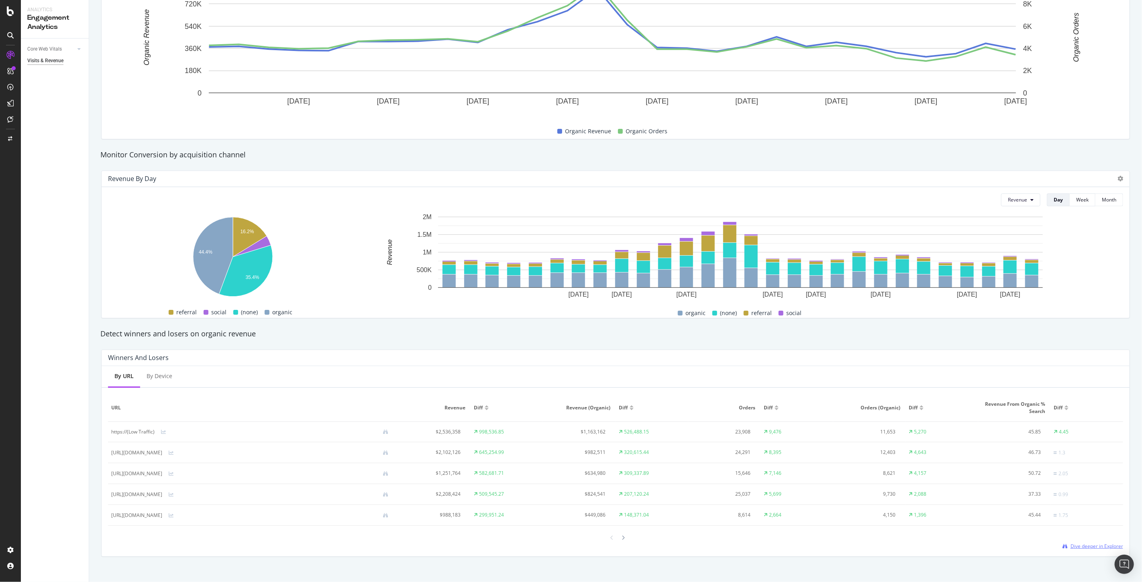
click at [1079, 547] on span "Dive deeper in Explorer" at bounding box center [1096, 546] width 53 height 7
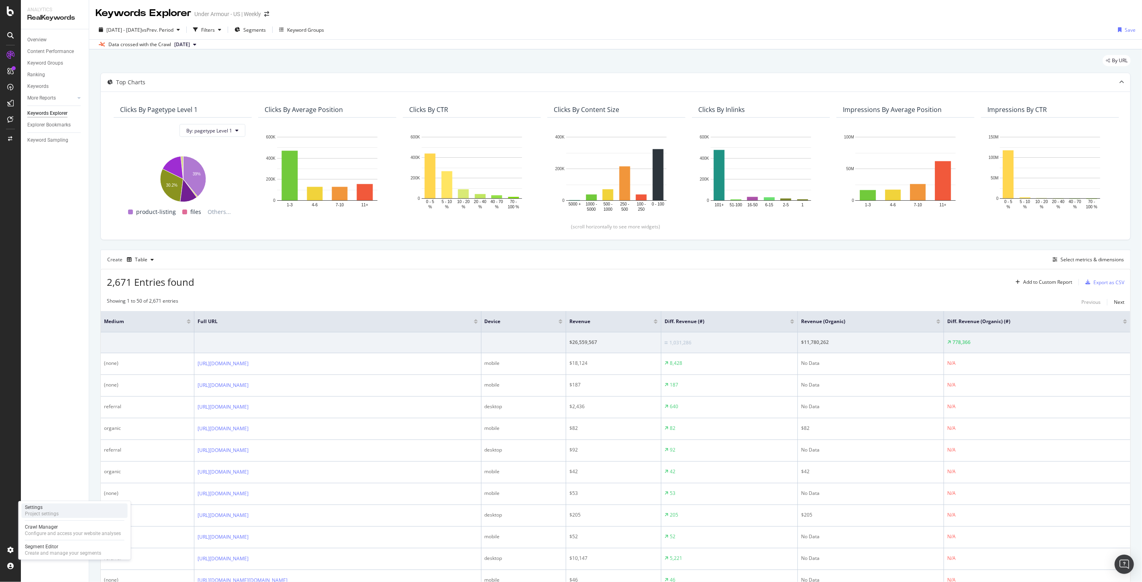
click at [44, 508] on div "Settings" at bounding box center [42, 507] width 34 height 6
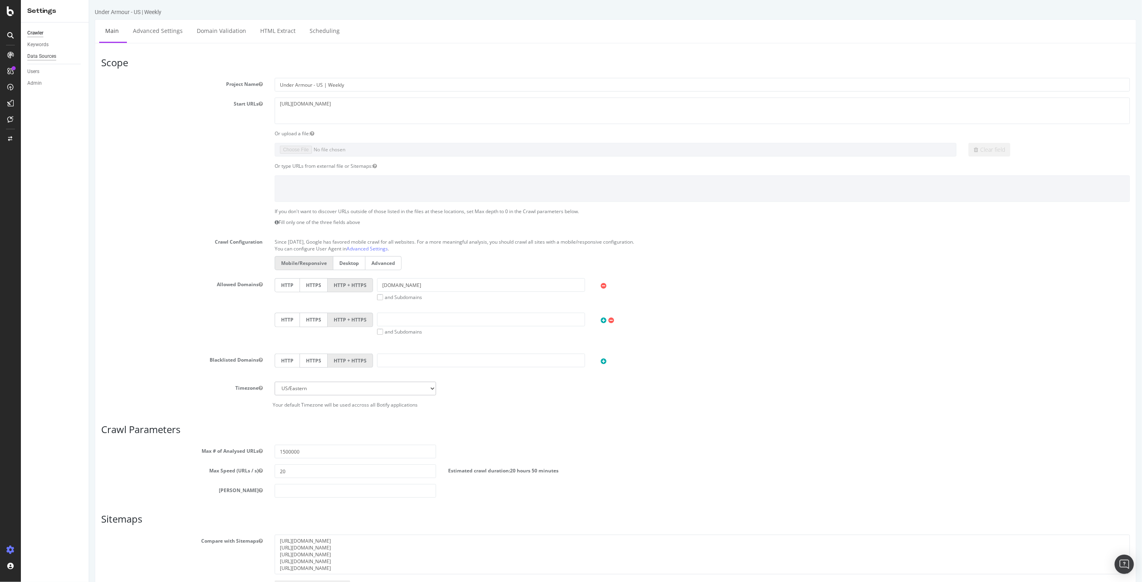
click at [40, 55] on div "Data Sources" at bounding box center [41, 56] width 29 height 8
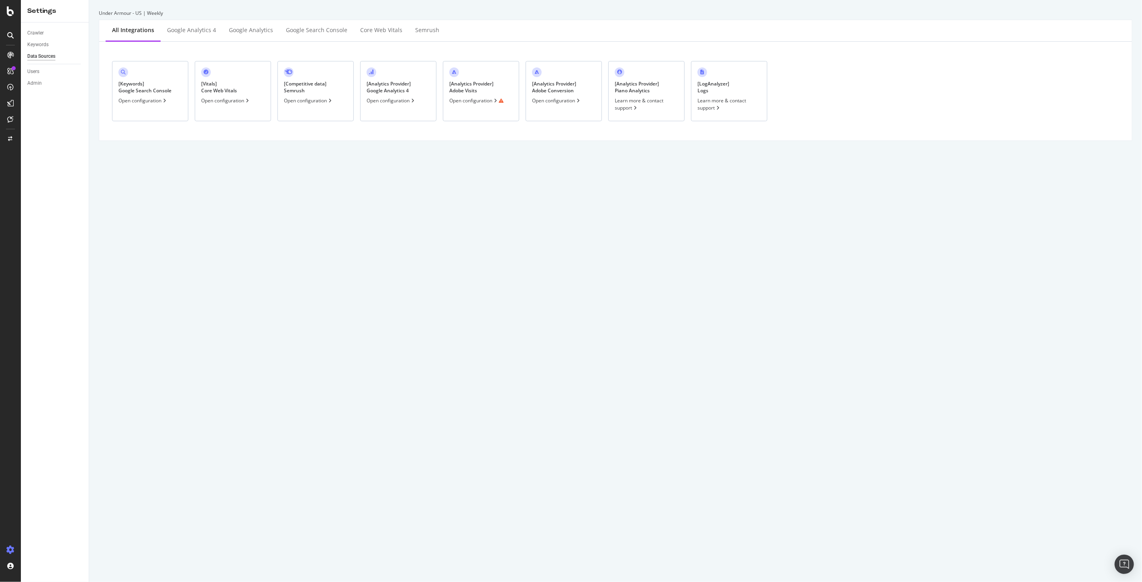
click at [460, 100] on div "Open configuration" at bounding box center [476, 100] width 54 height 7
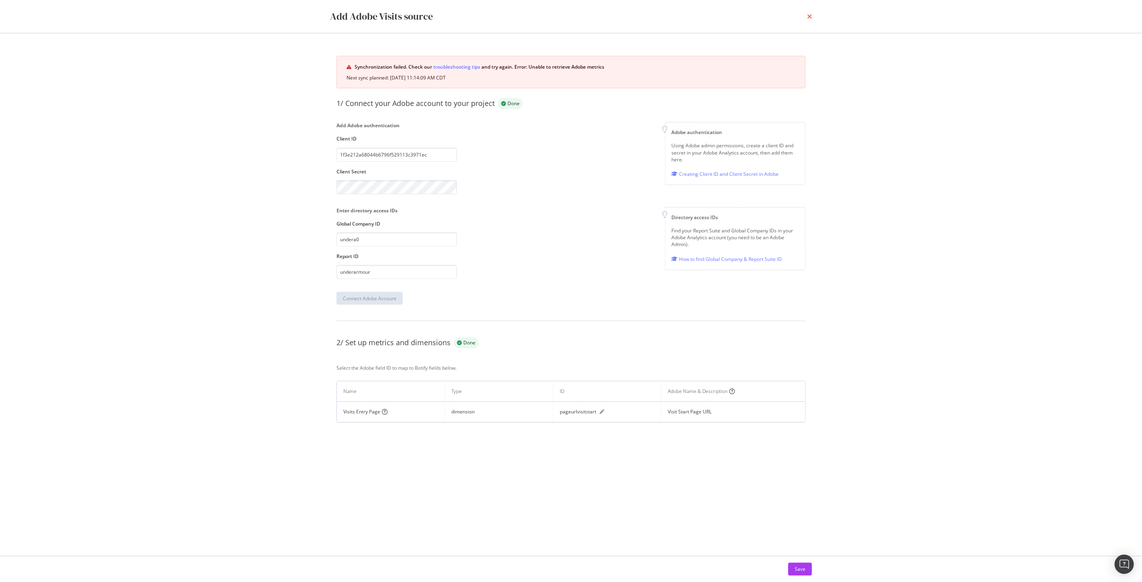
click at [808, 17] on icon "times" at bounding box center [809, 16] width 5 height 6
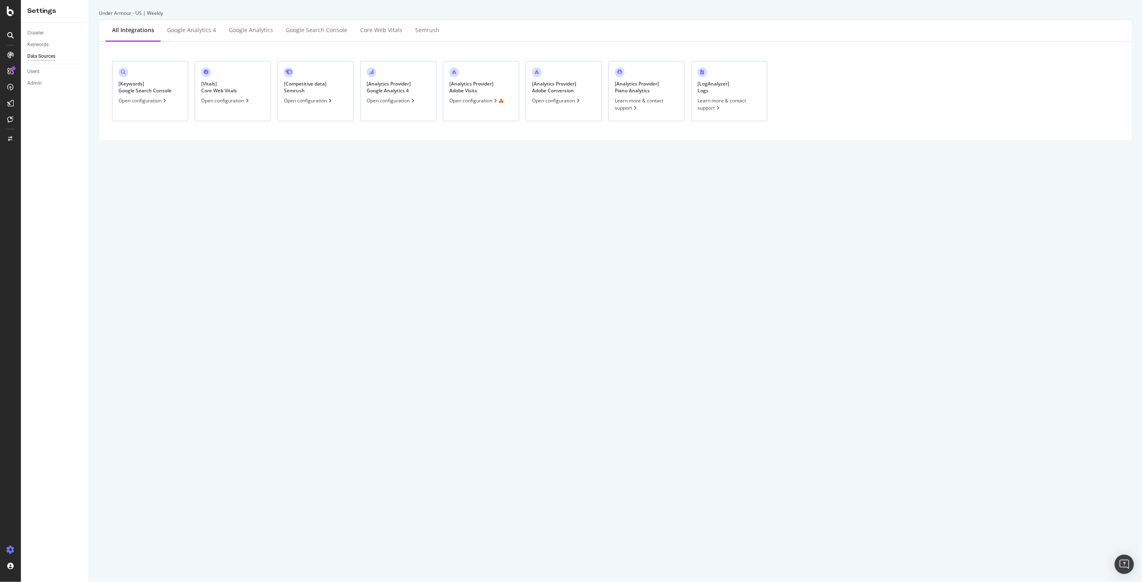
click at [545, 103] on div "Open configuration" at bounding box center [556, 100] width 49 height 7
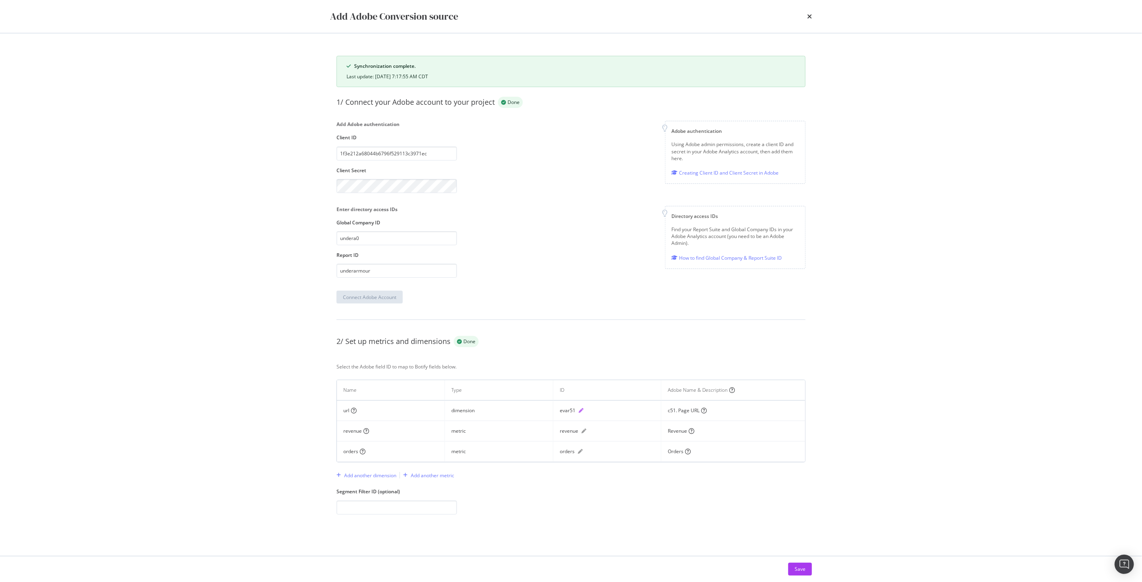
click at [582, 410] on icon "pen" at bounding box center [580, 410] width 5 height 5
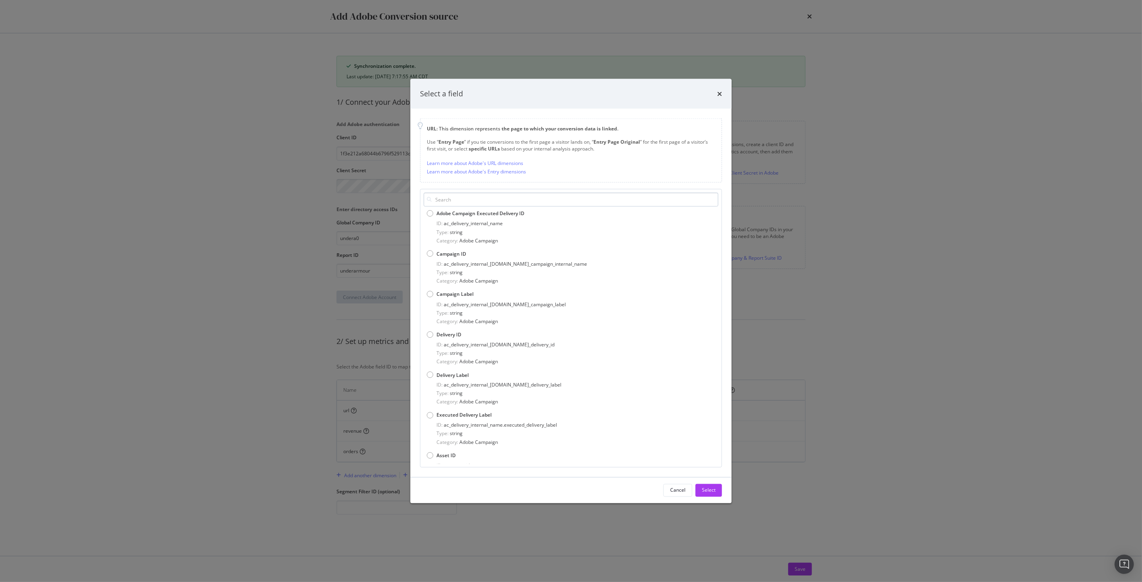
click at [468, 198] on input "modal" at bounding box center [571, 200] width 295 height 14
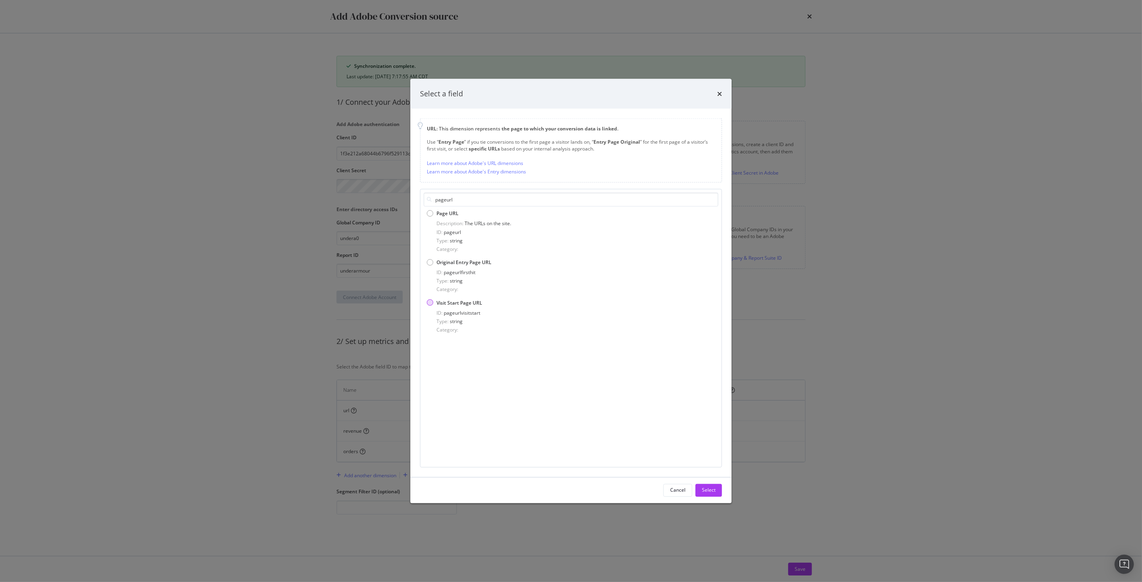
type input "pageurl"
click at [436, 304] on div "Visit Start Page URL" at bounding box center [571, 302] width 288 height 7
click at [710, 490] on div "Select" at bounding box center [709, 490] width 14 height 7
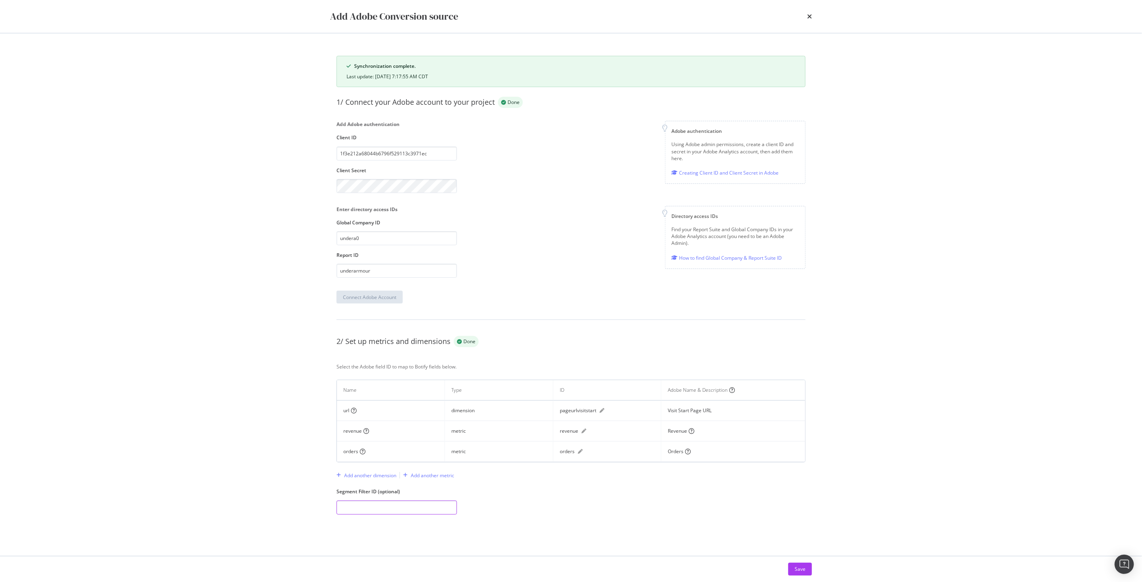
click at [409, 506] on input "modal" at bounding box center [396, 508] width 120 height 14
click at [798, 567] on div "Save" at bounding box center [799, 569] width 11 height 7
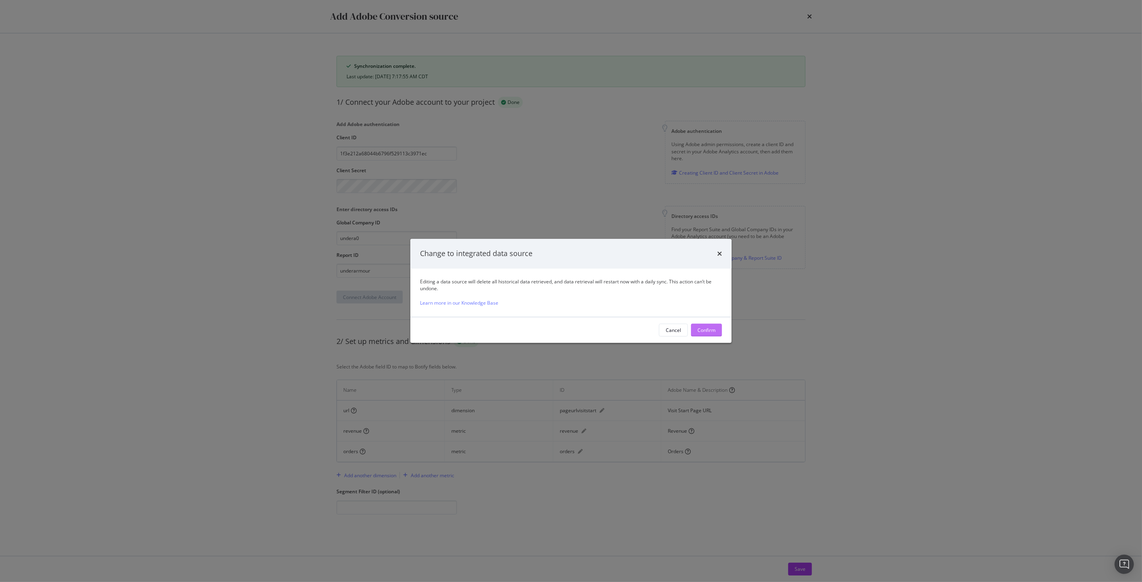
click at [707, 327] on div "Confirm" at bounding box center [706, 330] width 18 height 7
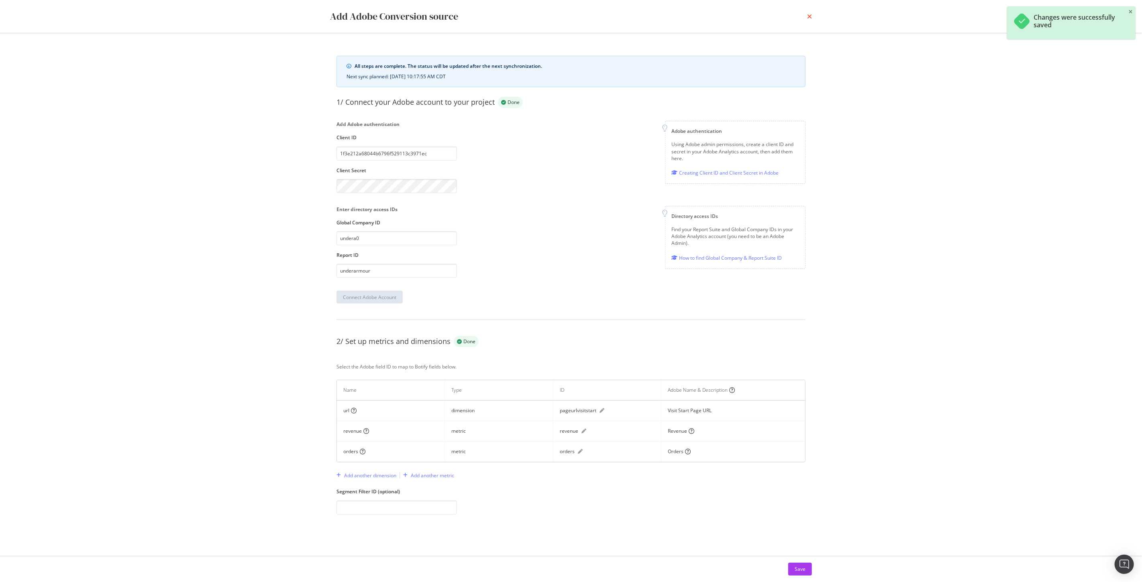
click at [810, 18] on icon "times" at bounding box center [809, 16] width 5 height 6
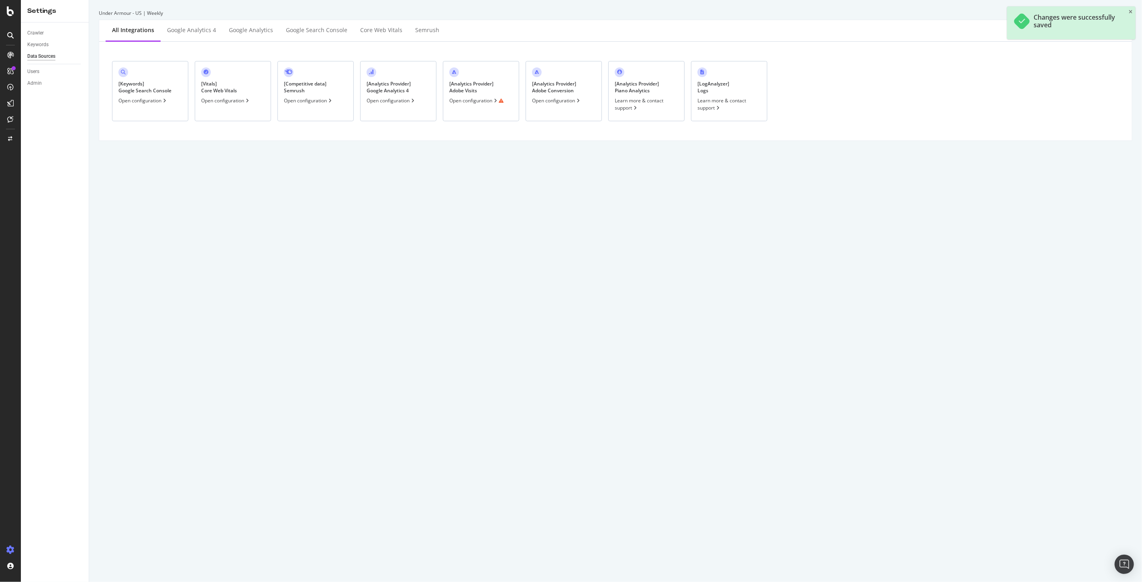
click at [483, 103] on div "Open configuration" at bounding box center [476, 100] width 54 height 7
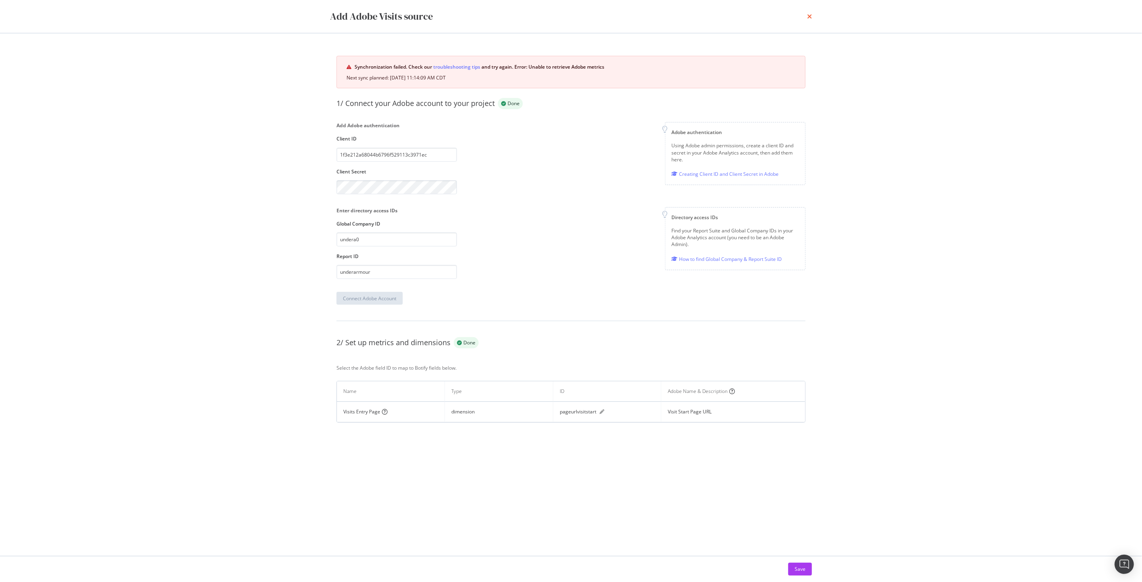
click at [809, 16] on icon "times" at bounding box center [809, 16] width 5 height 6
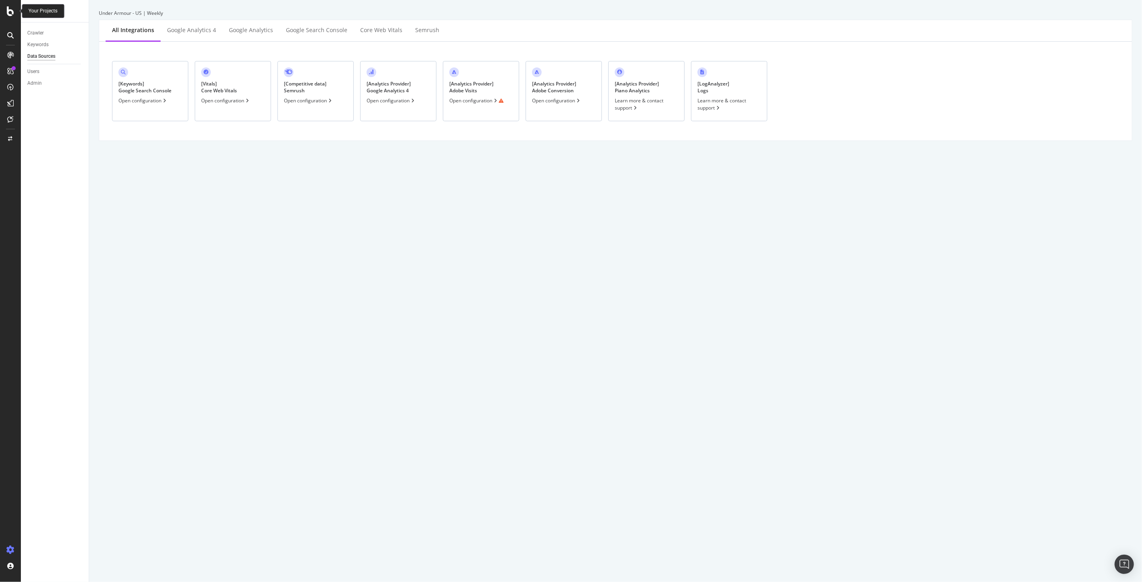
click at [10, 10] on icon at bounding box center [10, 11] width 7 height 10
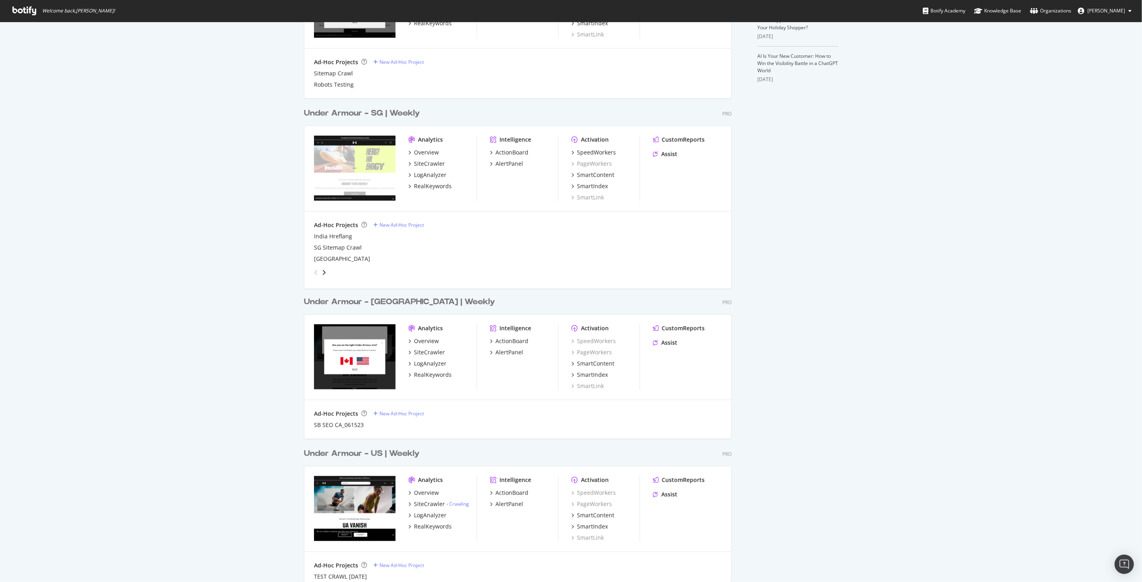
scroll to position [401, 0]
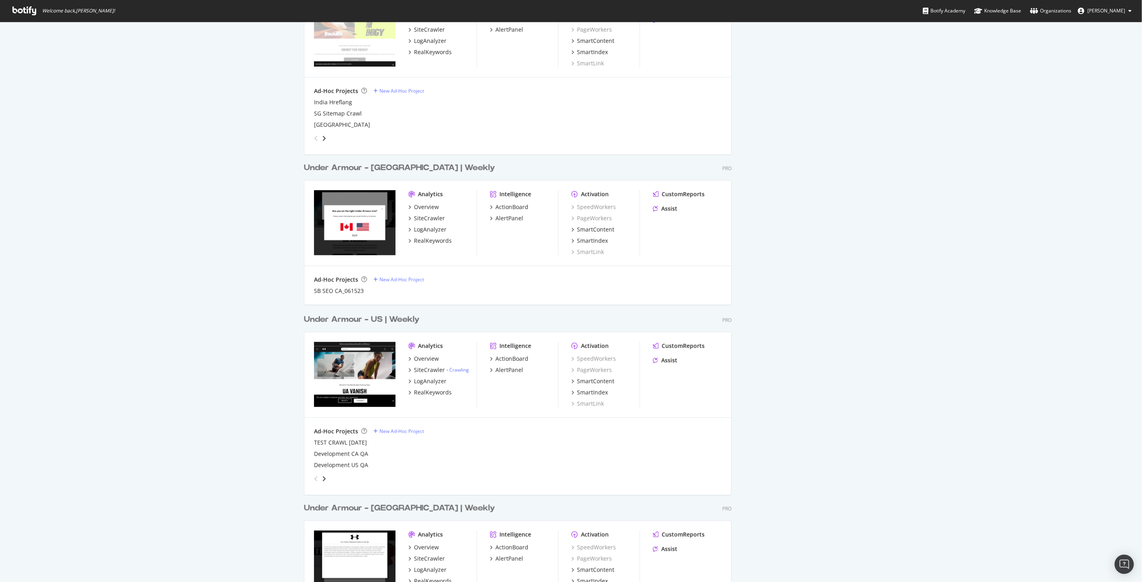
click at [389, 163] on div "Under Armour - CA | Weekly" at bounding box center [399, 168] width 191 height 12
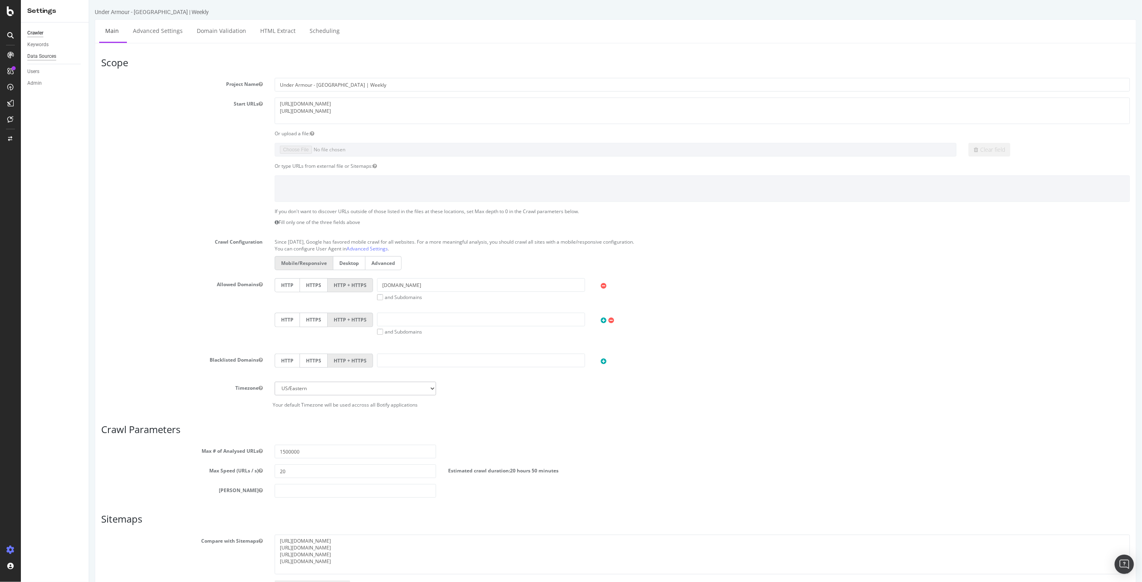
click at [41, 55] on div "Data Sources" at bounding box center [41, 56] width 29 height 8
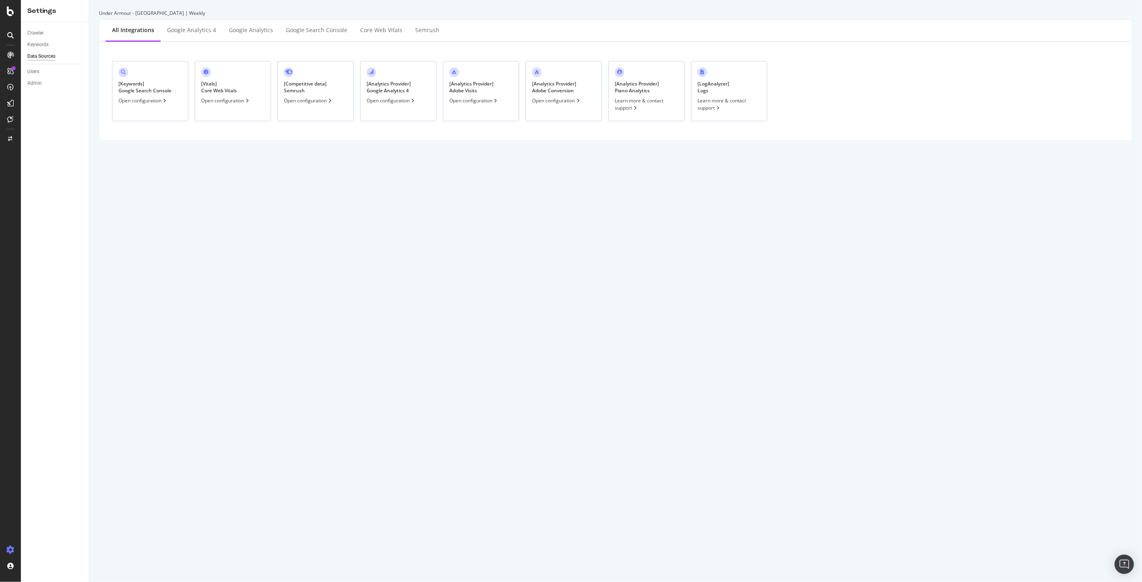
click at [547, 102] on div "Open configuration" at bounding box center [556, 100] width 49 height 7
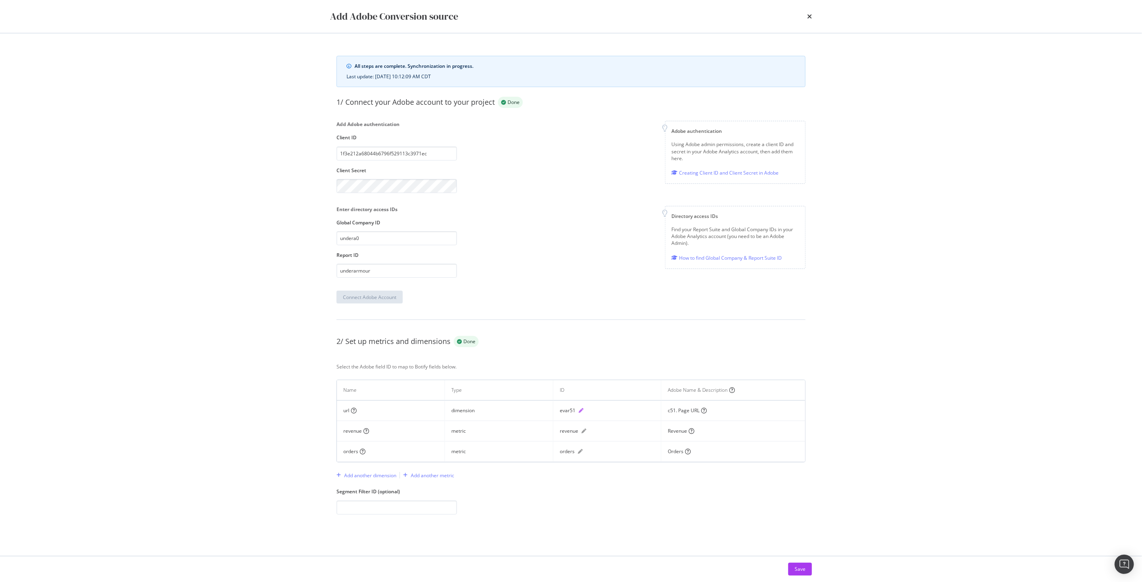
click at [578, 411] on icon "pen" at bounding box center [580, 410] width 5 height 5
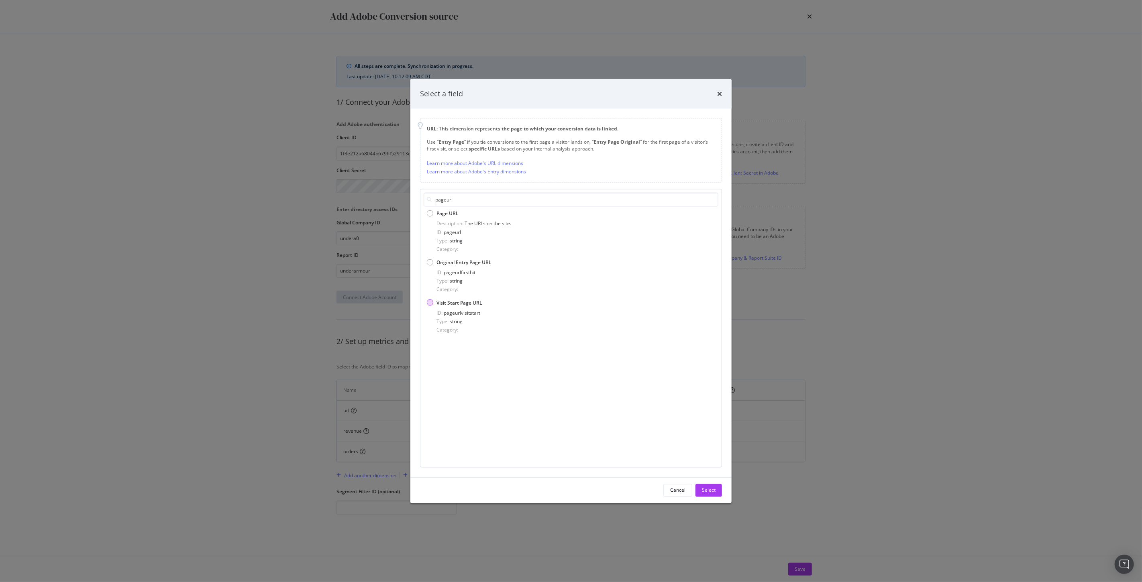
type input "pageurl"
click at [428, 301] on div "Visit Start Page URL" at bounding box center [430, 302] width 6 height 6
click at [711, 488] on div "Select" at bounding box center [709, 490] width 14 height 7
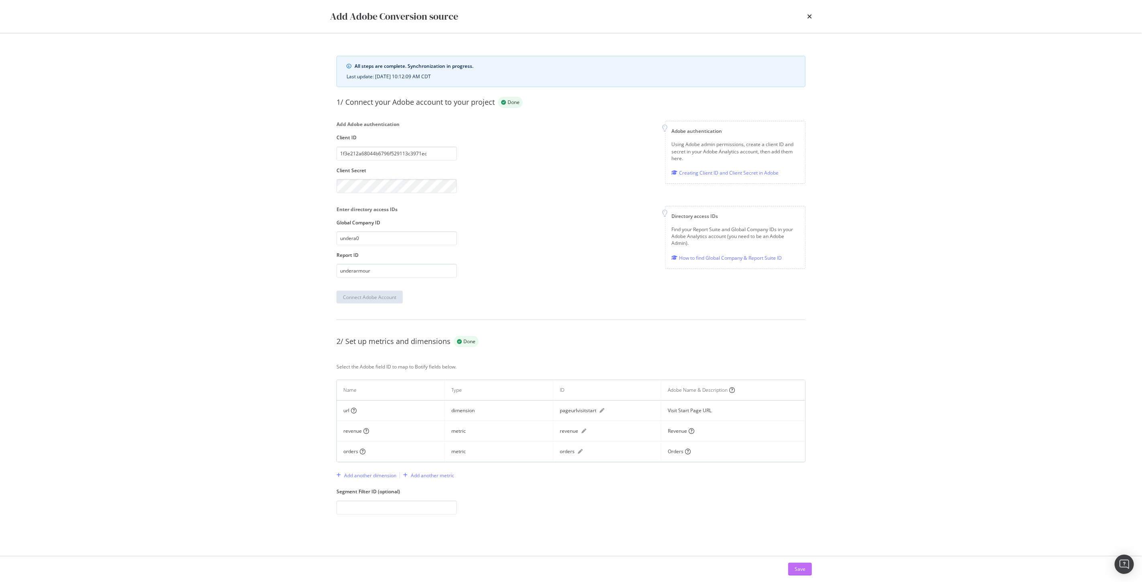
click at [799, 568] on div "Save" at bounding box center [799, 569] width 11 height 7
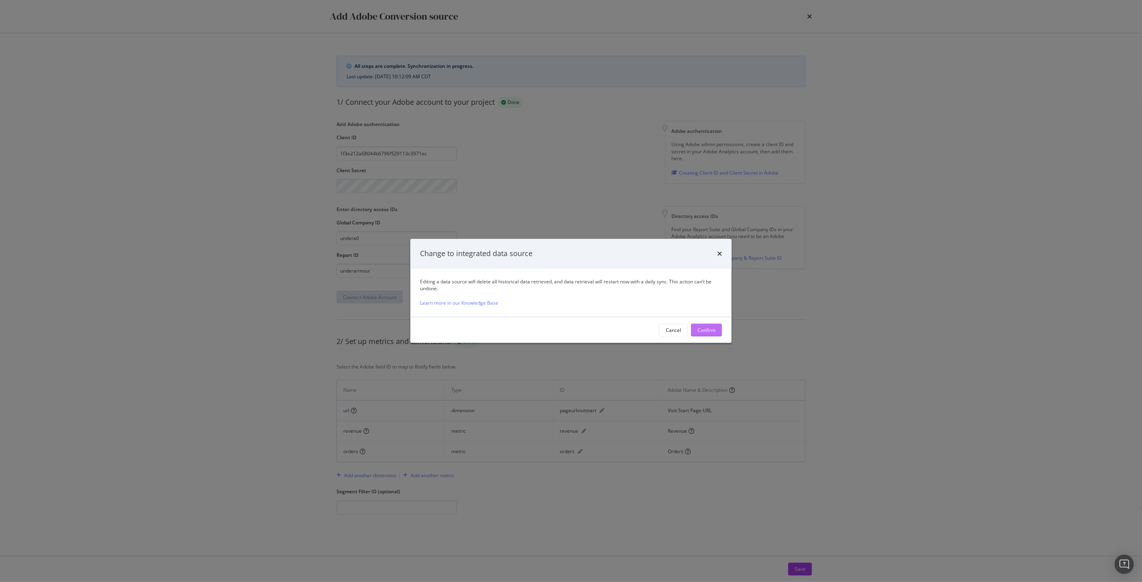
click at [709, 329] on div "Confirm" at bounding box center [706, 330] width 18 height 7
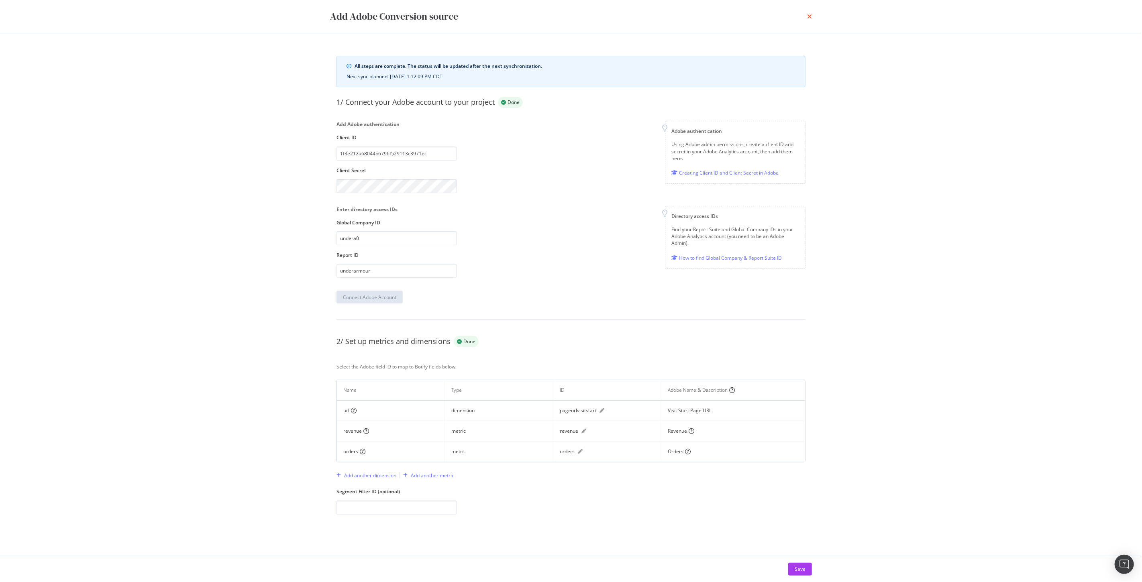
click at [808, 16] on icon "times" at bounding box center [809, 16] width 5 height 6
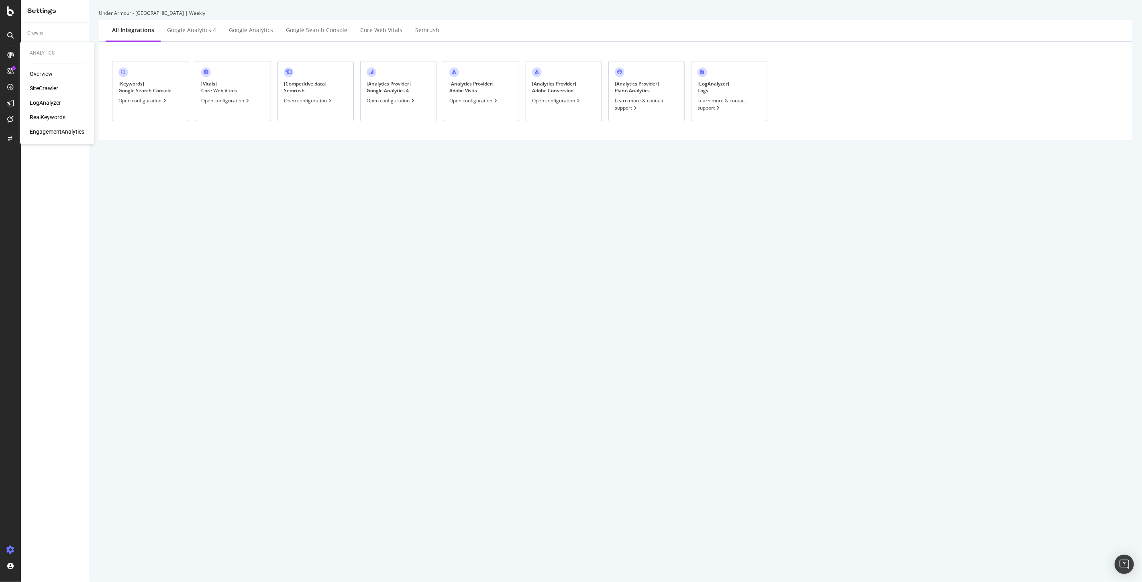
click at [67, 130] on div "EngagementAnalytics" at bounding box center [57, 132] width 55 height 8
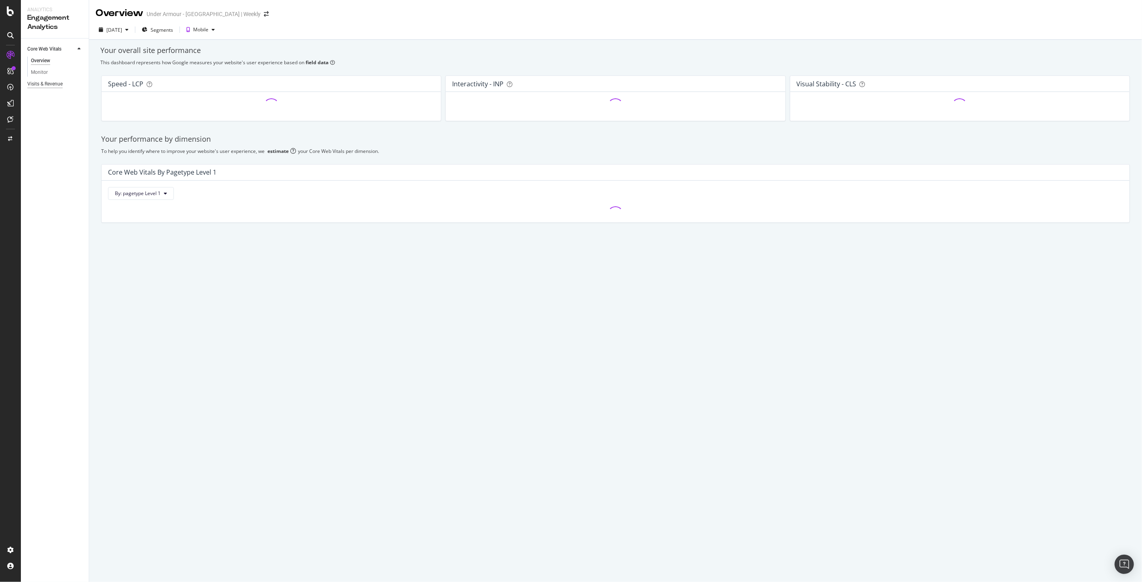
click at [51, 86] on div "Visits & Revenue" at bounding box center [44, 84] width 35 height 8
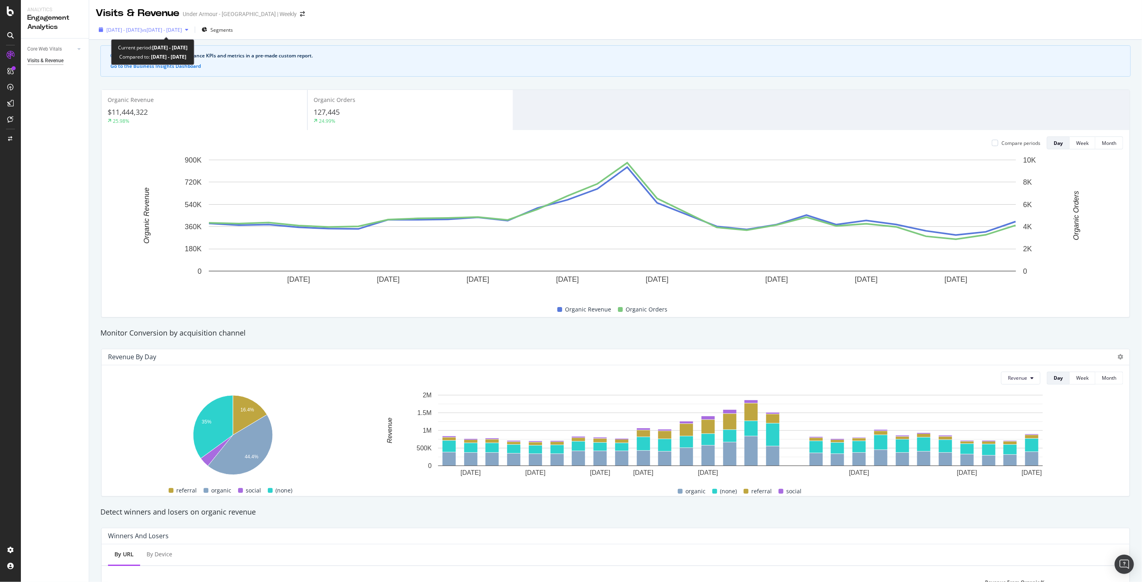
click at [142, 31] on span "2025 Aug. 18th - Sep. 14th" at bounding box center [123, 29] width 35 height 7
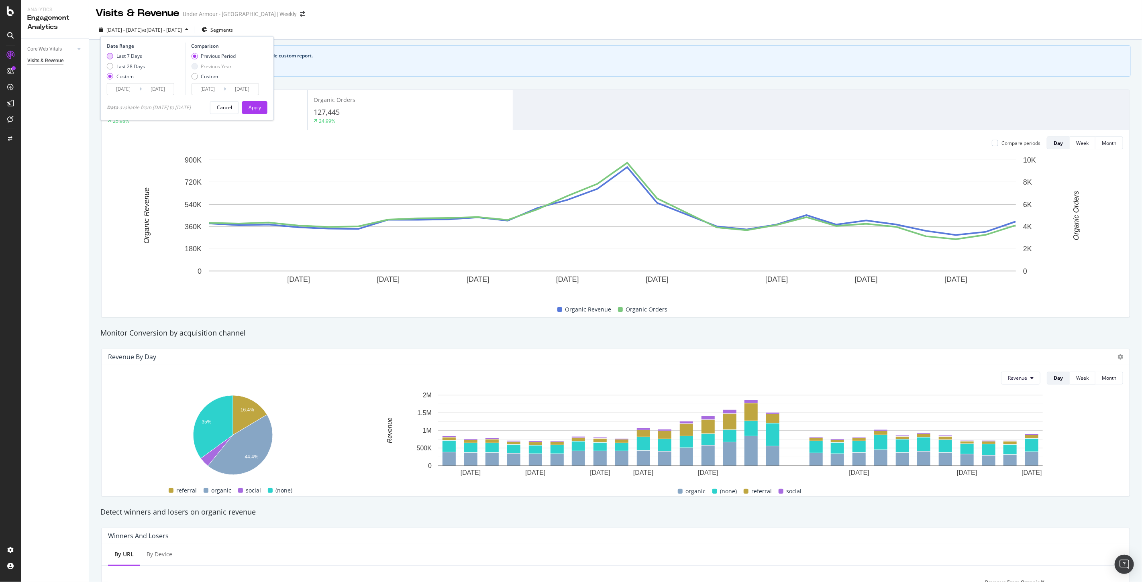
click at [127, 56] on div "Last 7 Days" at bounding box center [129, 56] width 26 height 7
type input "2025/09/10"
type input "2025/09/16"
type input "2025/09/03"
type input "2025/09/09"
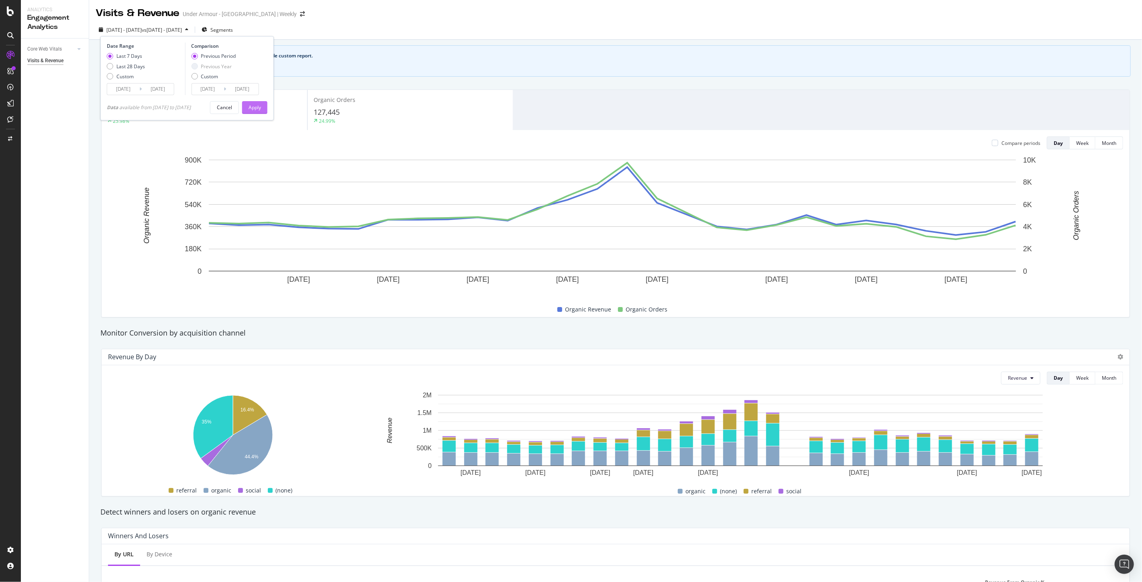
click at [256, 105] on div "Apply" at bounding box center [254, 107] width 12 height 7
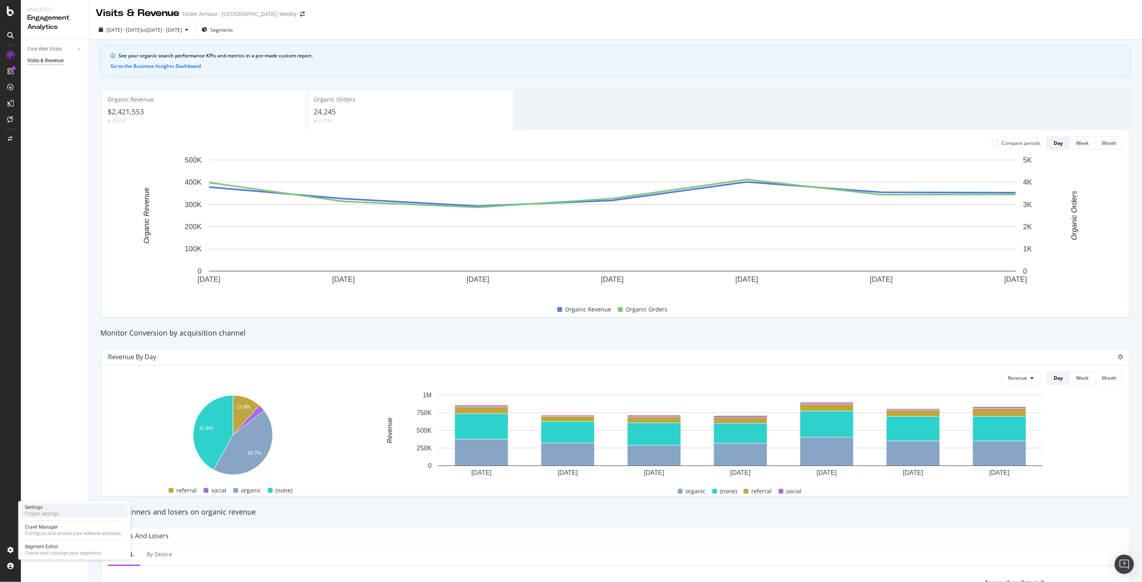
click at [44, 511] on div "Project settings" at bounding box center [42, 514] width 34 height 6
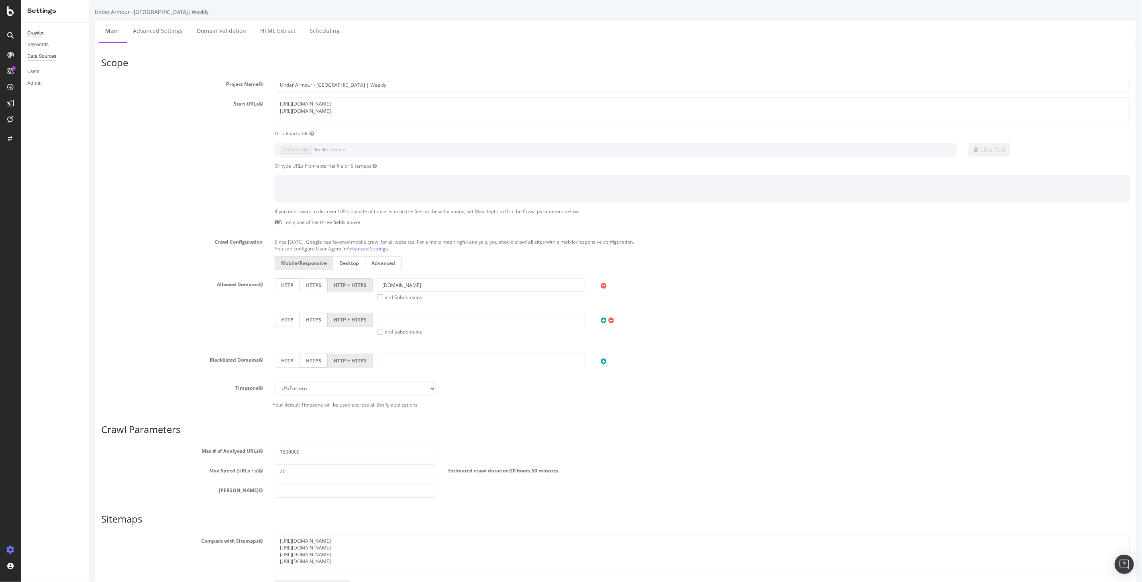
click at [30, 58] on div "Data Sources" at bounding box center [41, 56] width 29 height 8
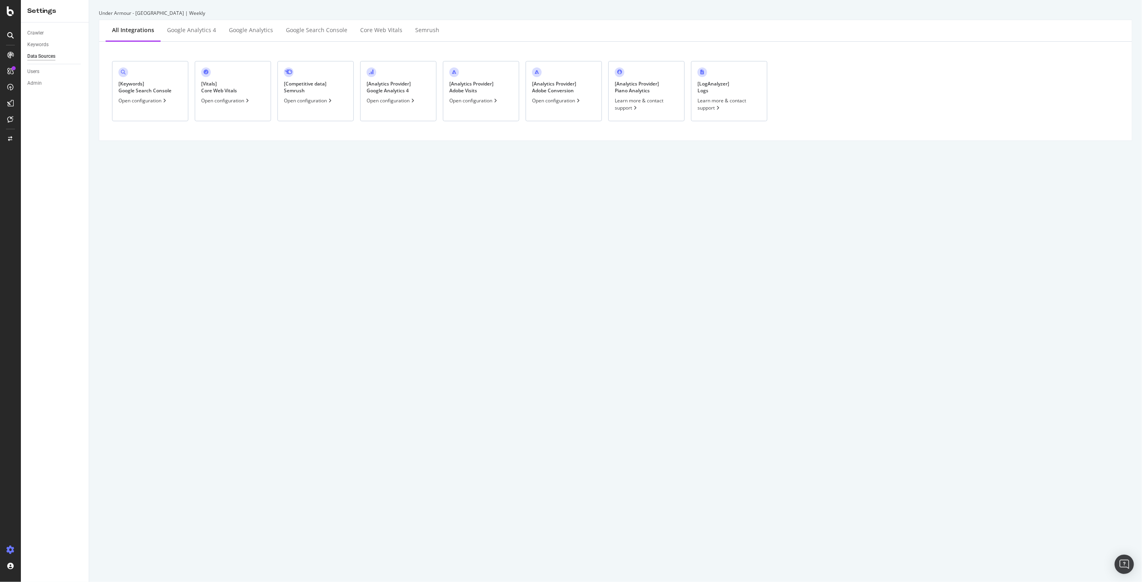
click at [476, 98] on div "Open configuration" at bounding box center [473, 100] width 49 height 7
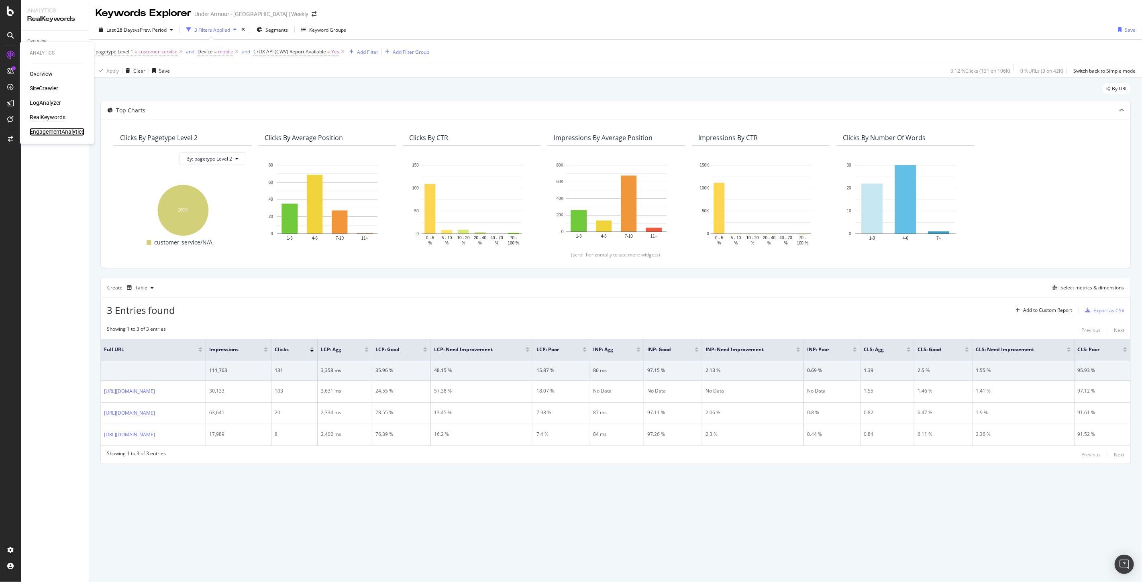
click at [56, 130] on div "EngagementAnalytics" at bounding box center [57, 132] width 55 height 8
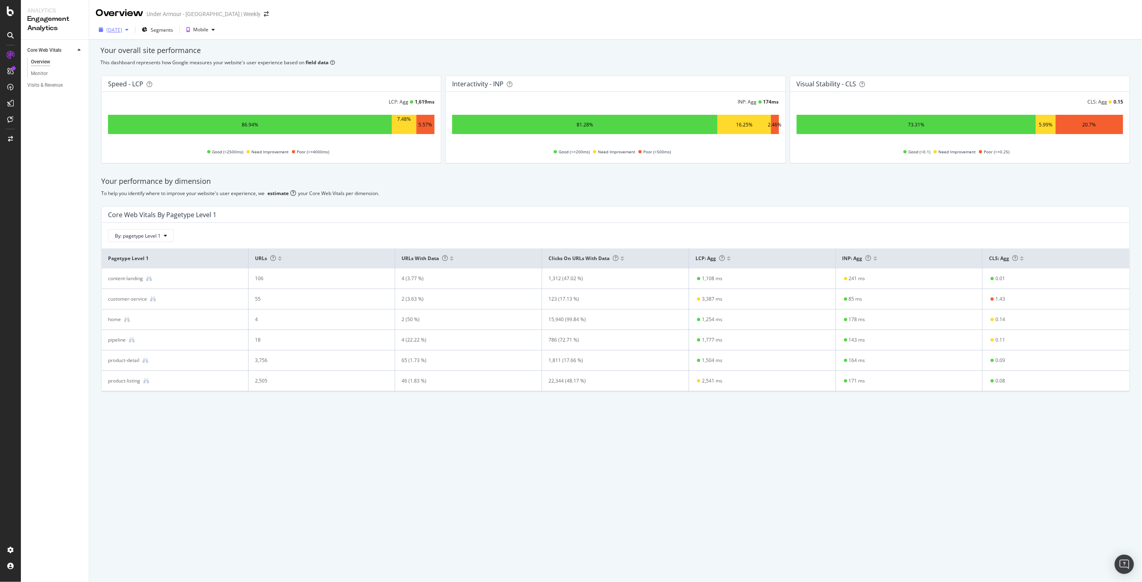
click at [132, 33] on div "[DATE]" at bounding box center [114, 30] width 36 height 12
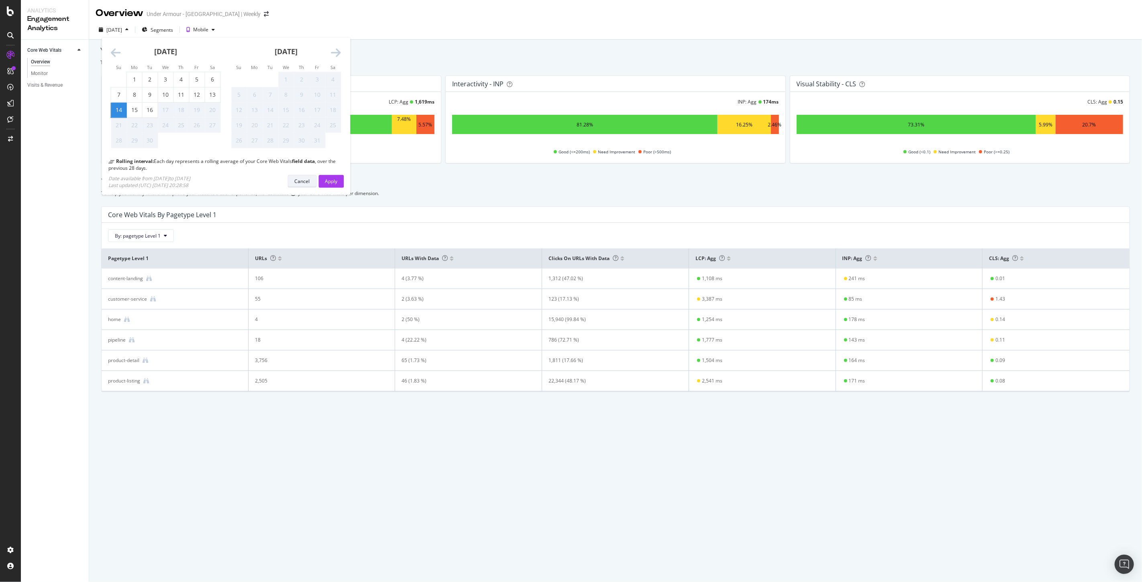
click at [299, 182] on div "Cancel" at bounding box center [302, 181] width 15 height 7
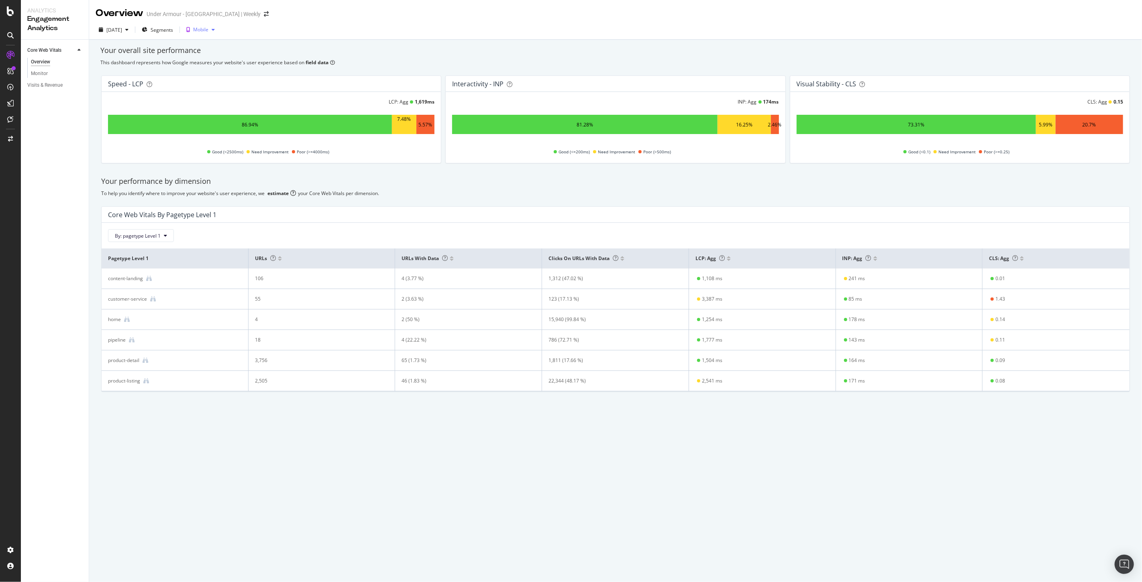
click at [215, 30] on icon "button" at bounding box center [213, 29] width 3 height 5
click at [584, 186] on div "Your performance by dimension" at bounding box center [615, 181] width 1028 height 10
click at [47, 73] on link "Monitor" at bounding box center [57, 73] width 52 height 8
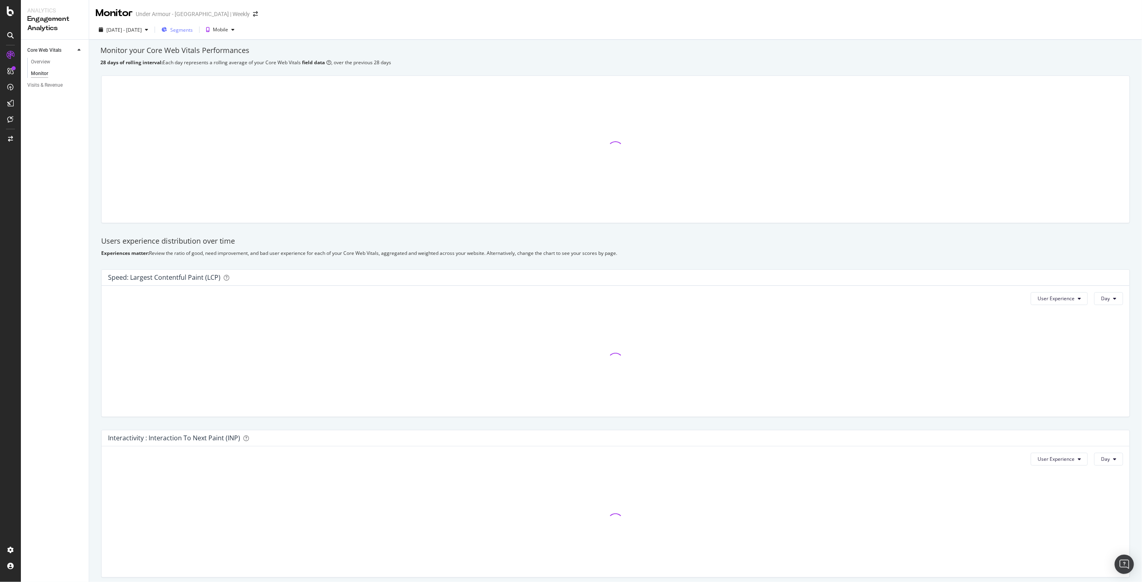
click at [193, 30] on span "Segments" at bounding box center [181, 29] width 22 height 7
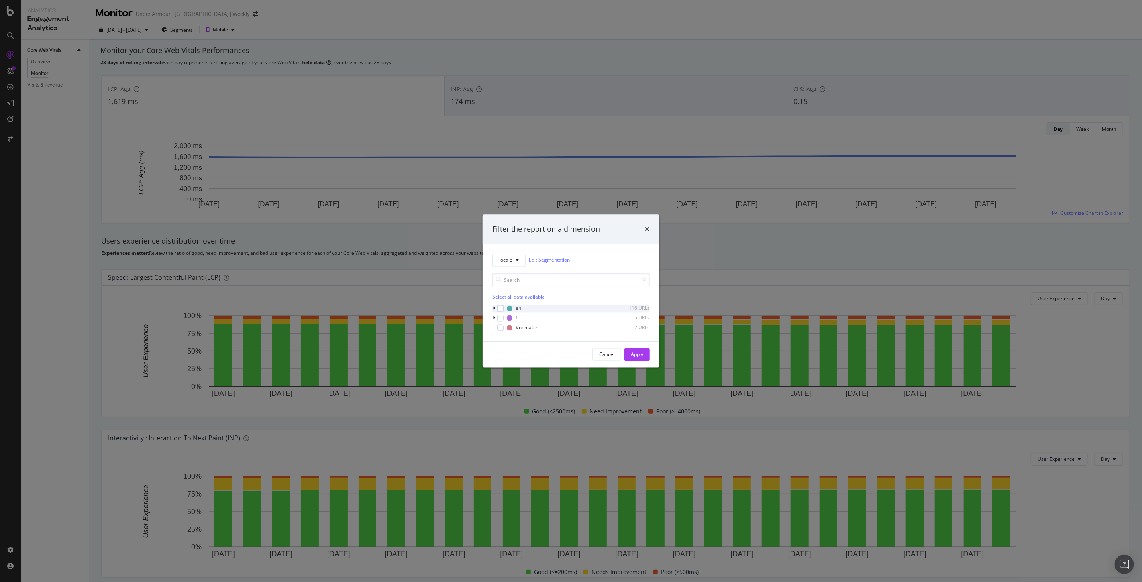
click at [493, 307] on icon "modal" at bounding box center [494, 308] width 2 height 5
click at [495, 304] on icon "modal" at bounding box center [493, 303] width 3 height 5
click at [502, 259] on span "locale" at bounding box center [505, 260] width 13 height 7
click at [645, 226] on icon "times" at bounding box center [647, 229] width 5 height 6
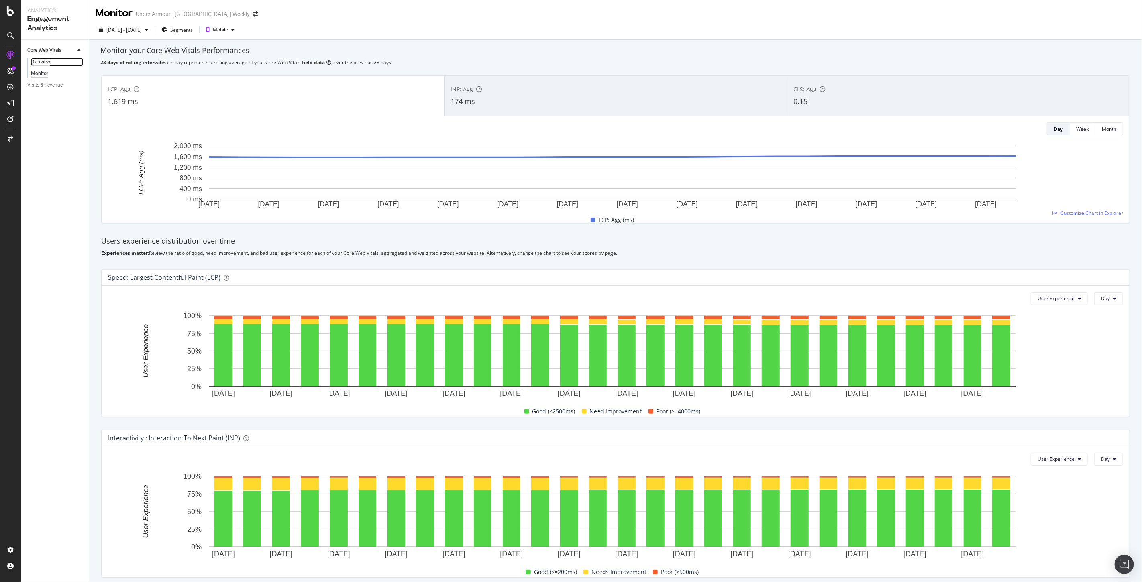
click at [39, 60] on div "Overview" at bounding box center [40, 62] width 19 height 8
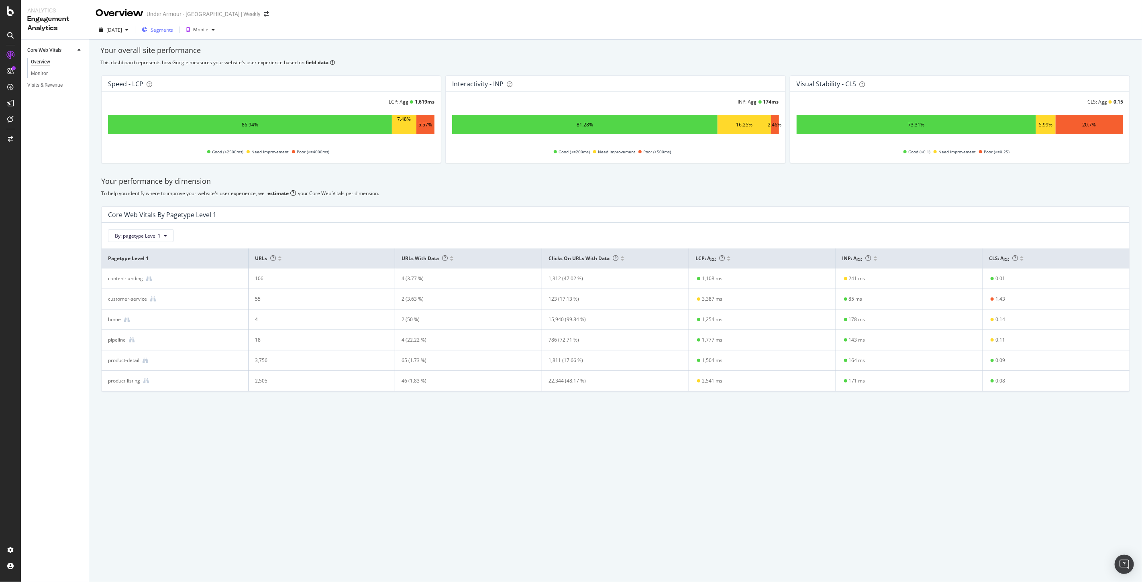
click at [173, 28] on span "Segments" at bounding box center [162, 29] width 22 height 7
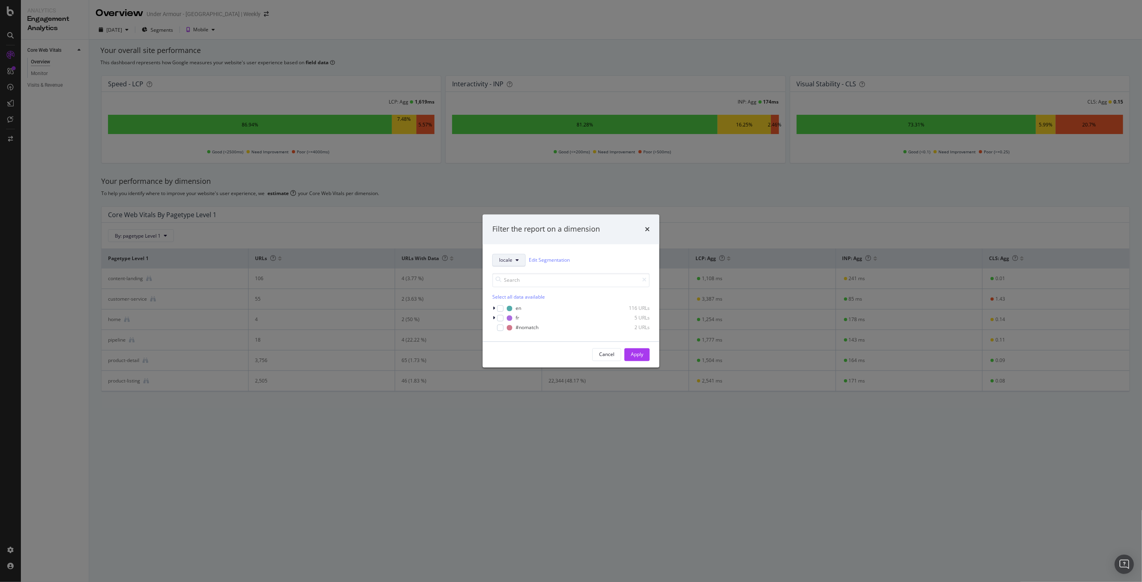
click at [510, 264] on button "locale" at bounding box center [508, 260] width 33 height 13
click at [564, 279] on input "modal" at bounding box center [570, 280] width 157 height 14
click at [495, 306] on div "modal" at bounding box center [494, 308] width 5 height 8
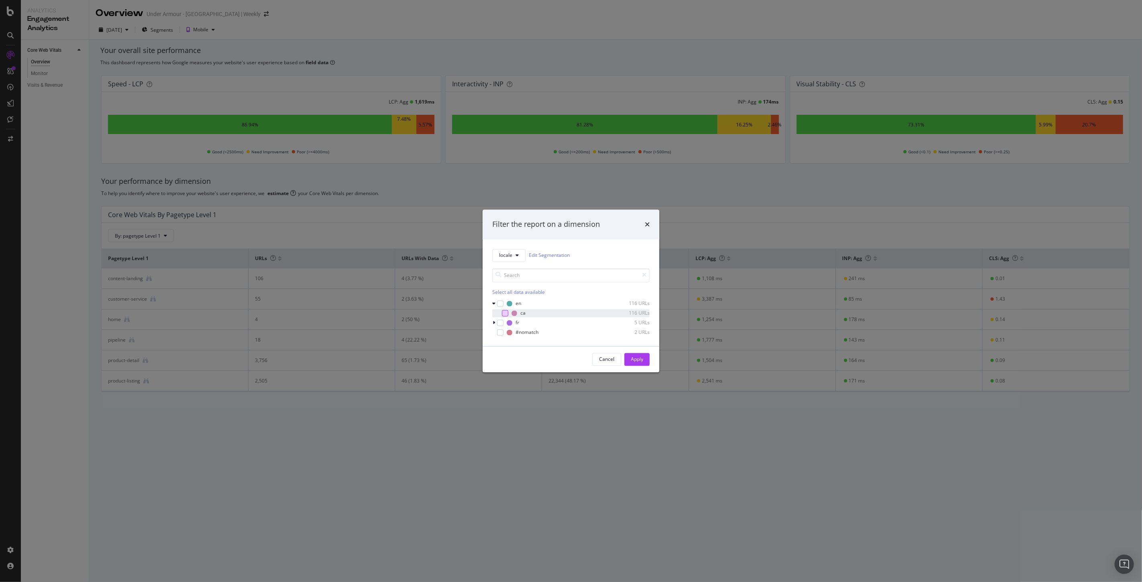
click at [505, 312] on div "modal" at bounding box center [505, 313] width 6 height 6
click at [633, 360] on div "Apply" at bounding box center [637, 359] width 12 height 7
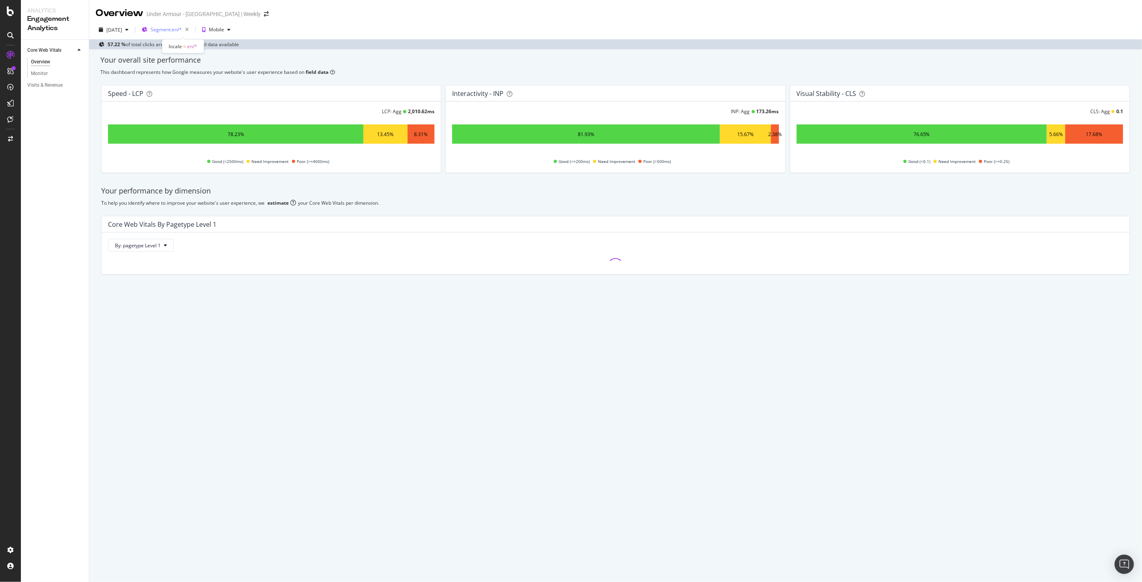
click at [182, 27] on span "Segment: en/*" at bounding box center [166, 29] width 31 height 7
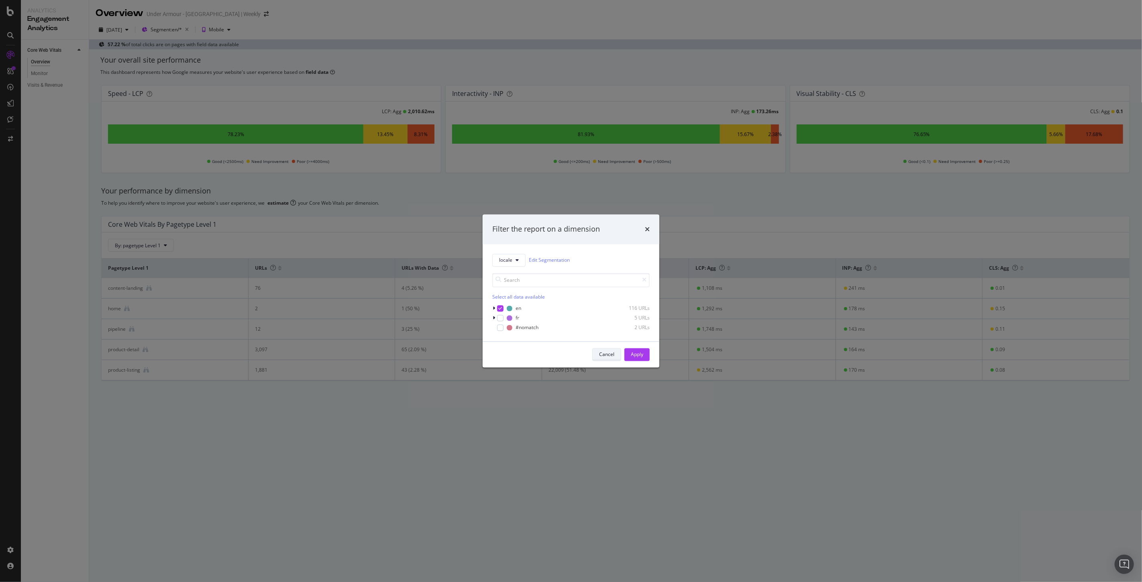
click at [607, 355] on div "Cancel" at bounding box center [606, 354] width 15 height 7
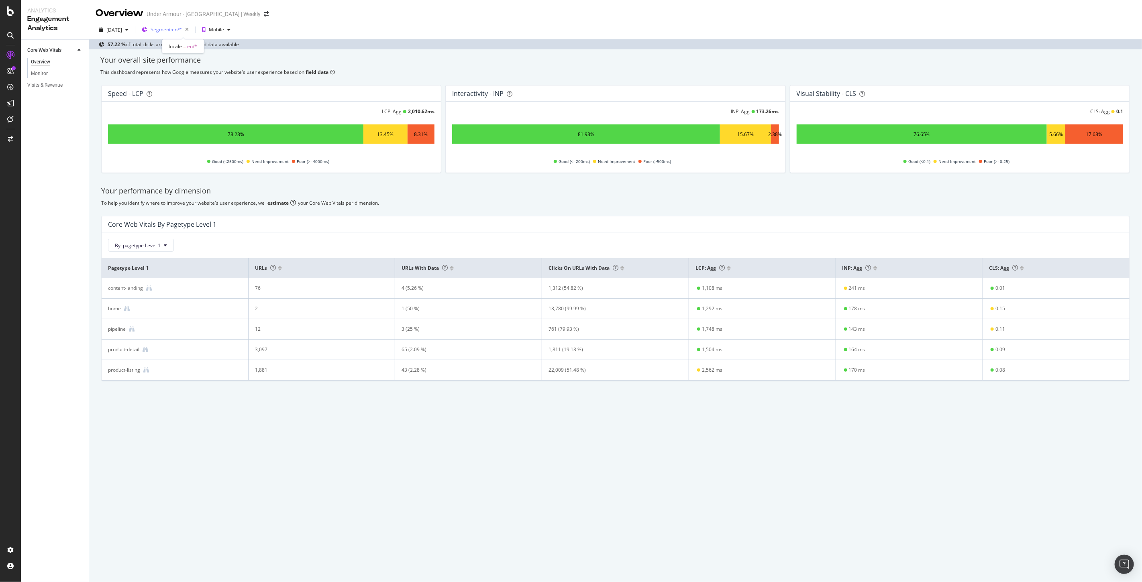
click at [181, 29] on span "Segment: en/*" at bounding box center [166, 29] width 31 height 7
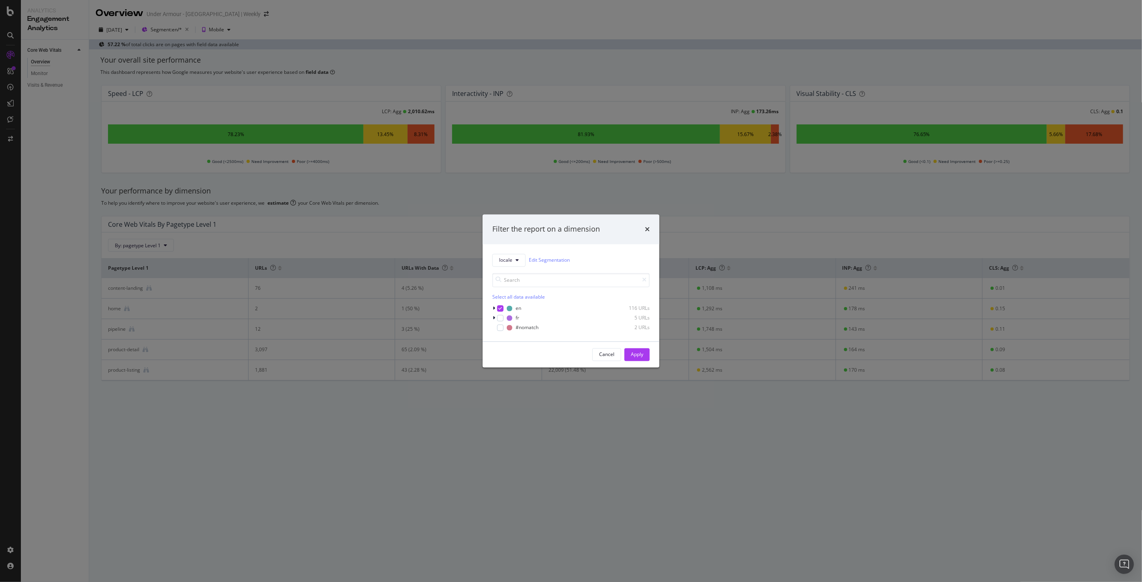
click at [189, 9] on div "Filter the report on a dimension locale Edit Segmentation Select all data avail…" at bounding box center [571, 291] width 1142 height 582
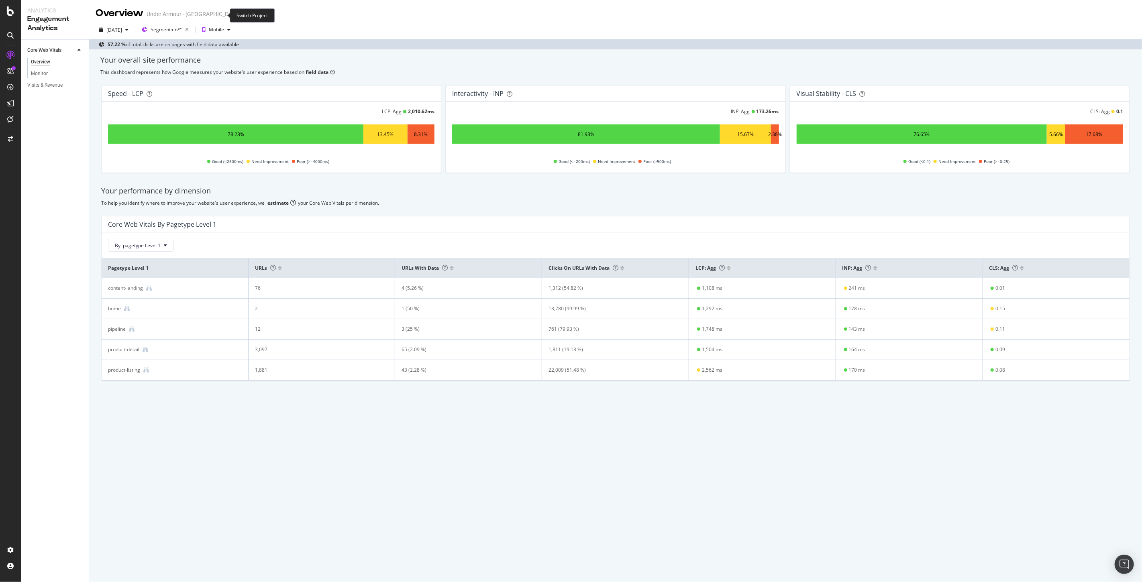
click at [261, 16] on span at bounding box center [266, 14] width 11 height 6
click at [264, 15] on icon "arrow-right-arrow-left" at bounding box center [266, 14] width 5 height 6
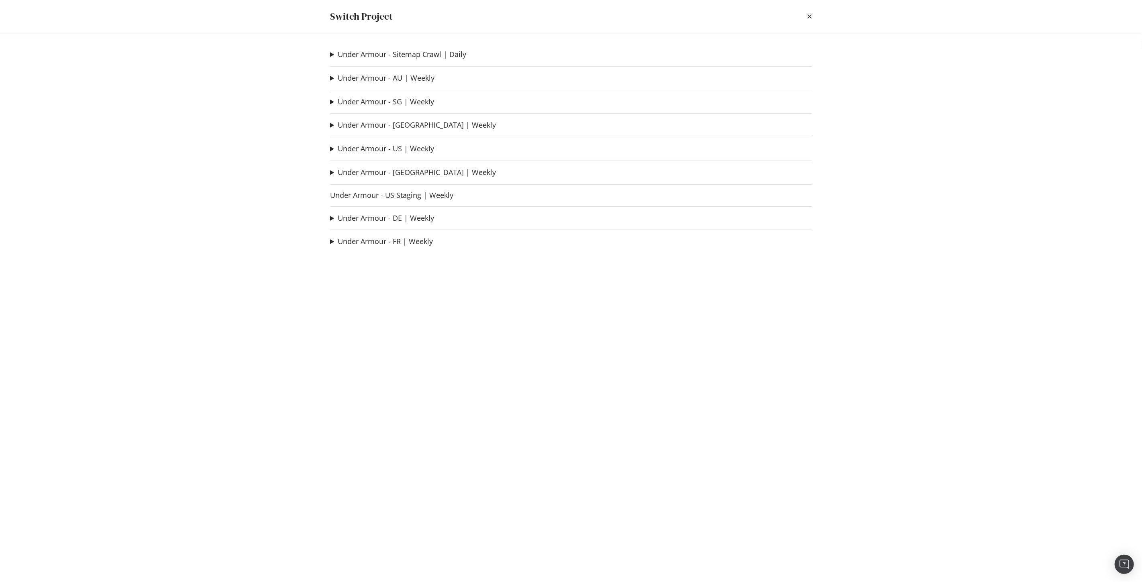
click at [394, 144] on summary "Under Armour - US | Weekly" at bounding box center [382, 149] width 104 height 10
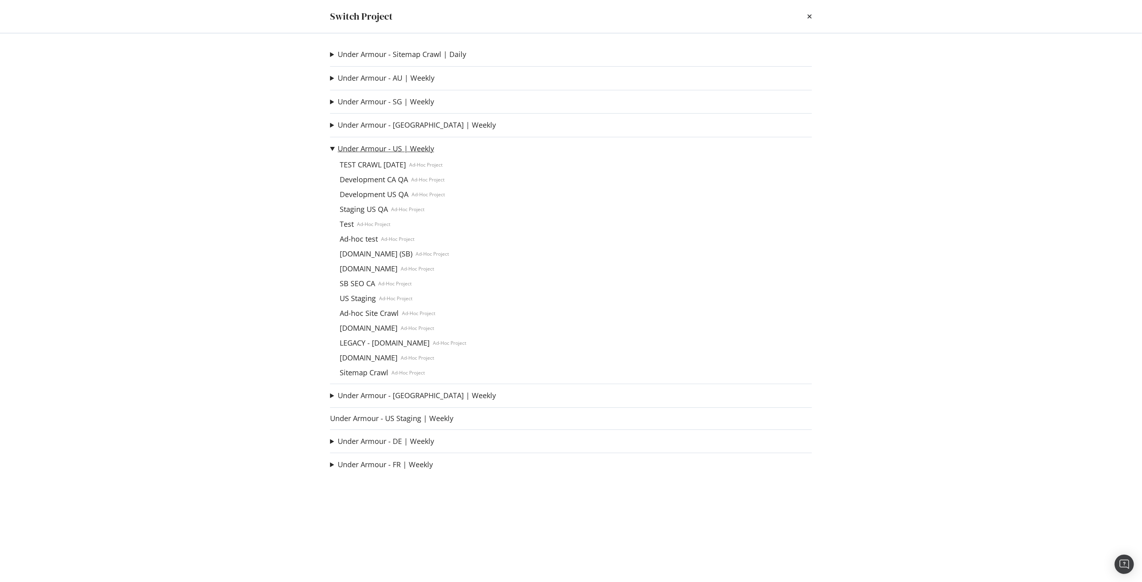
click at [388, 147] on link "Under Armour - US | Weekly" at bounding box center [386, 149] width 96 height 8
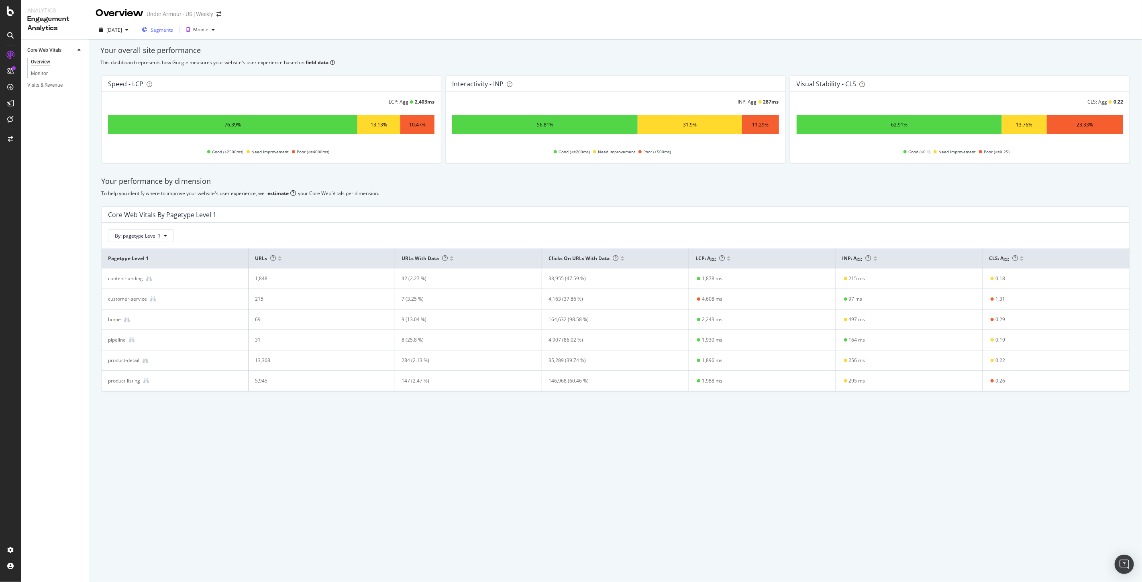
click at [173, 29] on span "Segments" at bounding box center [162, 29] width 22 height 7
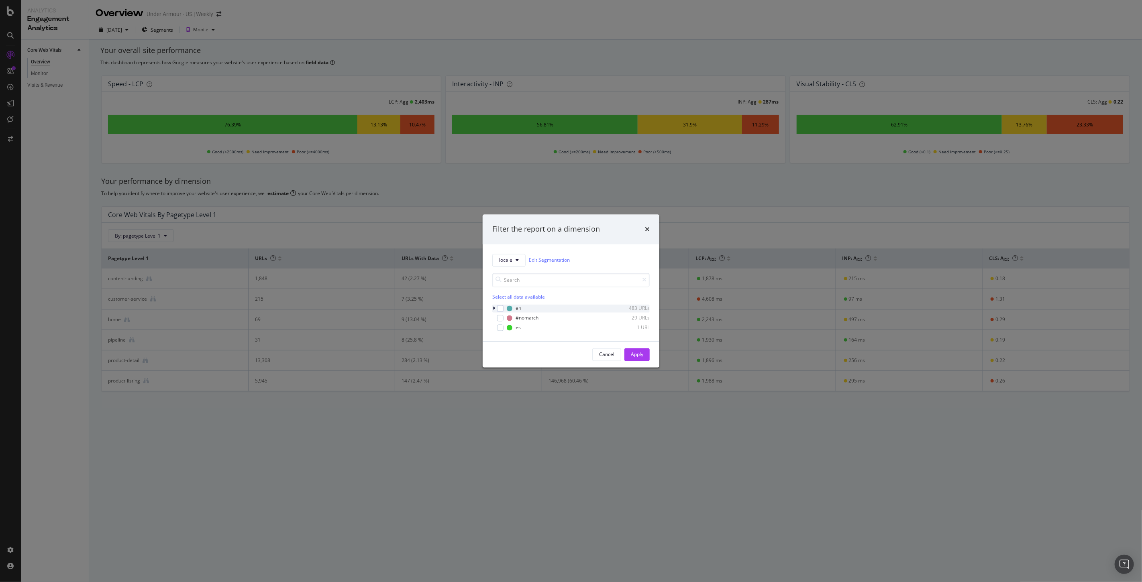
click at [495, 310] on div "modal" at bounding box center [494, 308] width 5 height 8
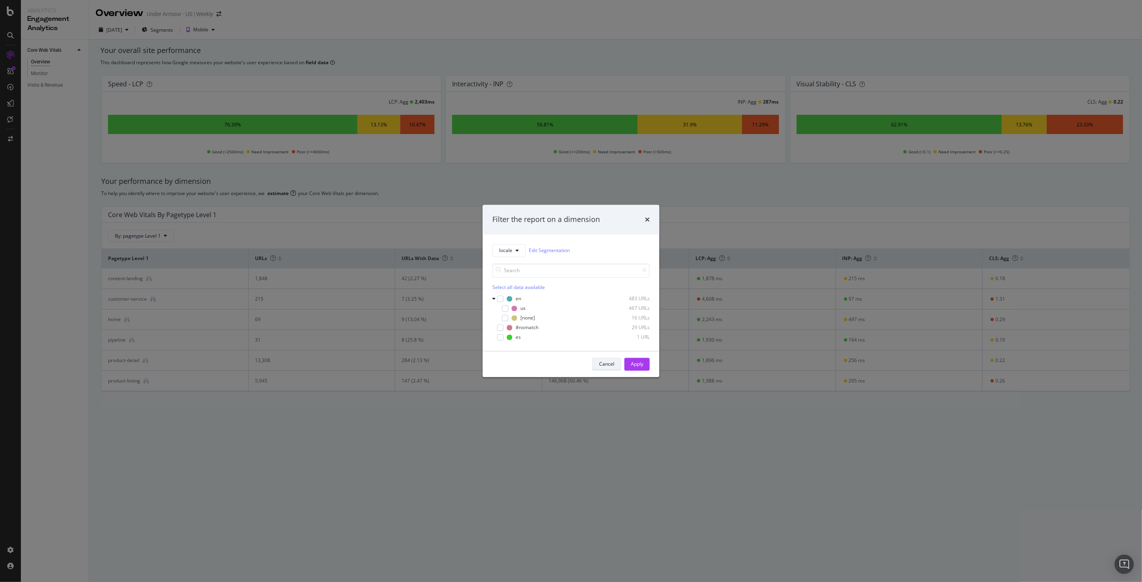
click at [603, 365] on div "Cancel" at bounding box center [606, 364] width 15 height 7
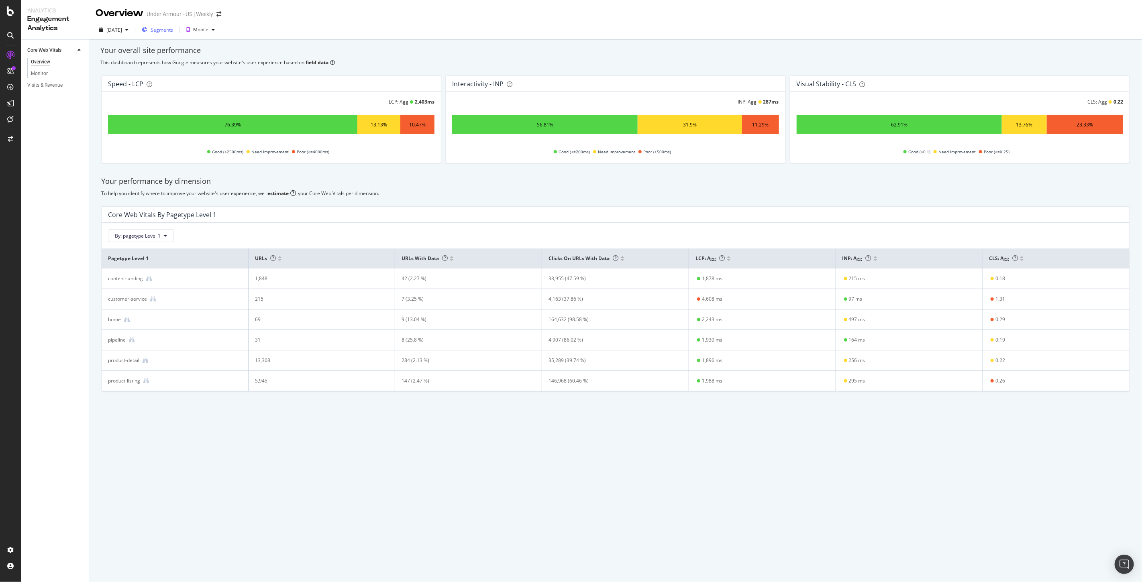
click at [173, 34] on div "Segments" at bounding box center [157, 30] width 31 height 12
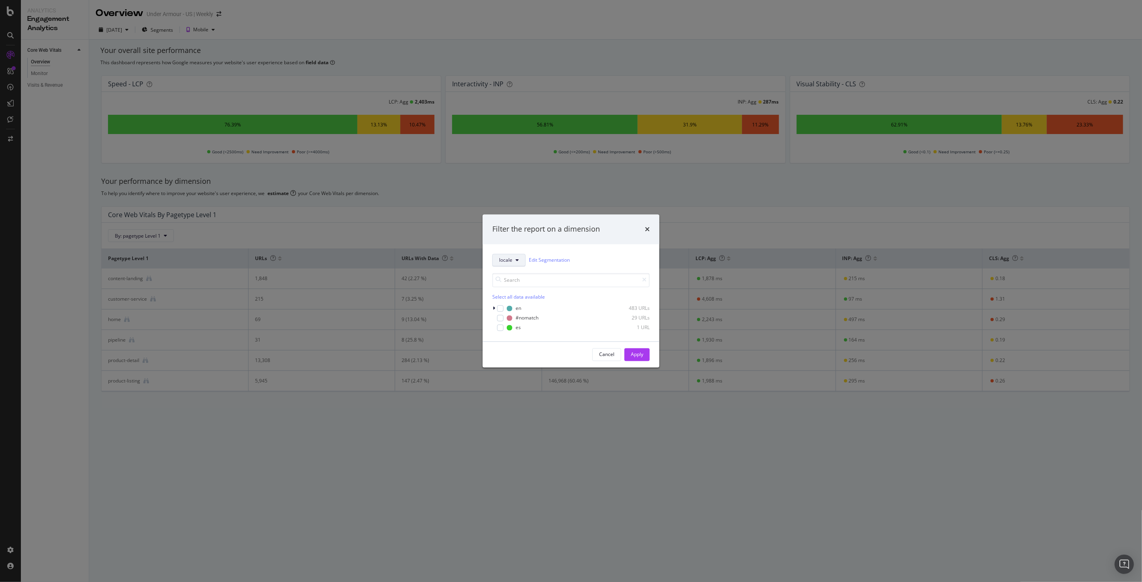
click at [513, 258] on button "locale" at bounding box center [508, 260] width 33 height 13
click at [513, 356] on span "locale" at bounding box center [513, 355] width 29 height 7
click at [493, 307] on icon "modal" at bounding box center [494, 308] width 2 height 5
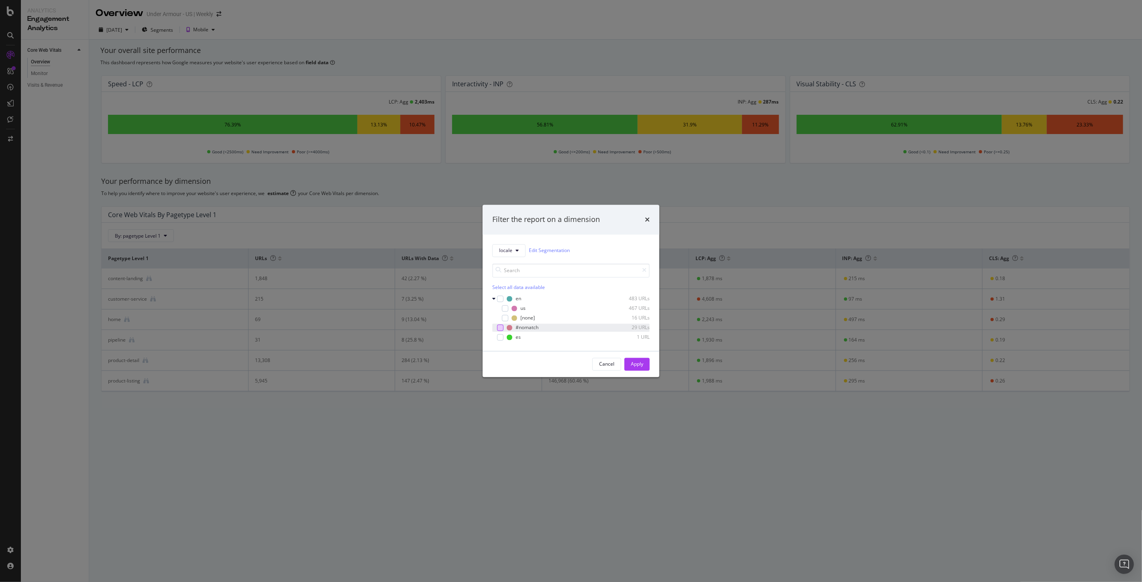
click at [502, 326] on div "modal" at bounding box center [500, 327] width 6 height 6
click at [643, 365] on div "Apply" at bounding box center [637, 364] width 12 height 7
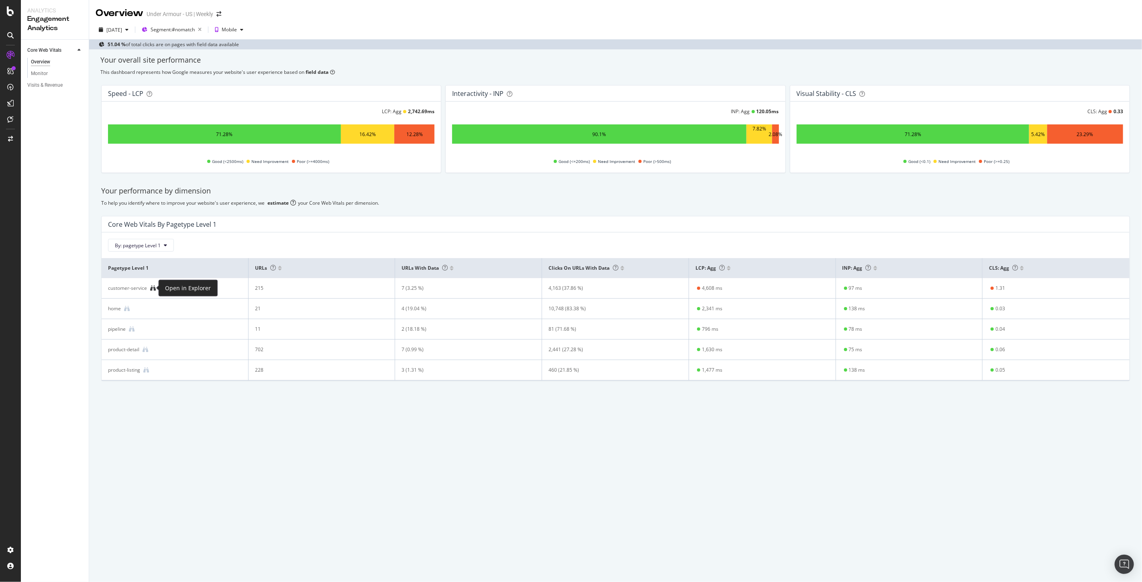
click at [155, 290] on icon at bounding box center [153, 288] width 6 height 6
click at [147, 351] on icon at bounding box center [146, 350] width 6 height 6
click at [195, 27] on span "Segment: #nomatch" at bounding box center [173, 29] width 44 height 7
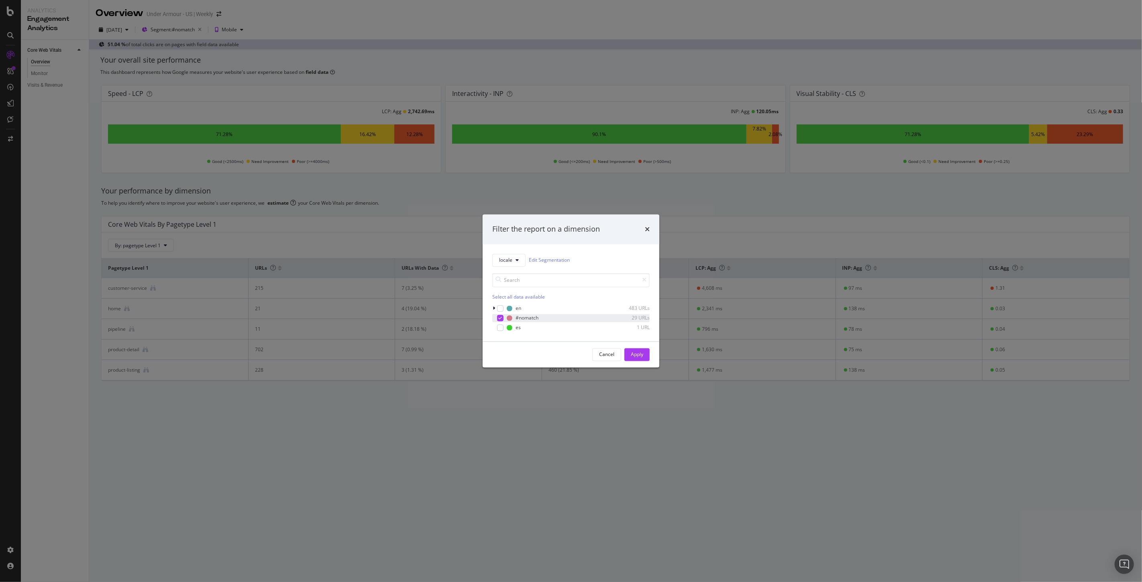
click at [499, 318] on icon "modal" at bounding box center [501, 318] width 4 height 4
click at [493, 308] on icon "modal" at bounding box center [494, 308] width 2 height 5
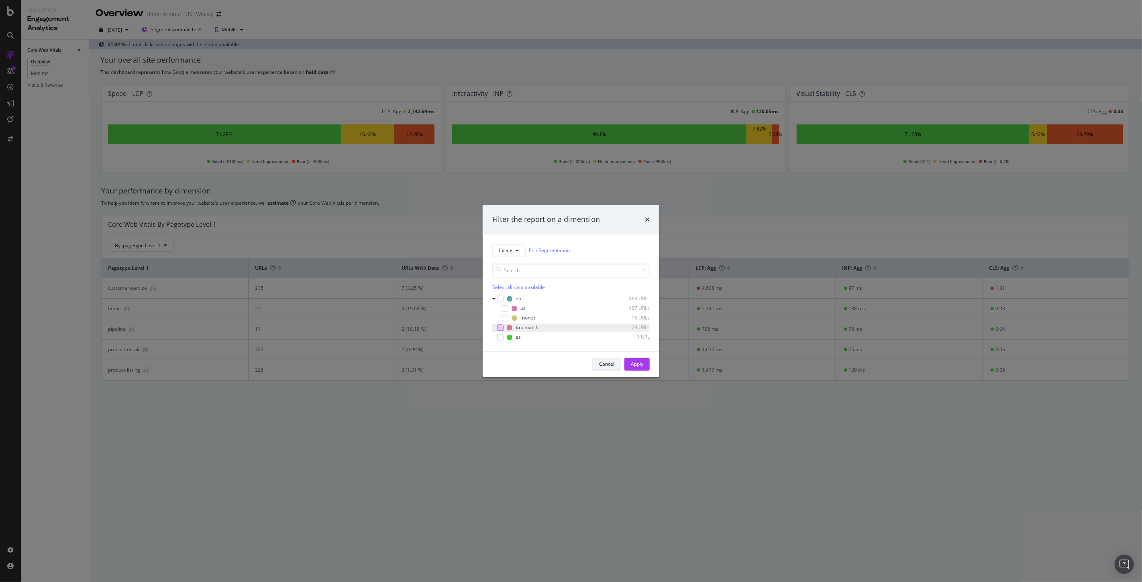
click at [601, 362] on div "Cancel" at bounding box center [606, 364] width 15 height 7
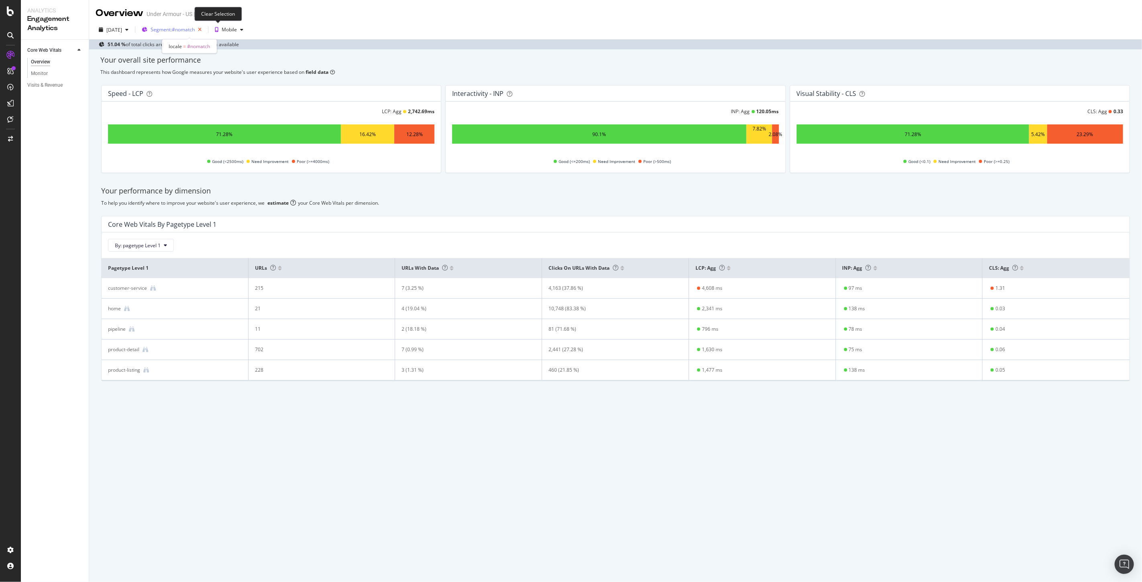
click at [205, 30] on icon "button" at bounding box center [200, 29] width 10 height 11
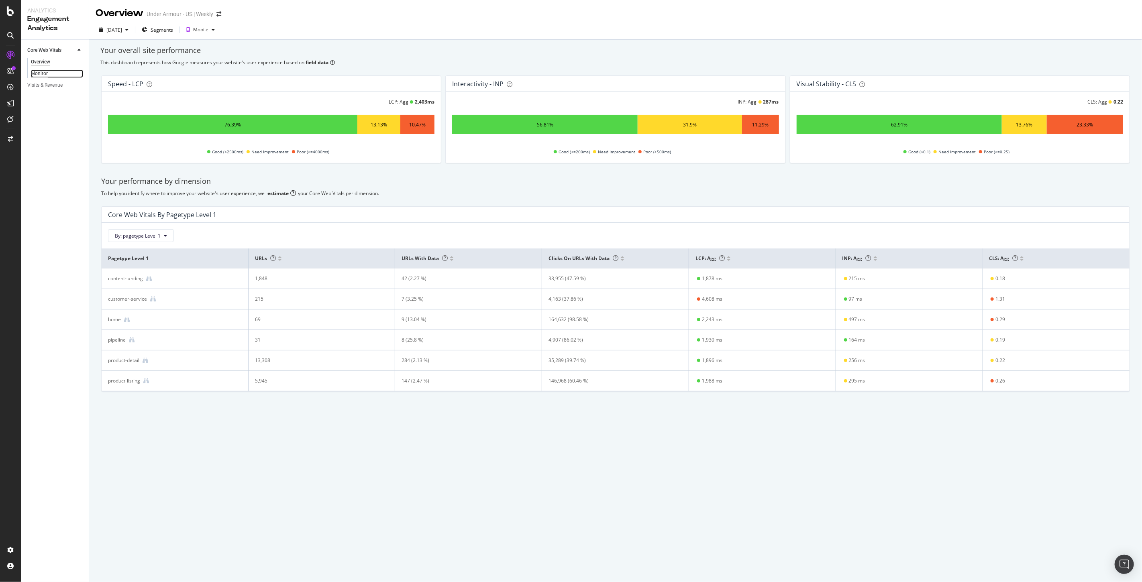
click at [37, 73] on div "Monitor" at bounding box center [39, 73] width 17 height 8
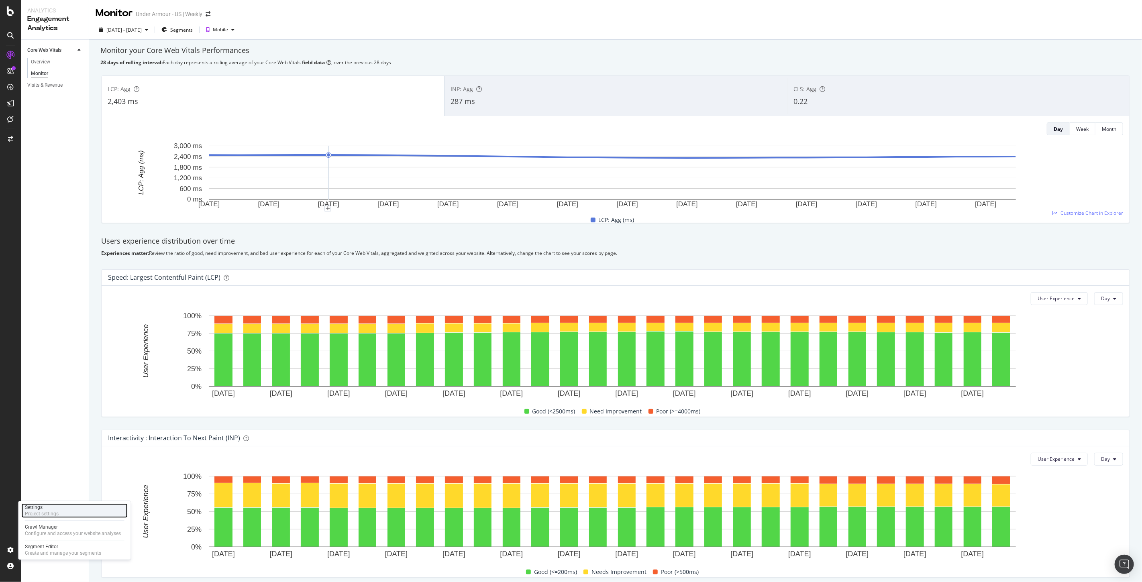
click at [58, 512] on div "Settings Project settings" at bounding box center [75, 510] width 106 height 14
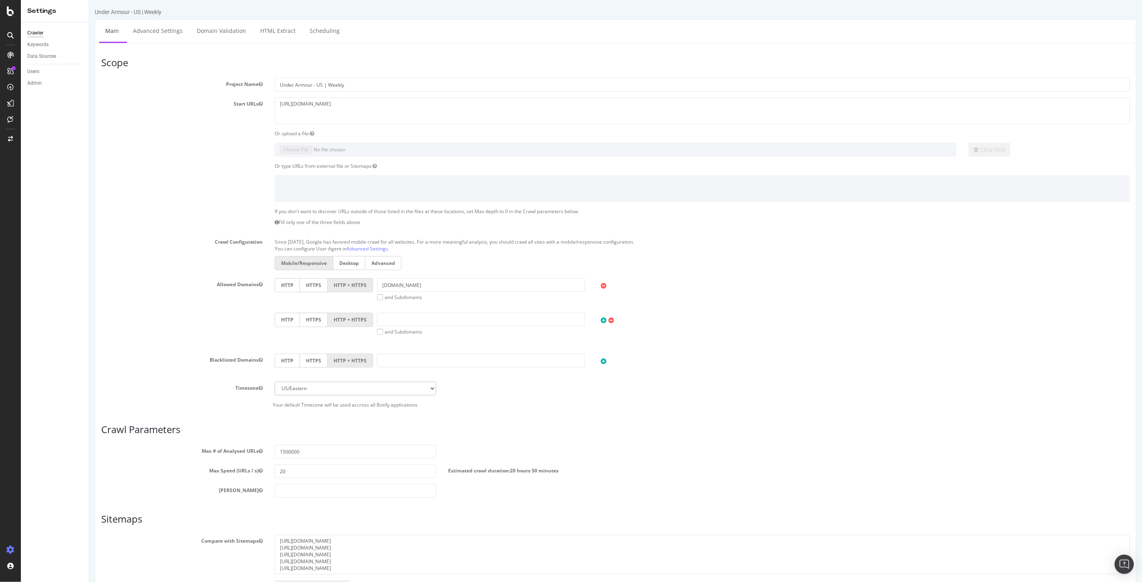
click at [52, 61] on div "Data Sources" at bounding box center [57, 57] width 61 height 12
click at [48, 52] on div "Data Sources" at bounding box center [41, 56] width 29 height 8
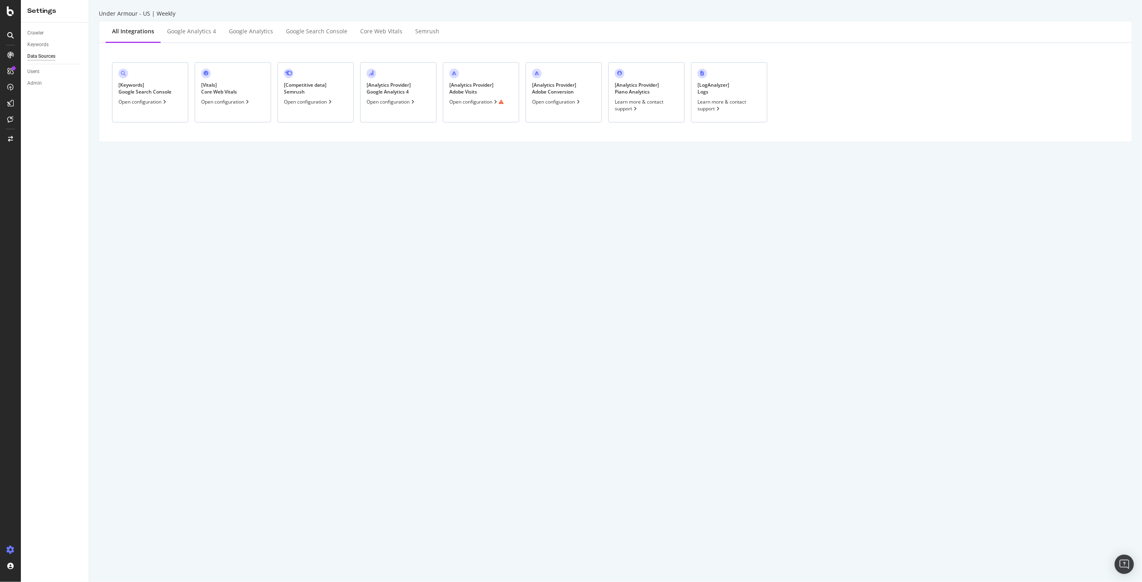
click at [216, 97] on div "[ Vitals ] Core Web Vitals Open configuration" at bounding box center [233, 92] width 76 height 60
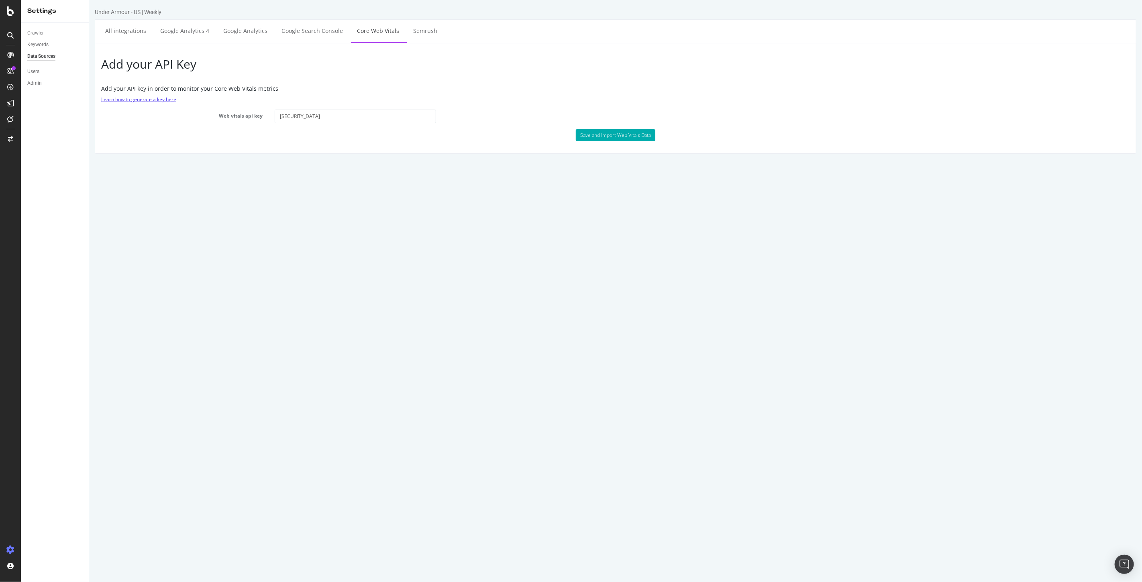
click at [157, 99] on link "Learn how to generate a key here" at bounding box center [138, 99] width 75 height 7
click at [36, 101] on div "LogAnalyzer" at bounding box center [45, 103] width 31 height 8
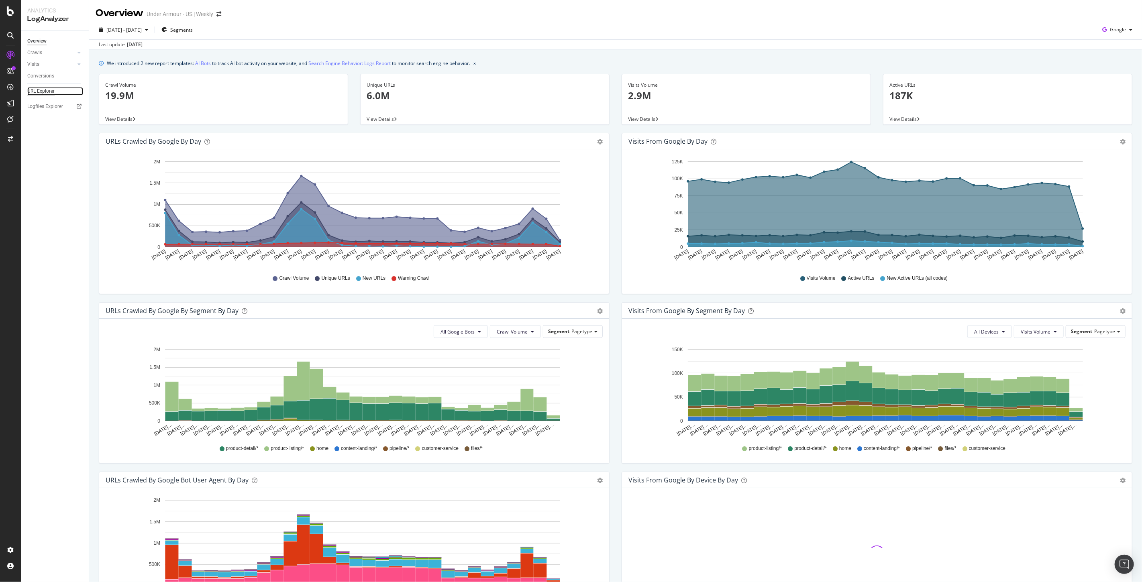
click at [41, 91] on div "URL Explorer" at bounding box center [40, 91] width 27 height 8
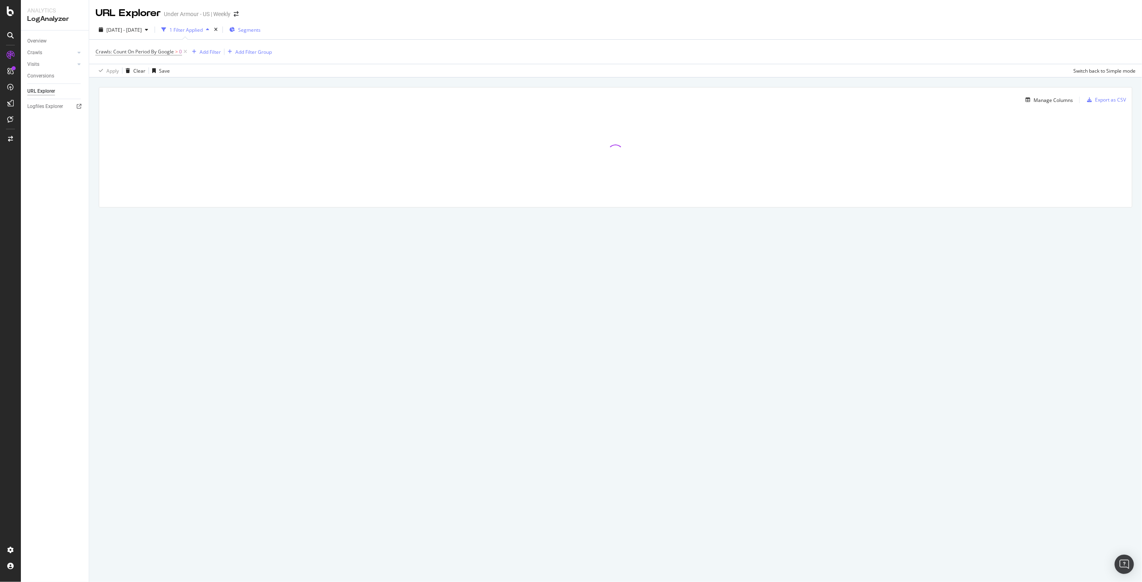
click at [261, 33] on div "Segments" at bounding box center [244, 30] width 31 height 12
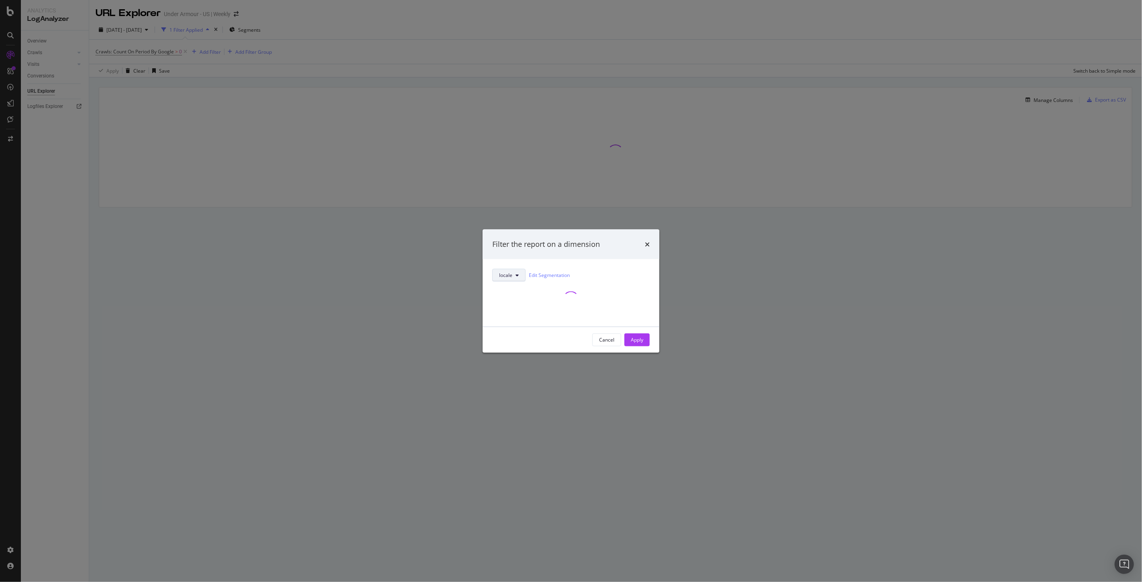
click at [510, 271] on button "locale" at bounding box center [508, 275] width 33 height 13
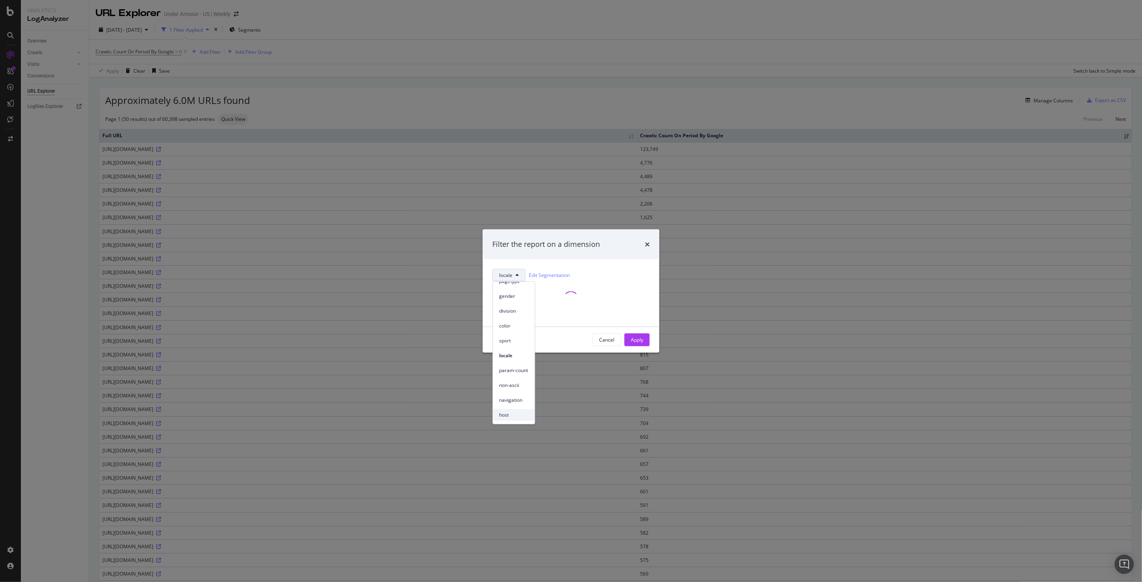
click at [508, 412] on span "host" at bounding box center [513, 414] width 29 height 7
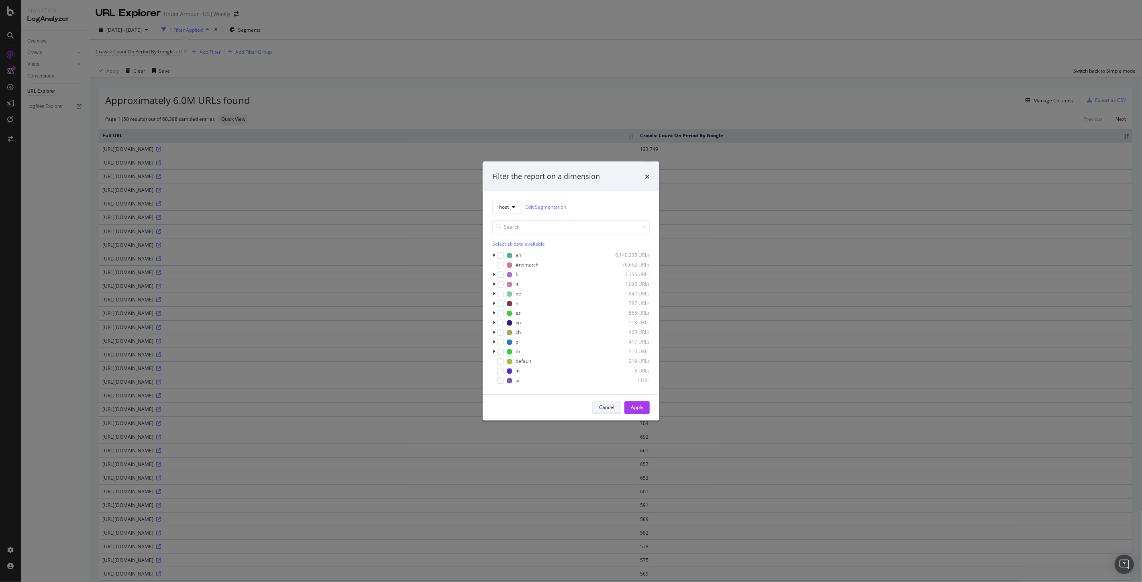
click at [604, 342] on div "modal" at bounding box center [565, 342] width 84 height 5
click at [511, 210] on div "Select all data available en 6,140,235 URLs #nomatch 76,662 URLs fr 2,196 URLs …" at bounding box center [570, 299] width 157 height 181
click at [505, 202] on span "host" at bounding box center [504, 202] width 10 height 7
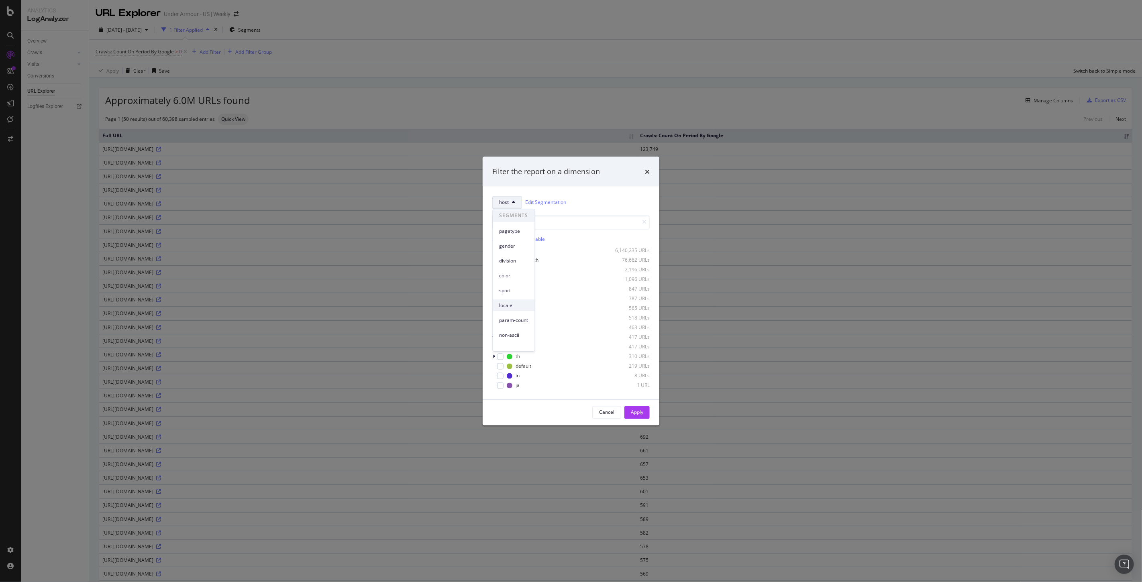
click at [519, 306] on span "locale" at bounding box center [513, 305] width 29 height 7
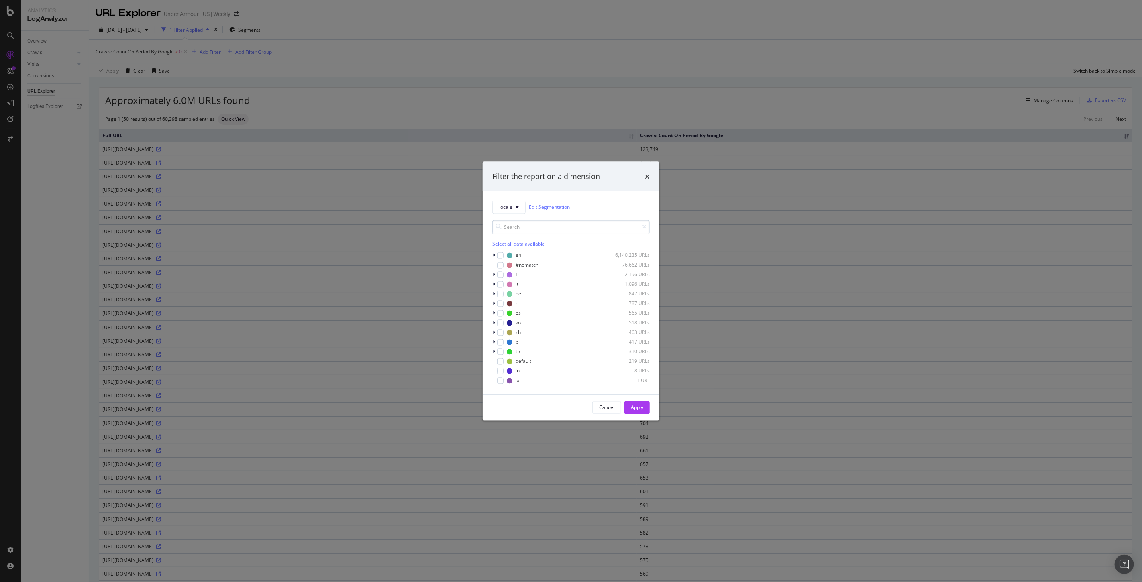
click at [504, 222] on input "modal" at bounding box center [570, 227] width 157 height 14
click at [506, 213] on button "locale" at bounding box center [508, 207] width 33 height 13
click at [512, 344] on span "host" at bounding box center [513, 347] width 29 height 7
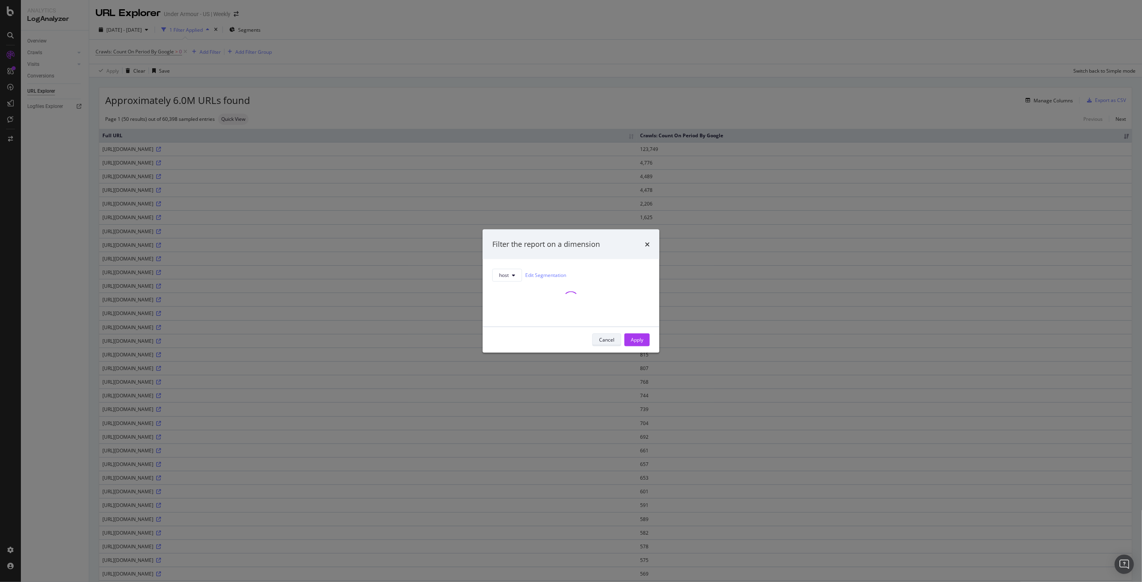
click at [603, 340] on div "Cancel" at bounding box center [606, 339] width 15 height 7
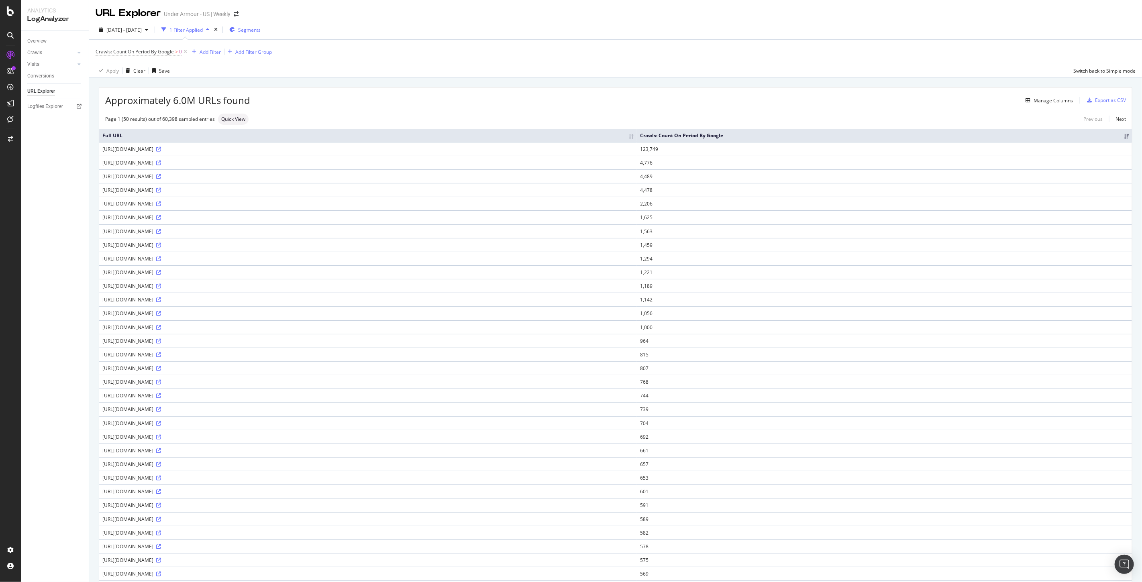
click at [261, 26] on span "Segments" at bounding box center [249, 29] width 22 height 7
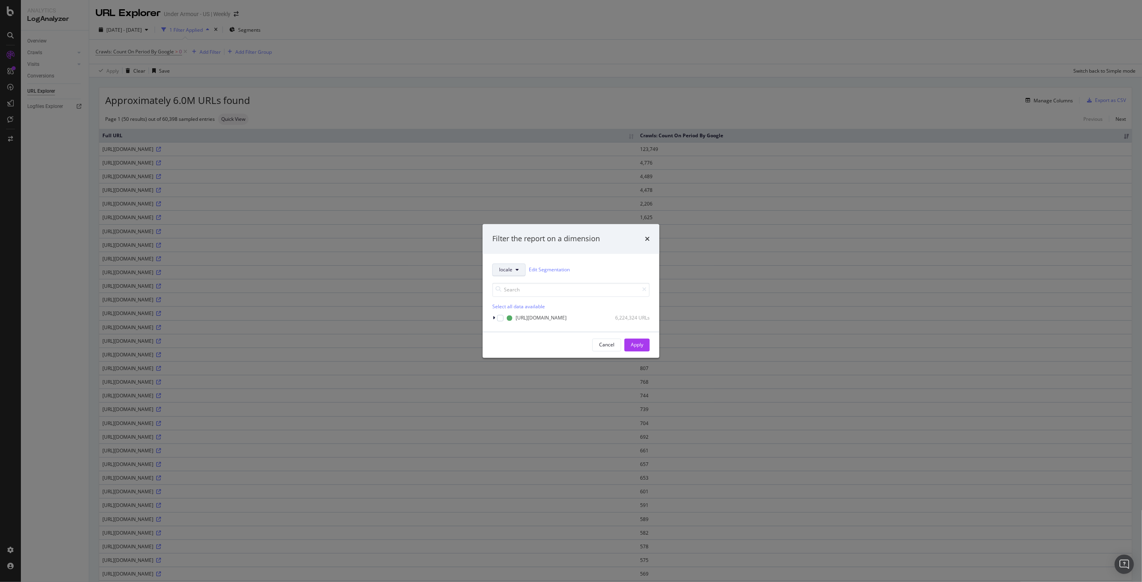
click at [498, 265] on button "locale" at bounding box center [508, 269] width 33 height 13
click at [506, 406] on span "host" at bounding box center [513, 409] width 29 height 7
click at [492, 318] on div "modal" at bounding box center [494, 318] width 5 height 8
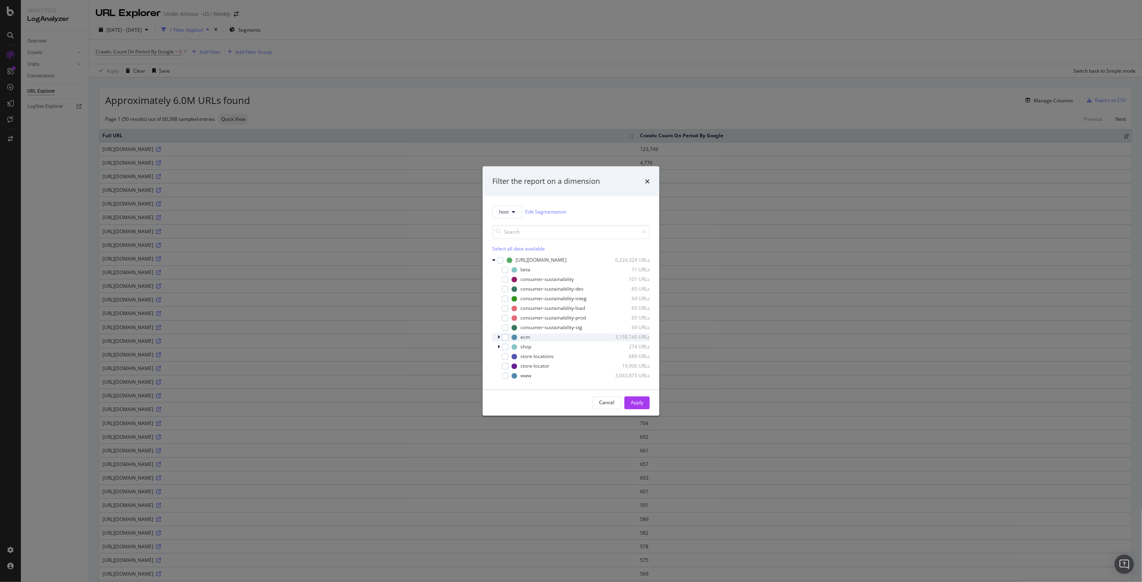
click at [499, 338] on icon "modal" at bounding box center [498, 337] width 2 height 5
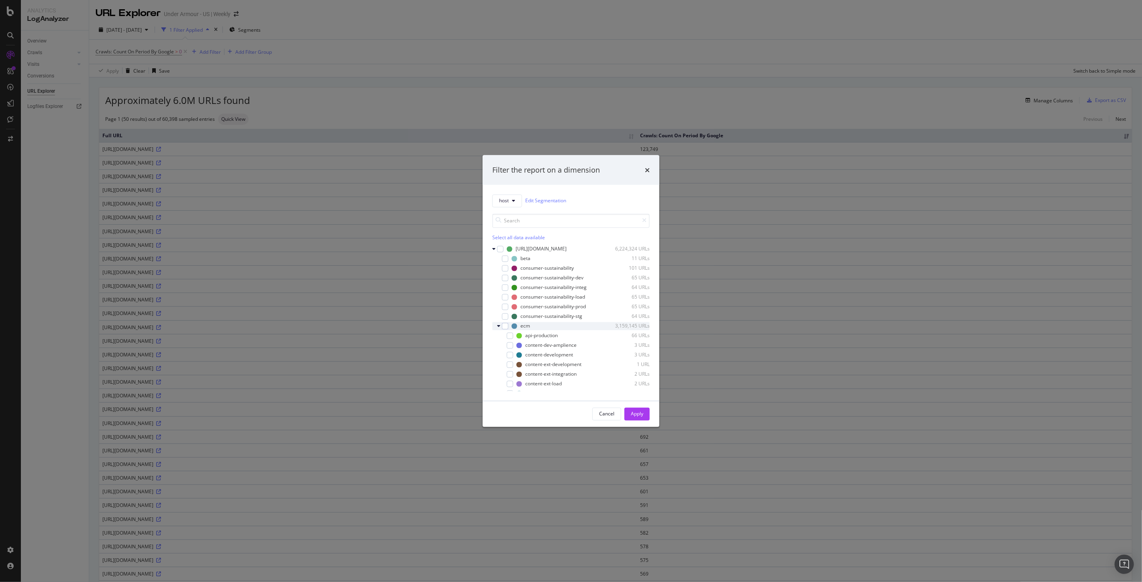
click at [499, 325] on icon "modal" at bounding box center [498, 326] width 3 height 5
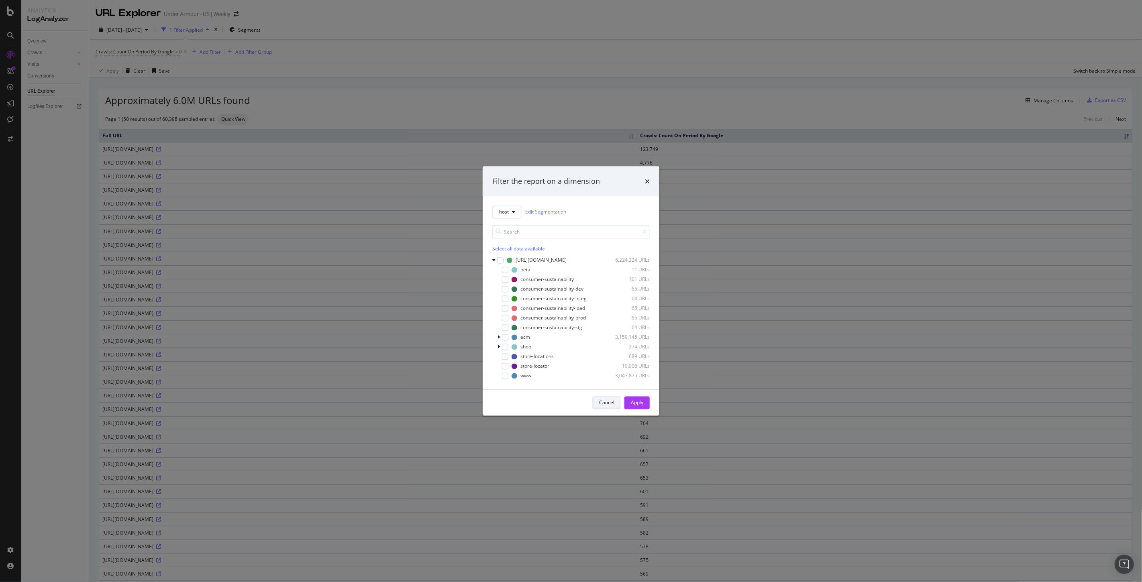
click at [602, 403] on div "Cancel" at bounding box center [606, 402] width 15 height 7
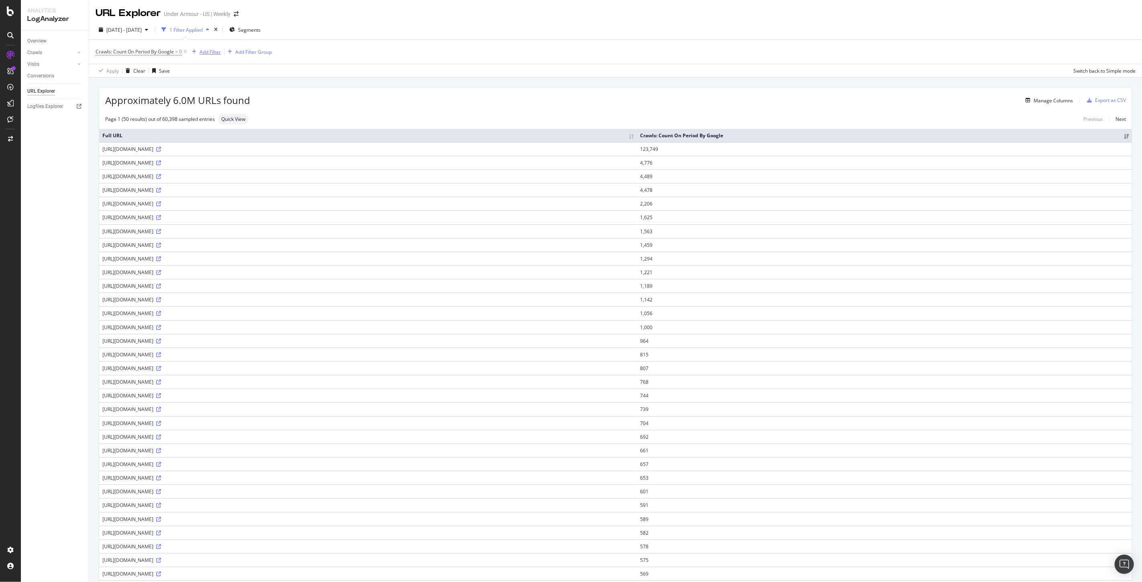
click at [206, 52] on div "Add Filter" at bounding box center [210, 52] width 21 height 7
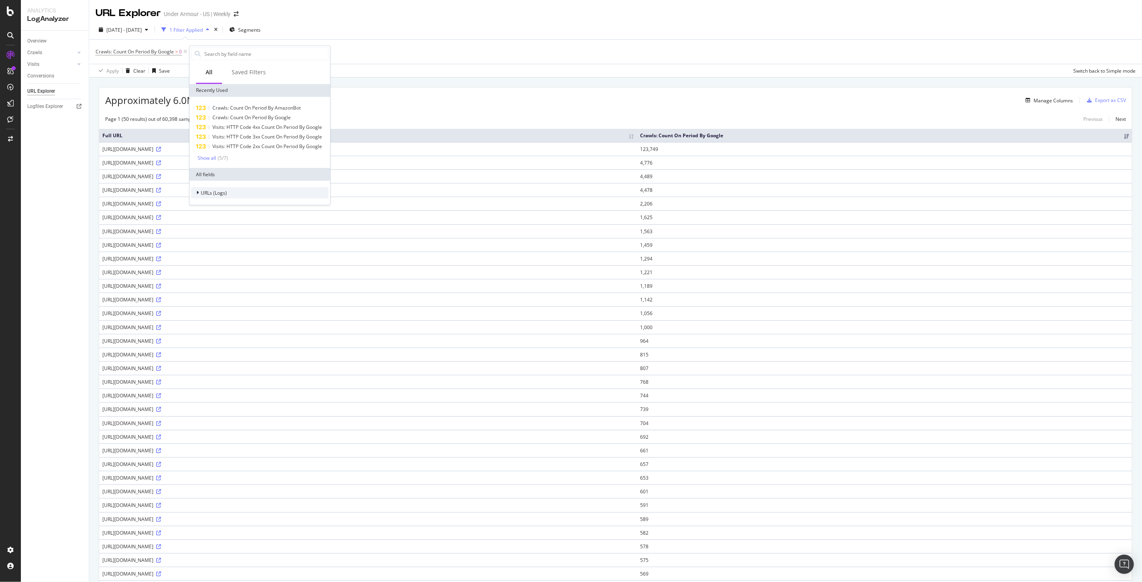
click at [202, 195] on span "URLs (Logs)" at bounding box center [214, 192] width 26 height 7
click at [208, 200] on span "URL Scheme" at bounding box center [220, 198] width 28 height 7
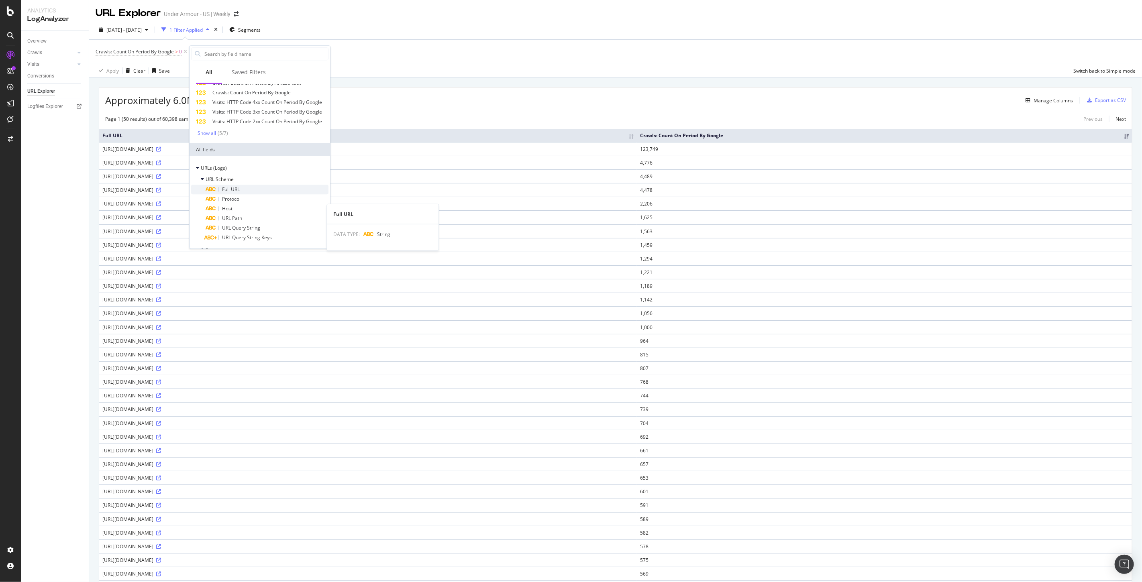
scroll to position [82, 0]
click at [215, 214] on span "Segments" at bounding box center [217, 211] width 22 height 7
click at [211, 223] on span "Crawls" at bounding box center [213, 223] width 15 height 7
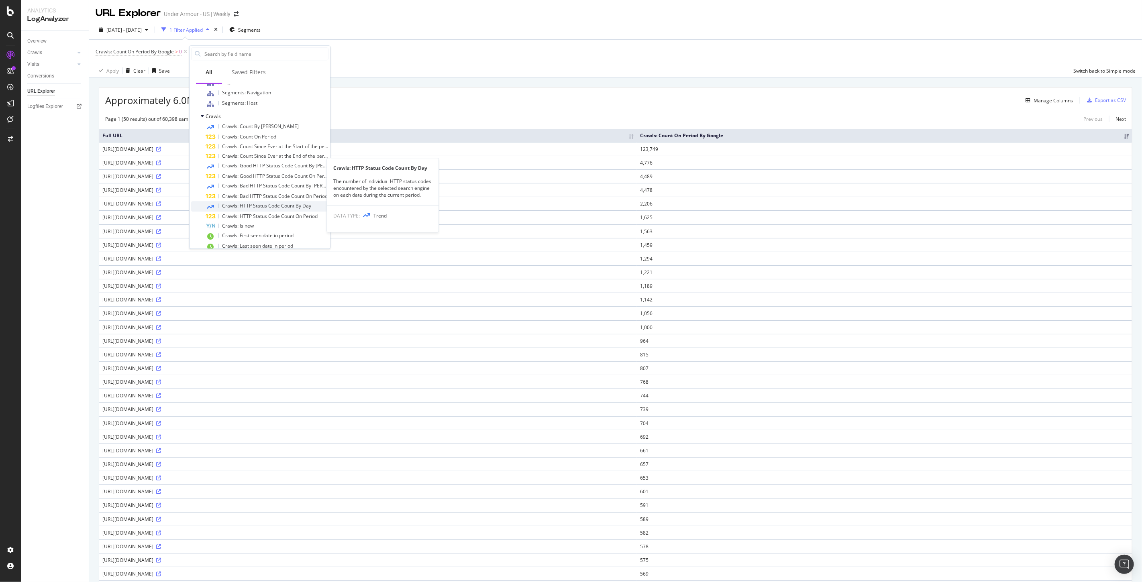
scroll to position [454, 0]
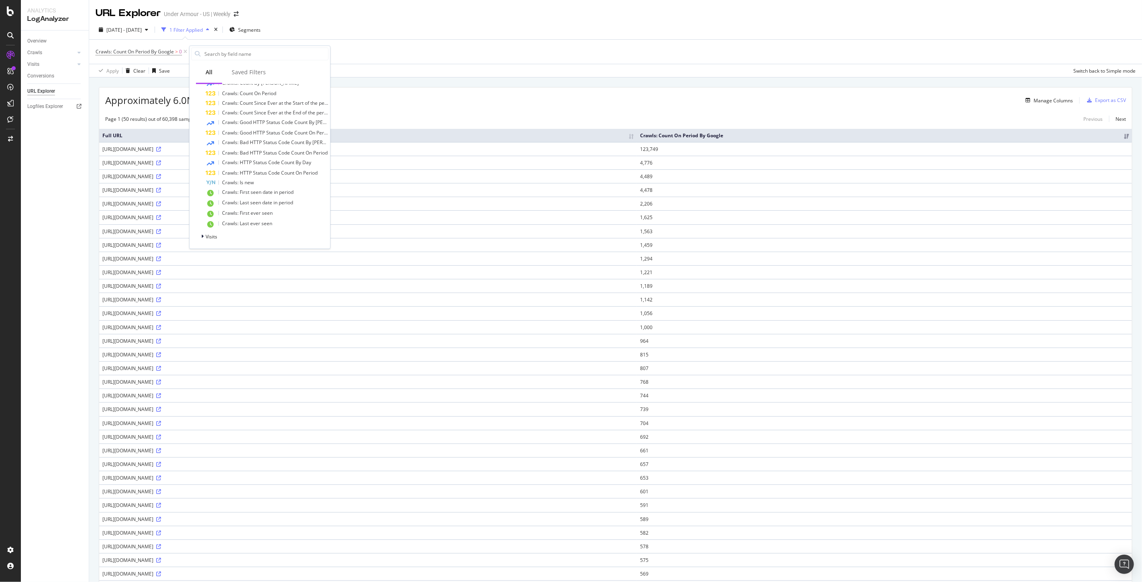
click at [70, 203] on div "Overview Crawls Daily Distribution Segments Distribution HTTP Codes Resources V…" at bounding box center [55, 307] width 68 height 552
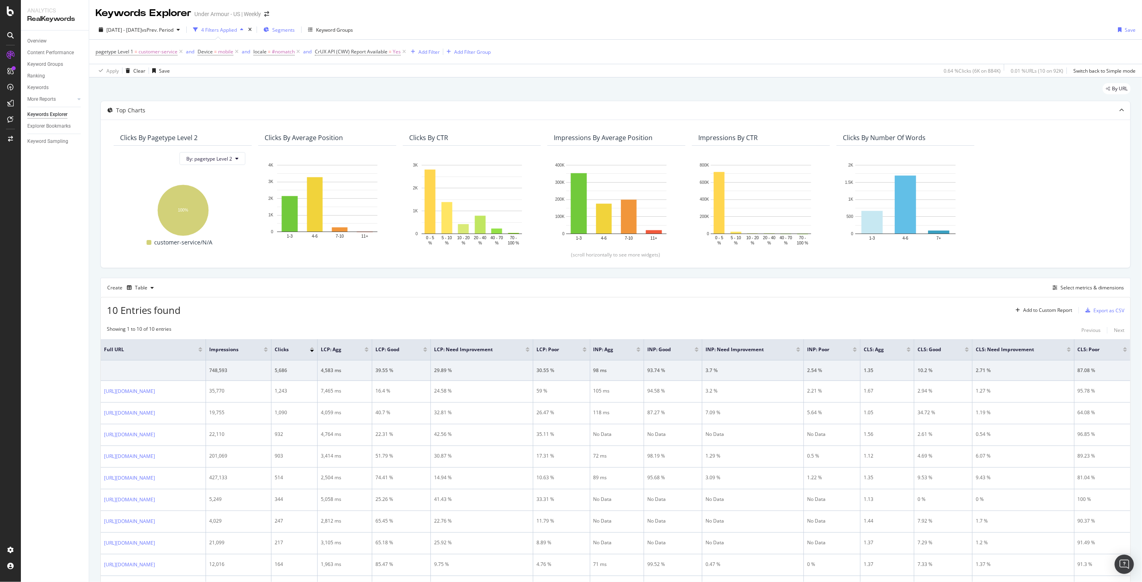
click at [295, 35] on div "Segments" at bounding box center [278, 30] width 31 height 12
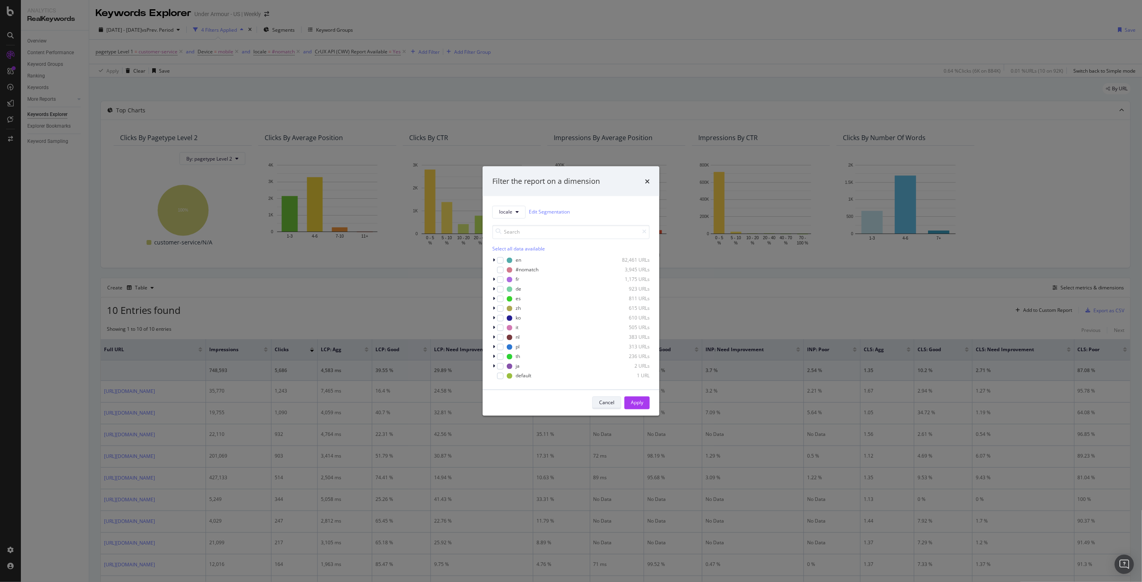
click at [603, 404] on div "Cancel" at bounding box center [606, 402] width 15 height 7
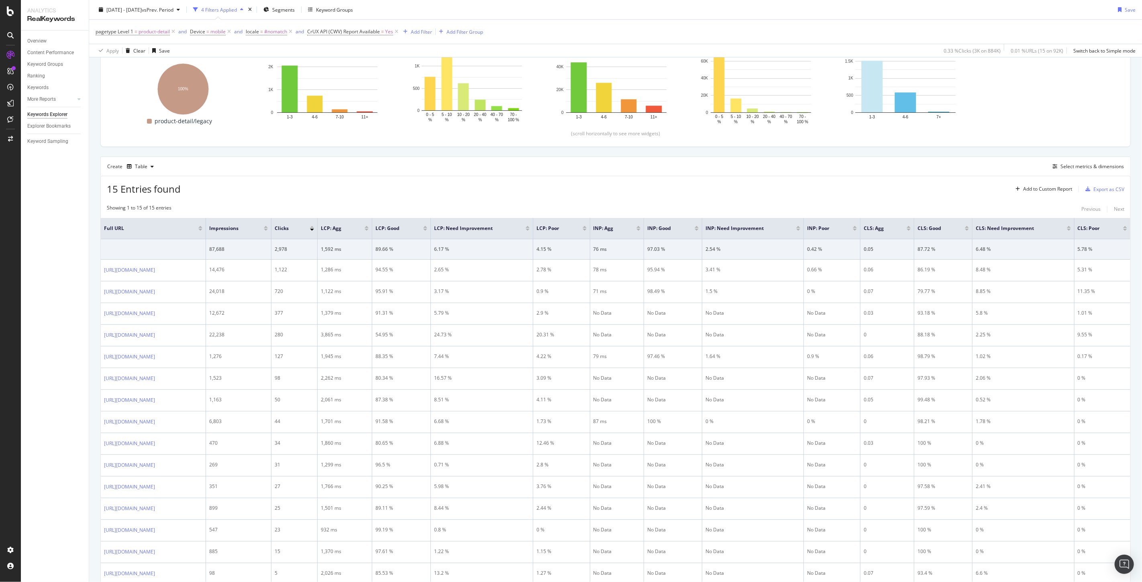
scroll to position [32, 0]
